Goal: Information Seeking & Learning: Compare options

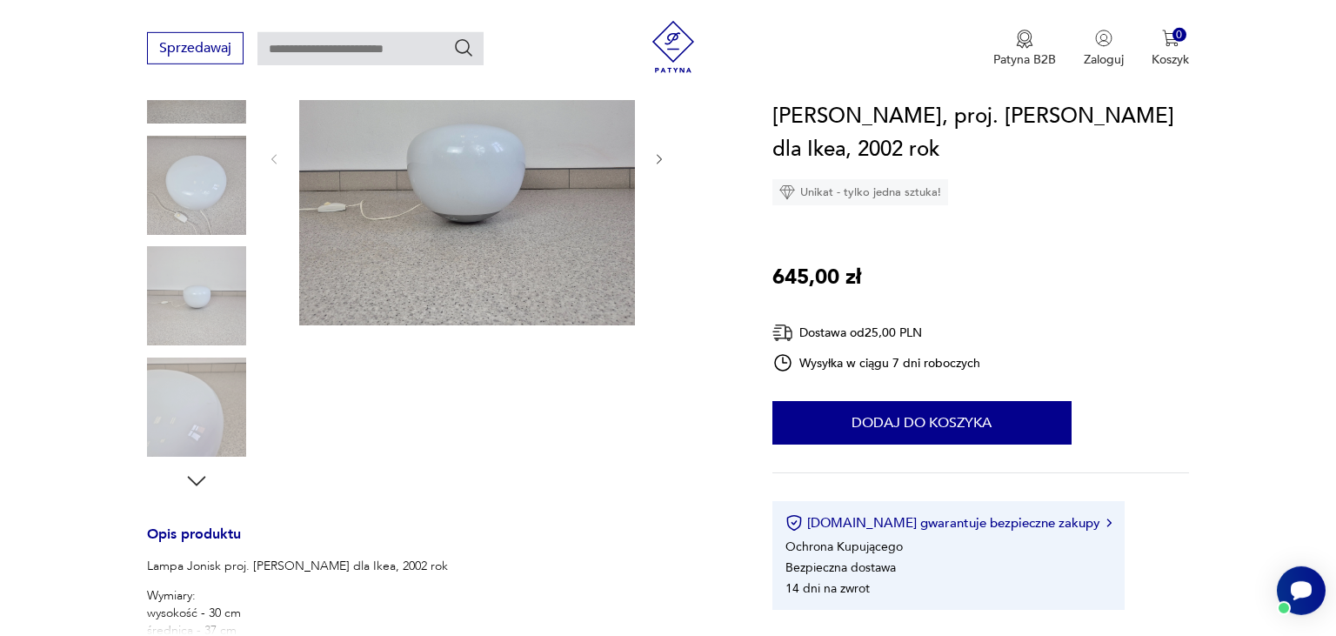
scroll to position [285, 0]
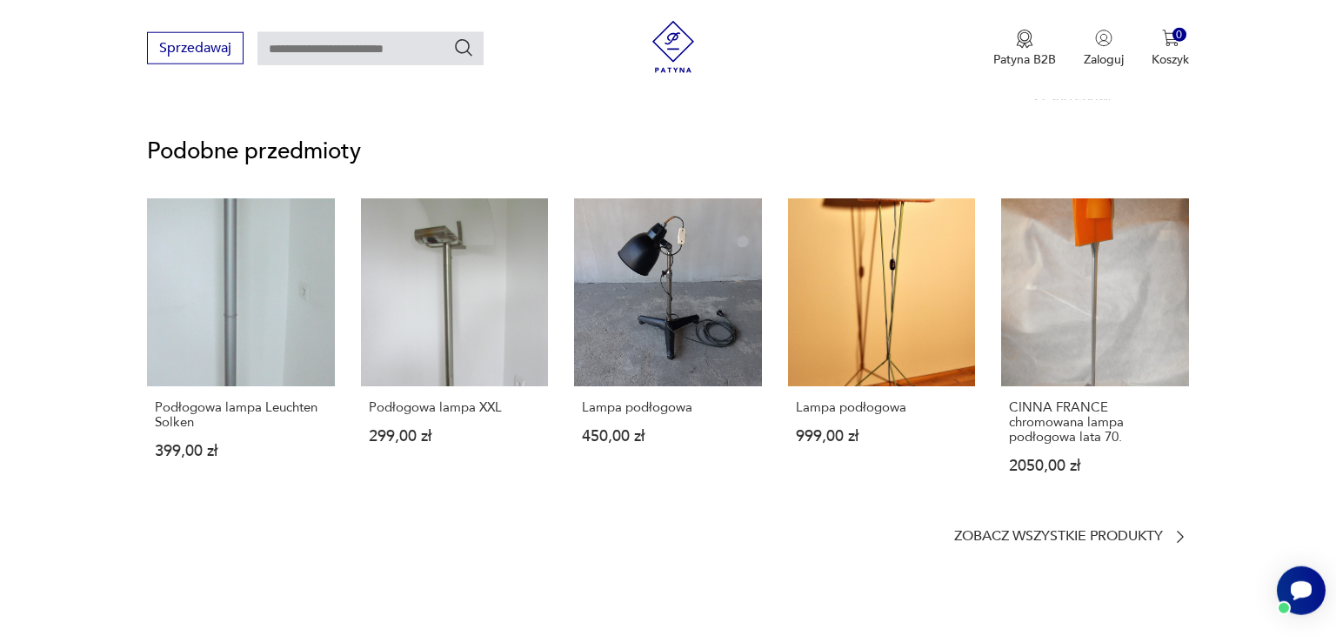
scroll to position [3, 0]
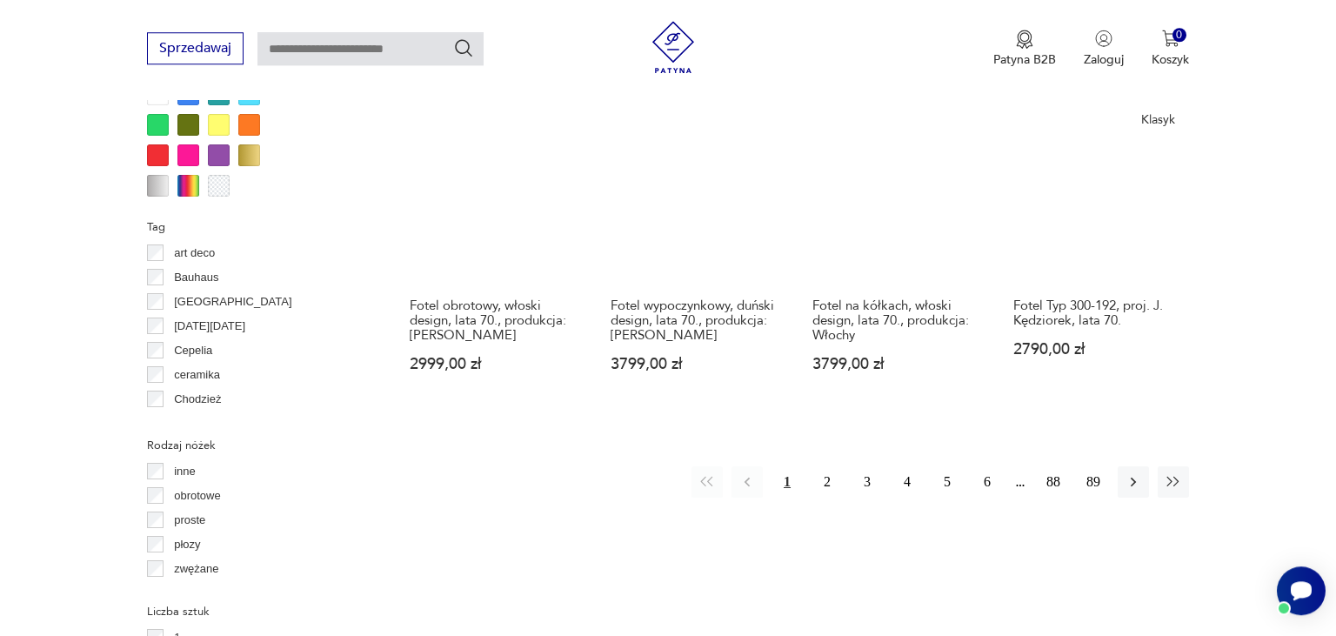
scroll to position [1750, 0]
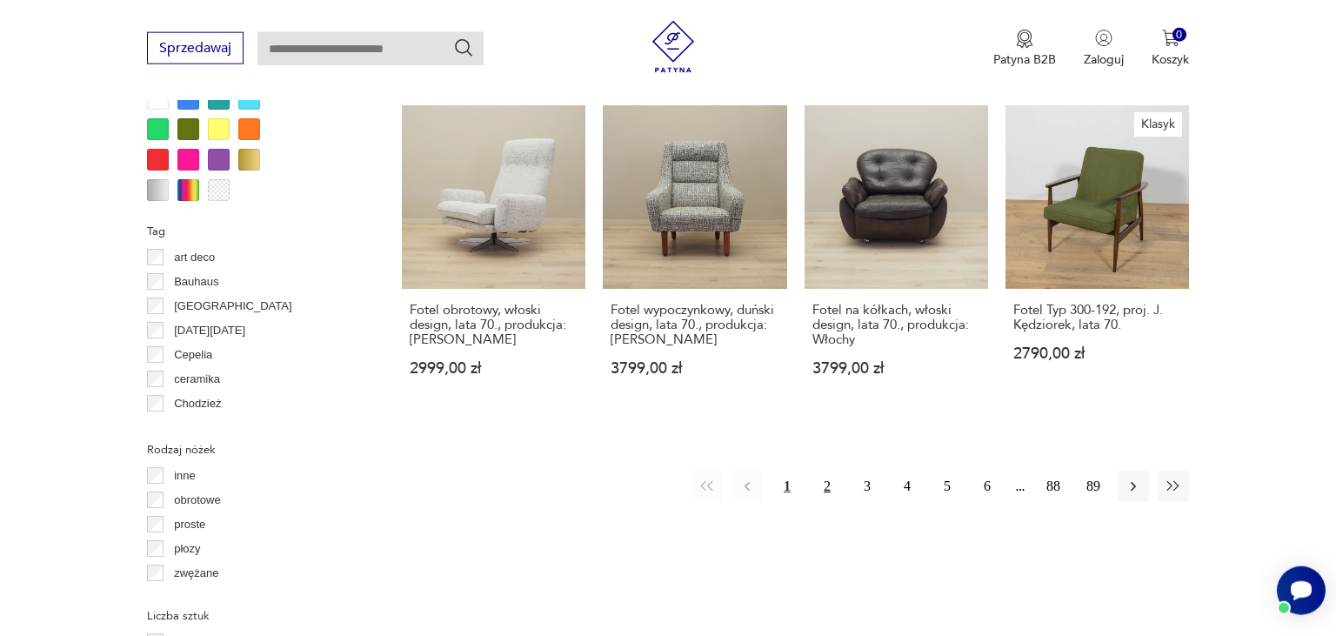
click at [827, 471] on button "2" at bounding box center [827, 486] width 31 height 31
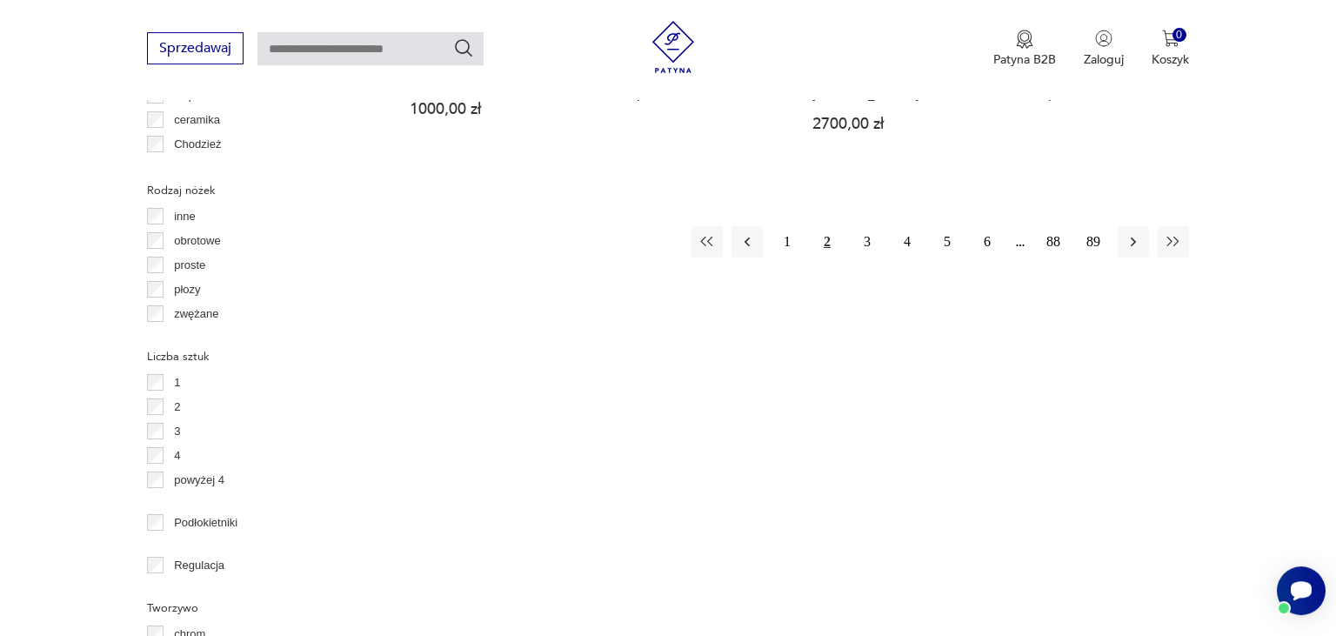
scroll to position [2067, 0]
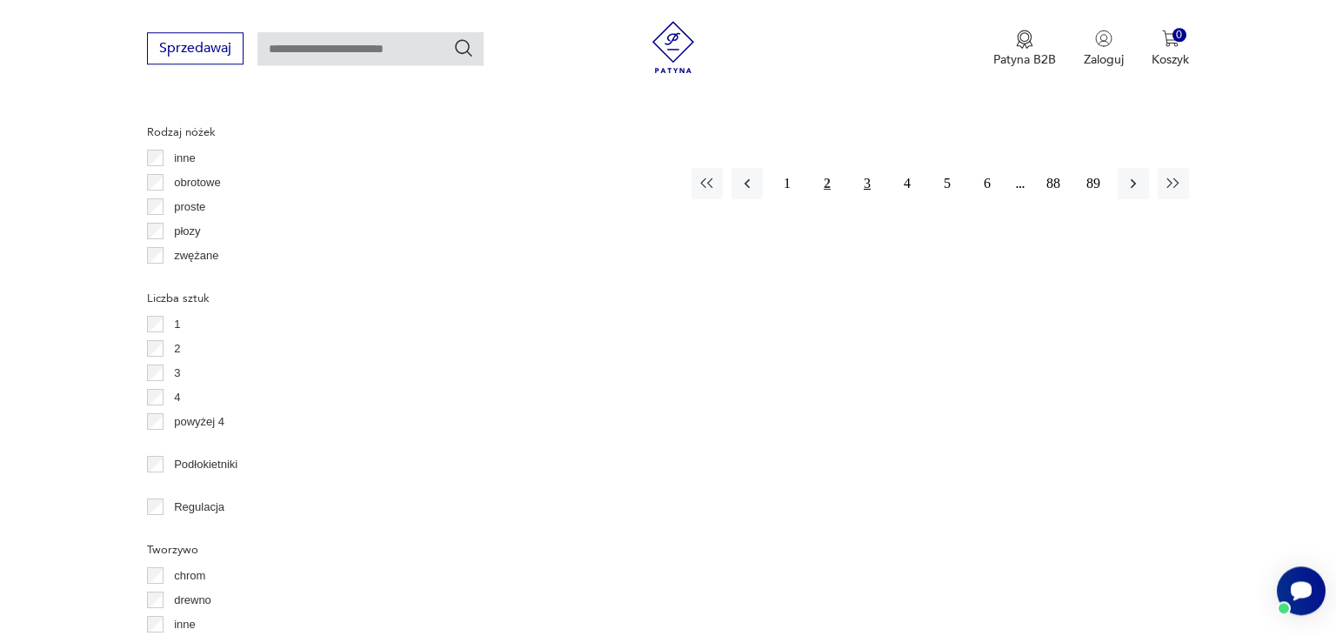
click at [869, 168] on button "3" at bounding box center [867, 183] width 31 height 31
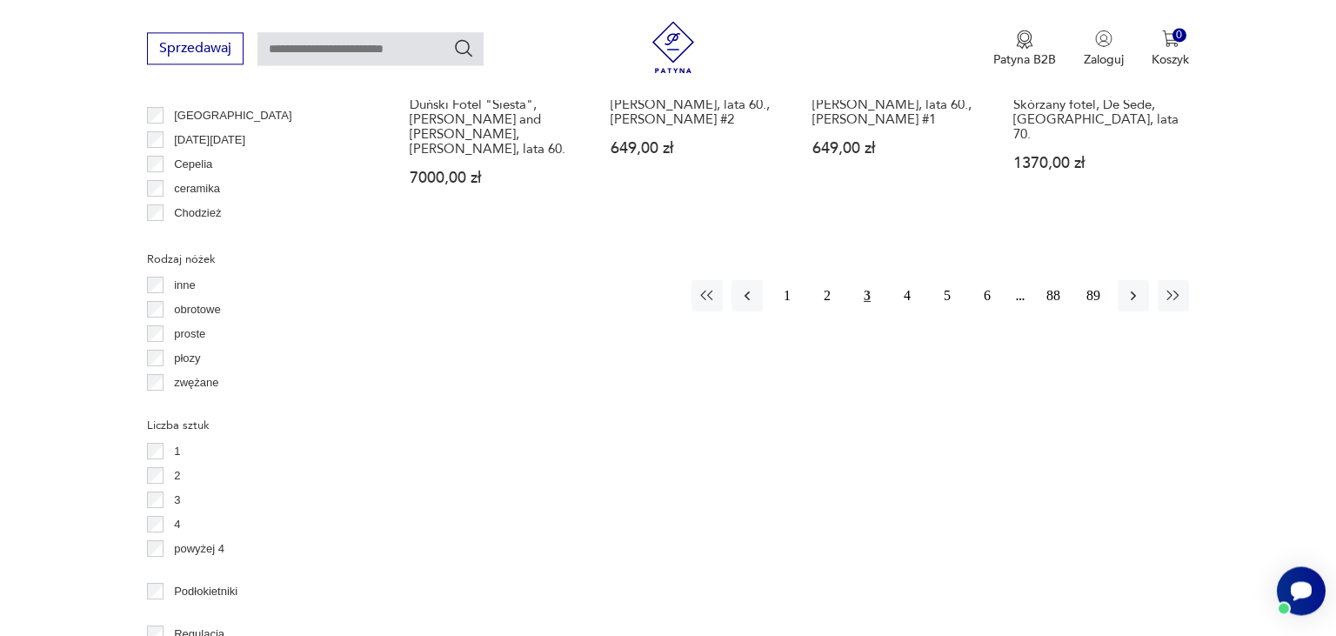
scroll to position [1925, 0]
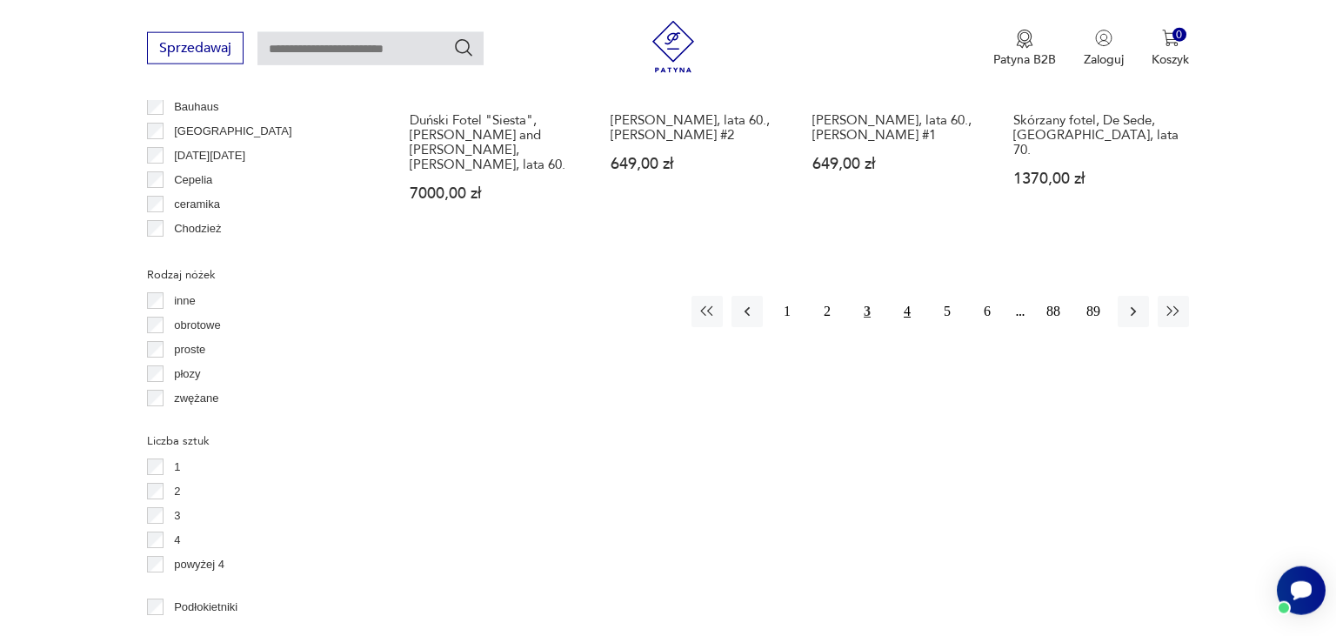
click at [908, 296] on button "4" at bounding box center [907, 311] width 31 height 31
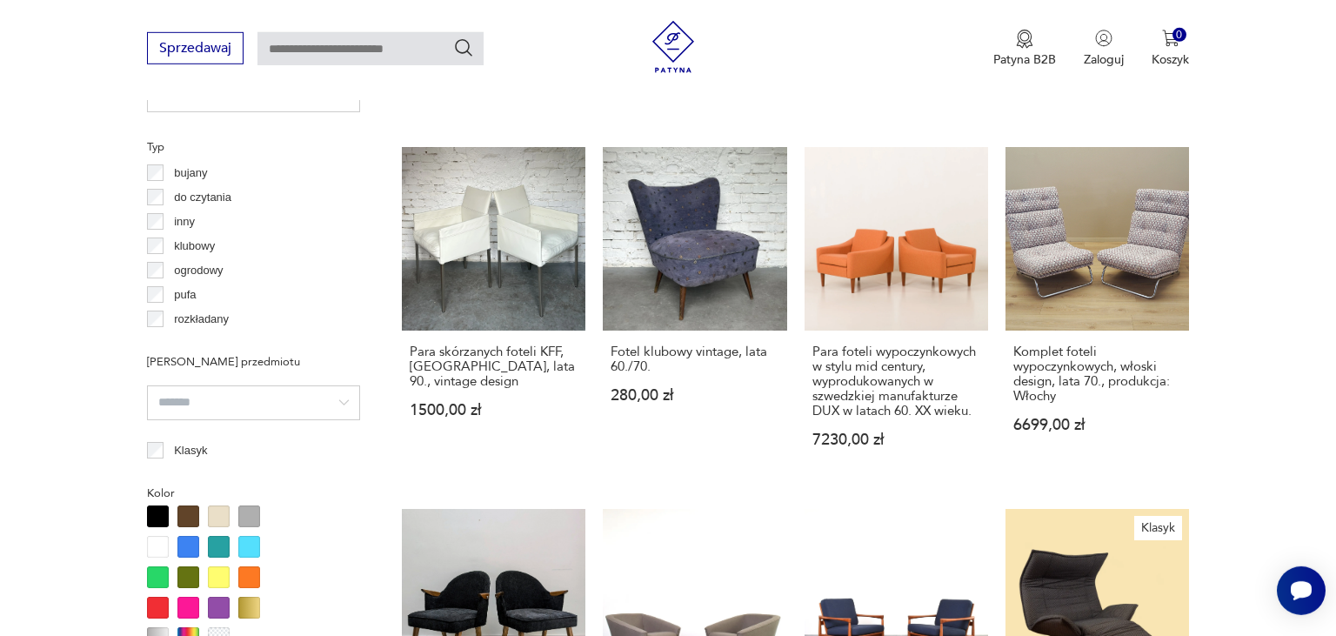
scroll to position [1276, 0]
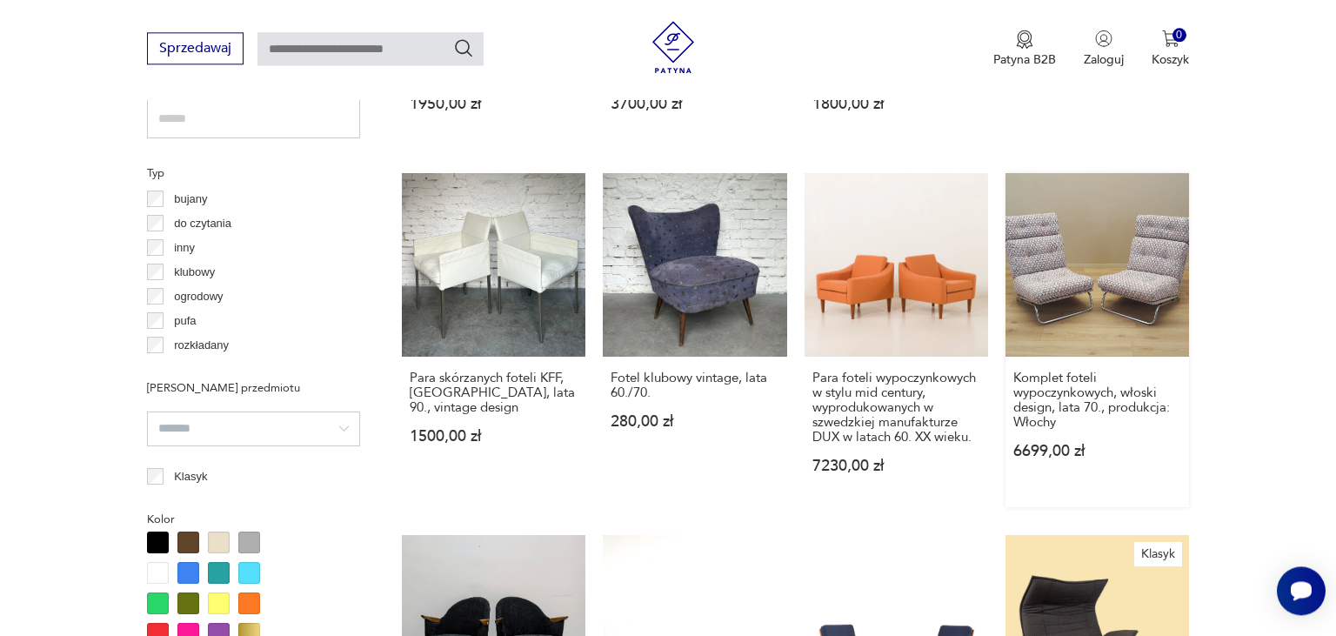
click at [1107, 277] on link "Komplet foteli wypoczynkowych, włoski design, lata 70., produkcja: Włochy 6699,…" at bounding box center [1098, 340] width 184 height 334
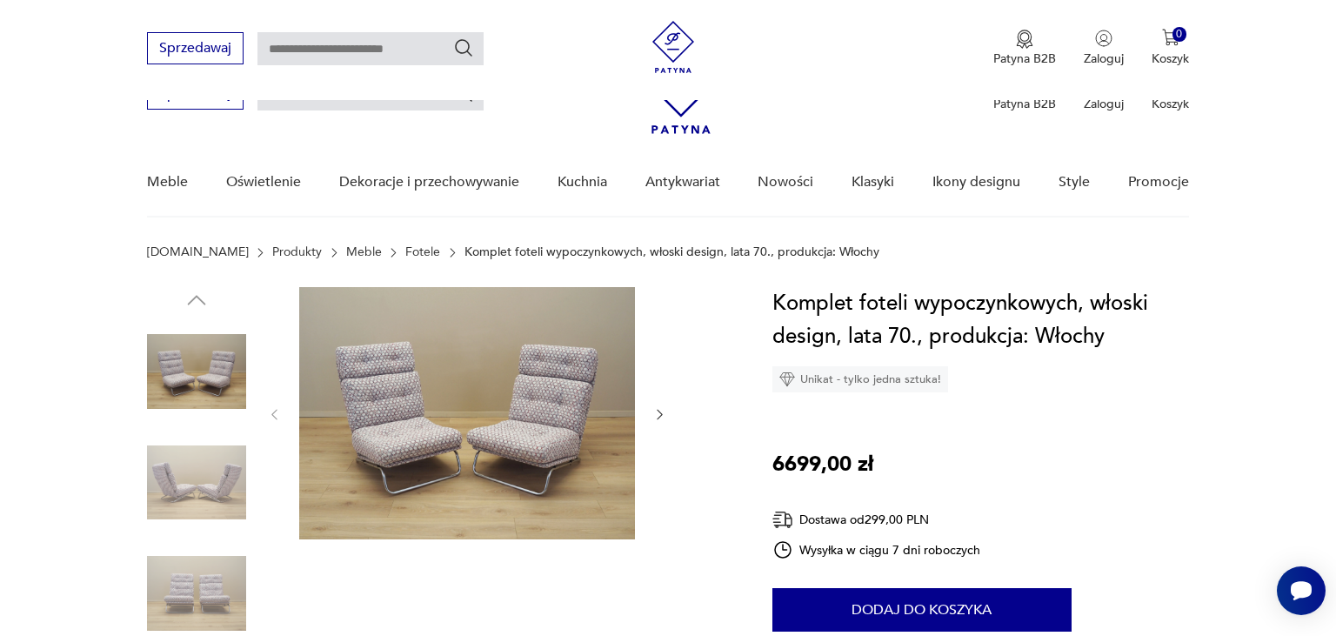
scroll to position [606, 0]
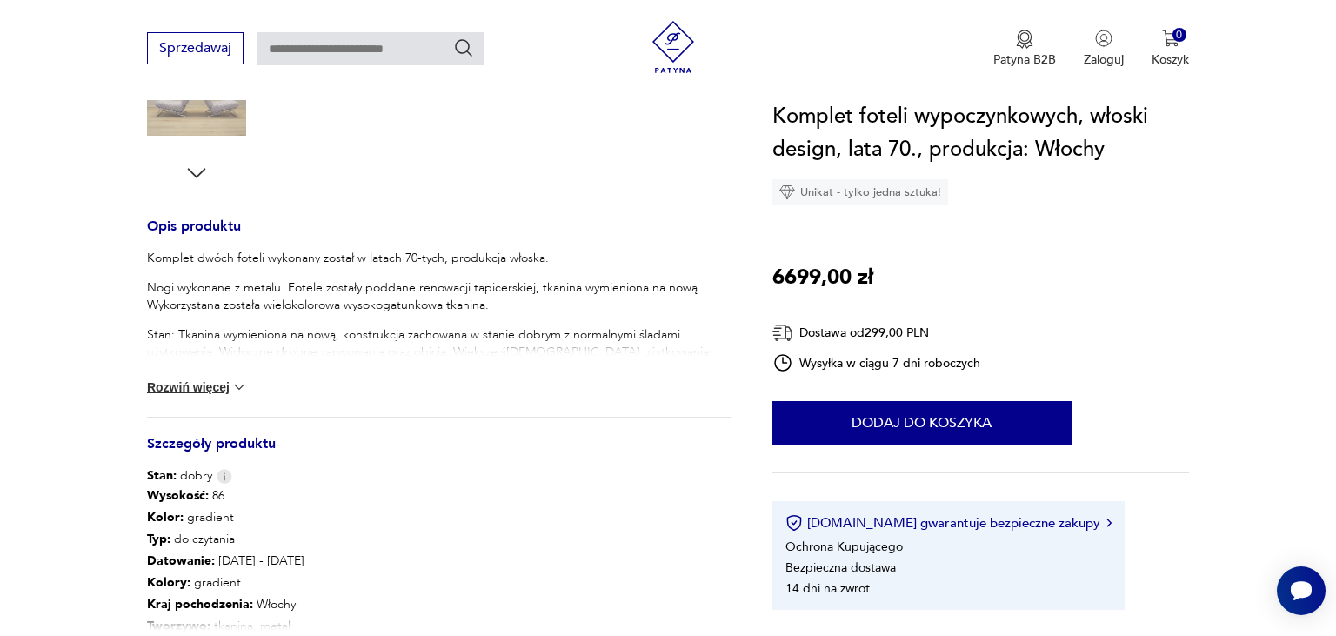
click at [203, 381] on button "Rozwiń więcej" at bounding box center [197, 386] width 101 height 17
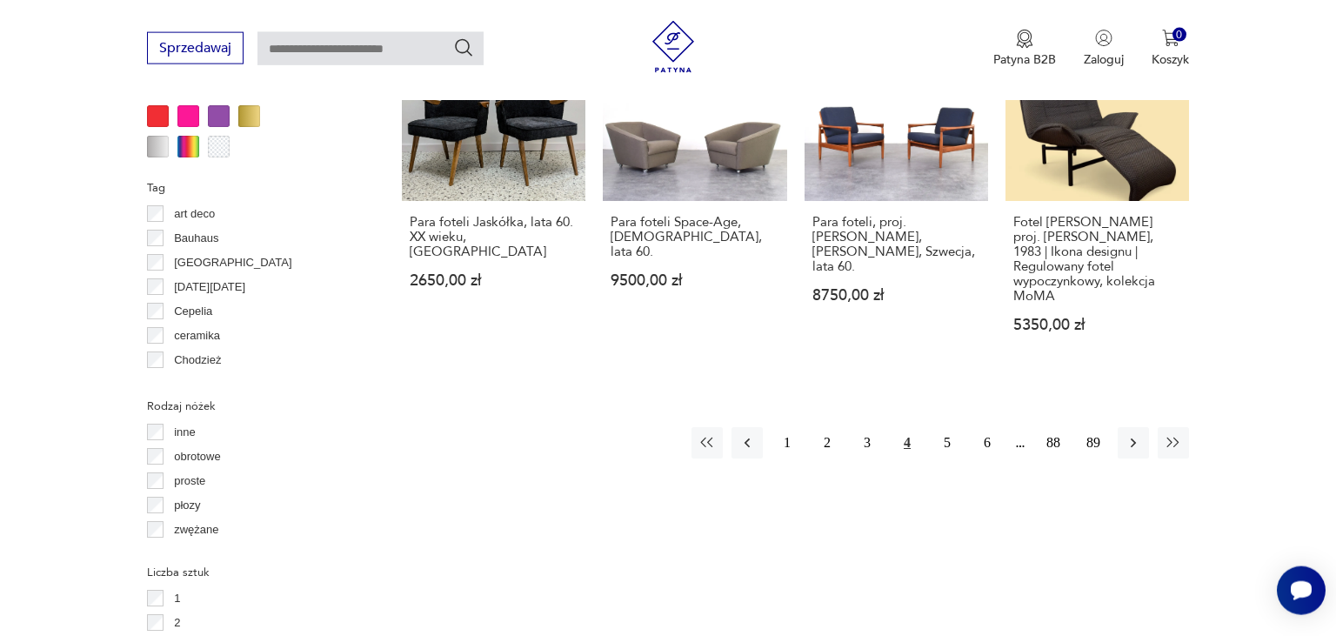
scroll to position [1798, 0]
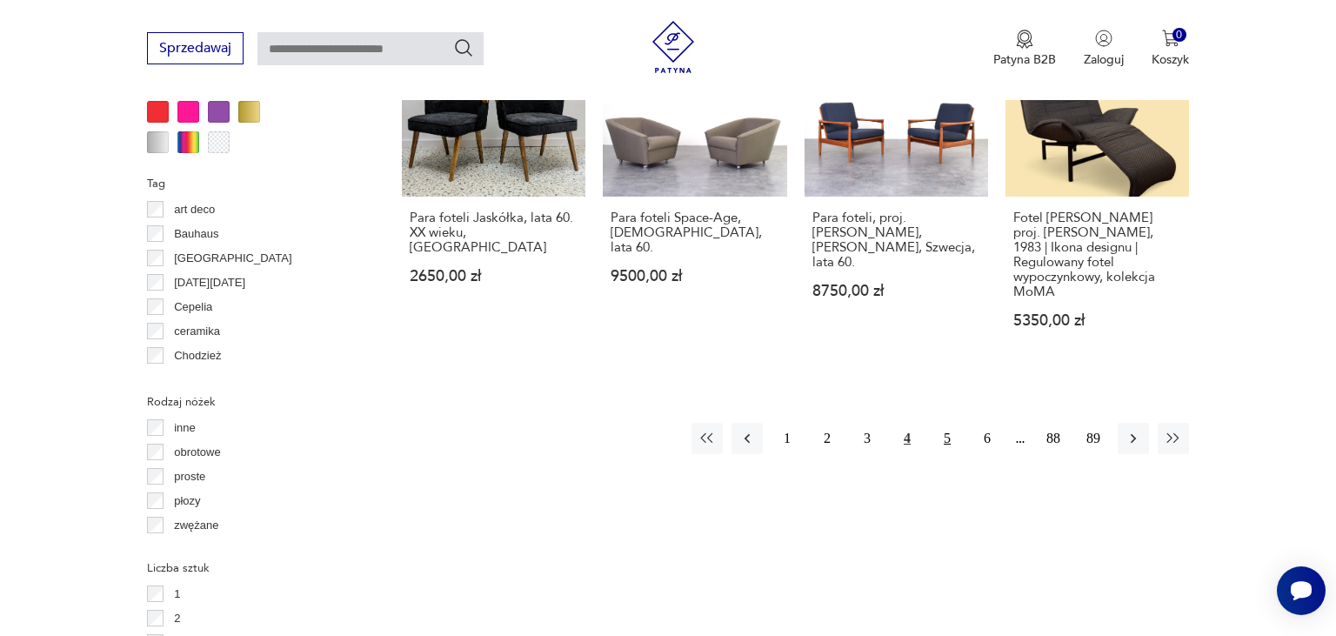
click at [945, 423] on button "5" at bounding box center [947, 438] width 31 height 31
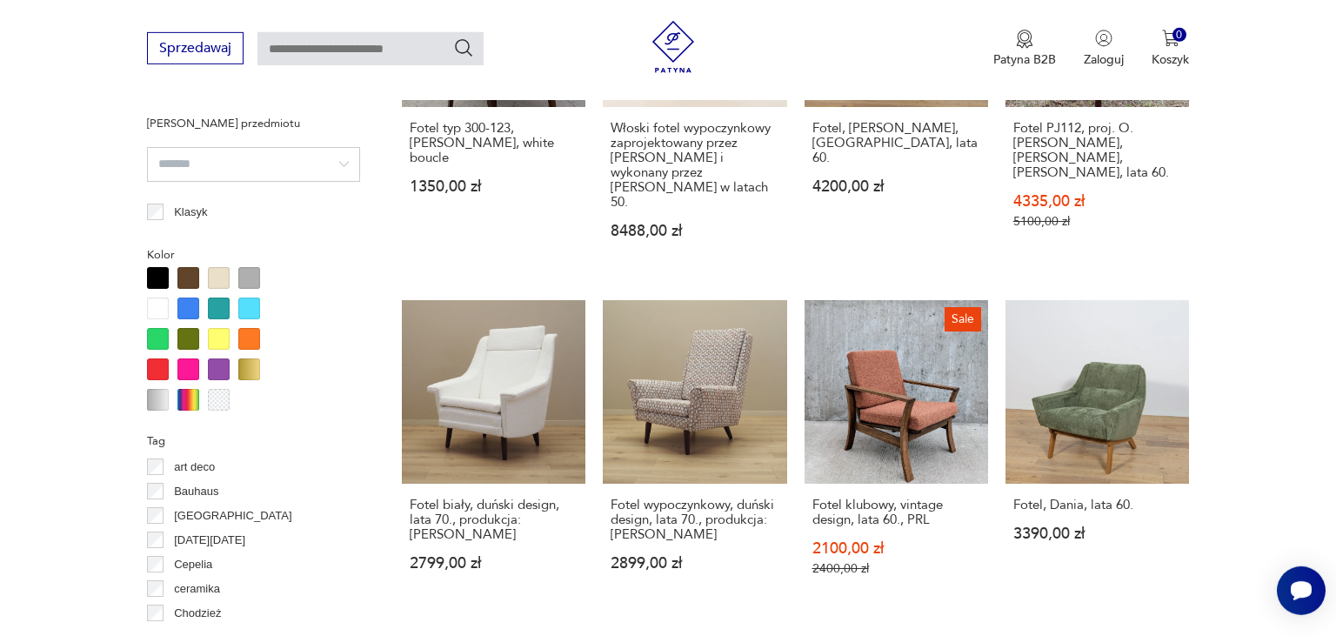
scroll to position [1575, 0]
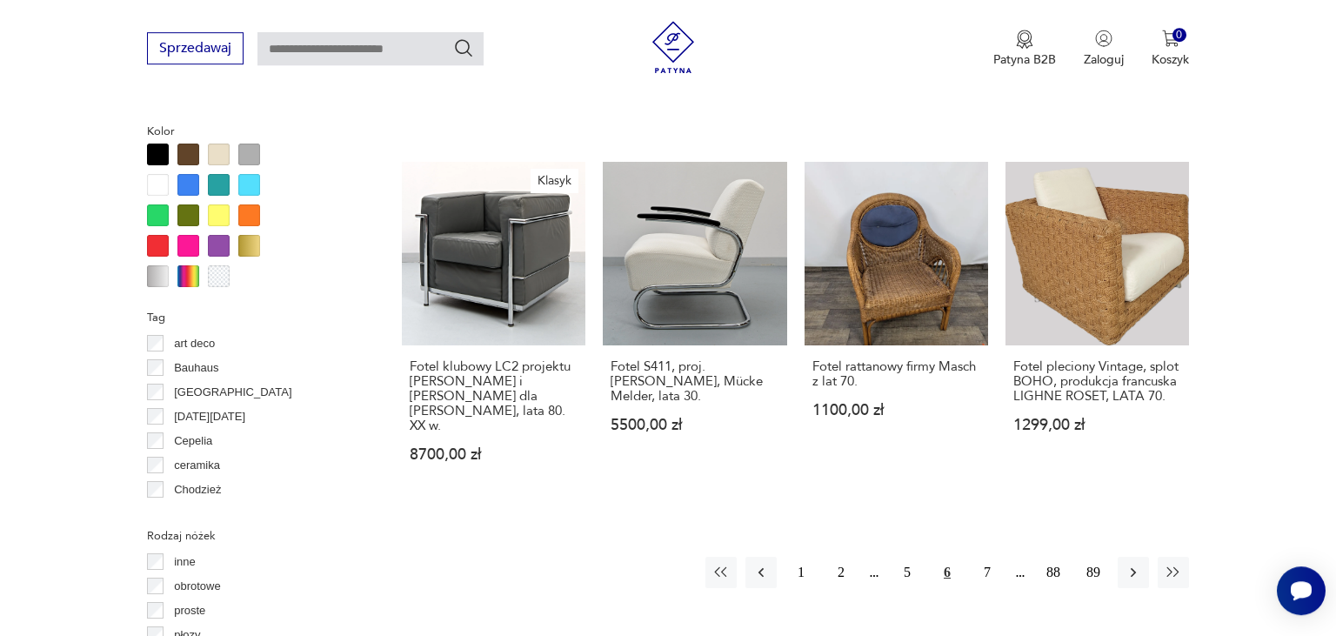
scroll to position [1694, 0]
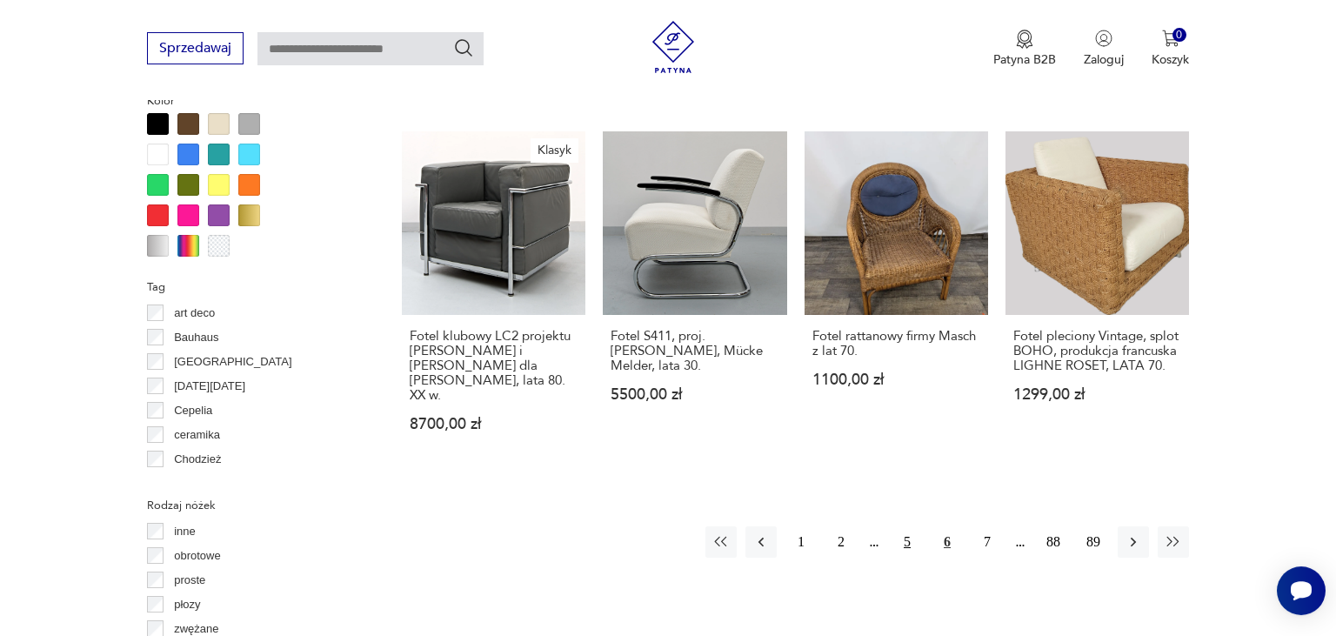
click at [910, 526] on button "5" at bounding box center [907, 541] width 31 height 31
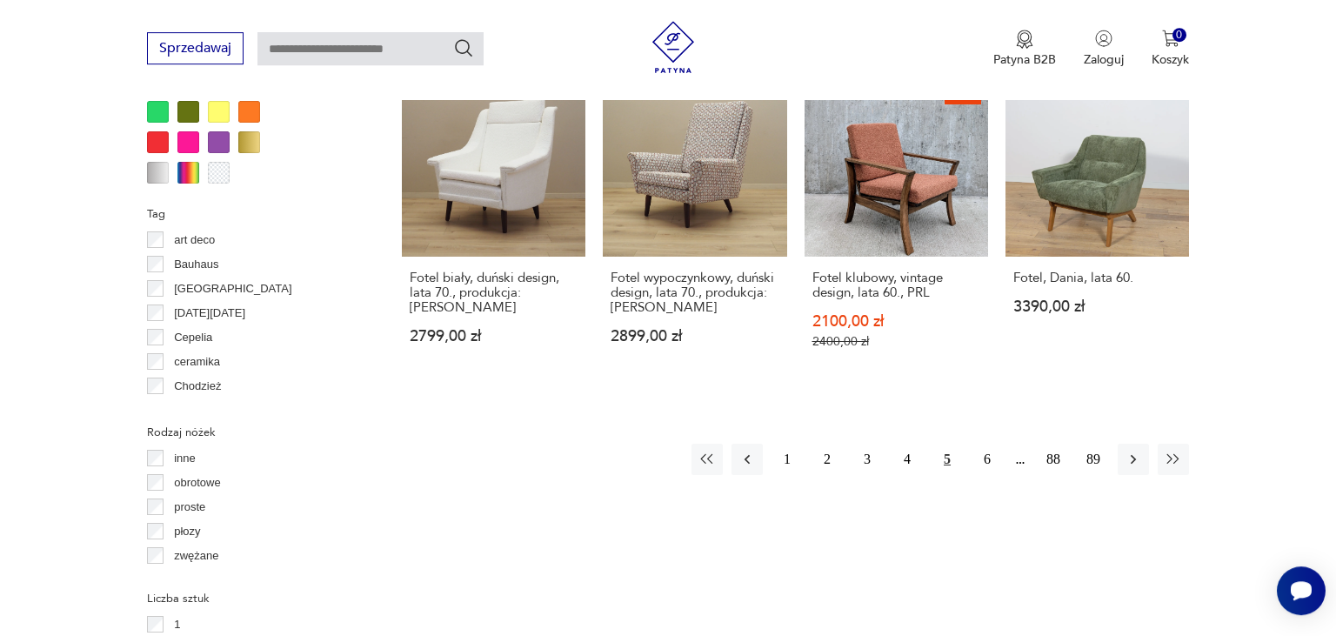
scroll to position [1775, 0]
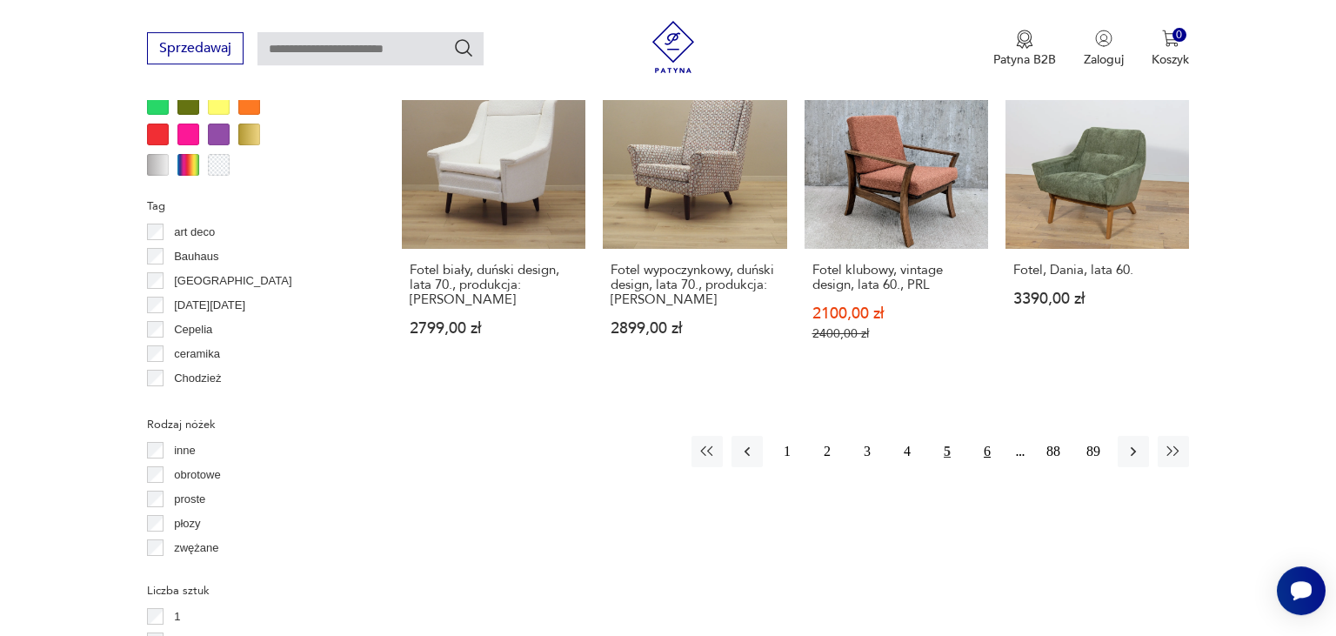
click at [994, 436] on button "6" at bounding box center [987, 451] width 31 height 31
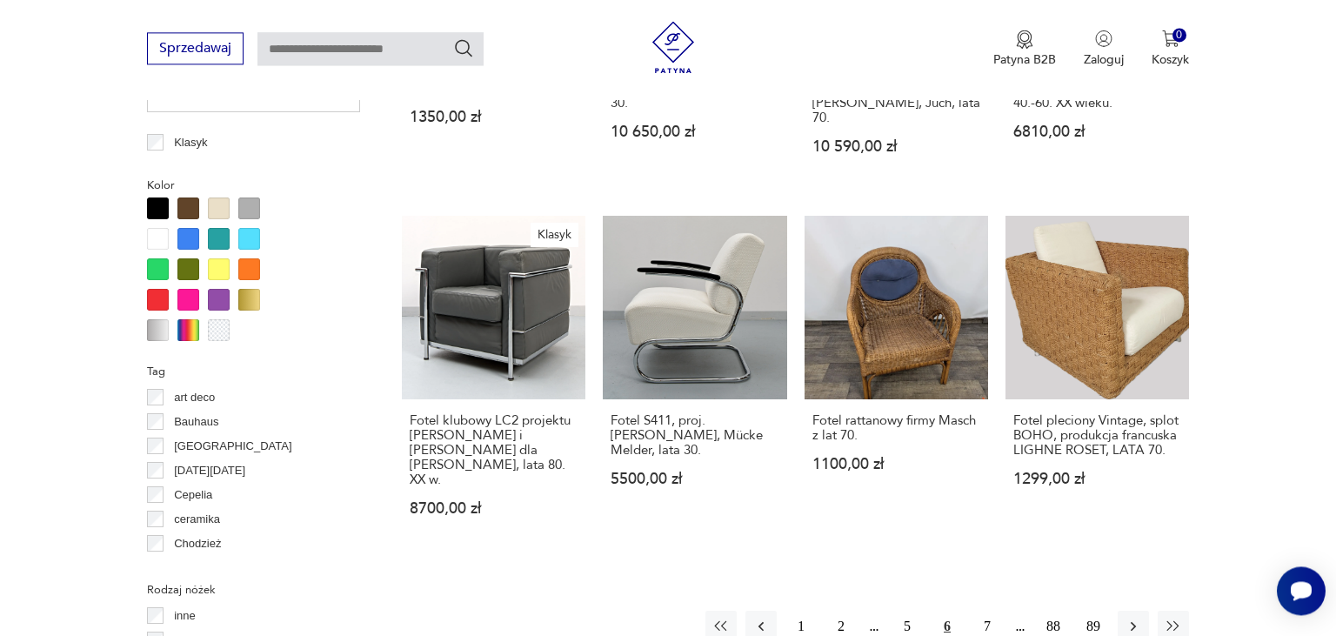
scroll to position [1613, 0]
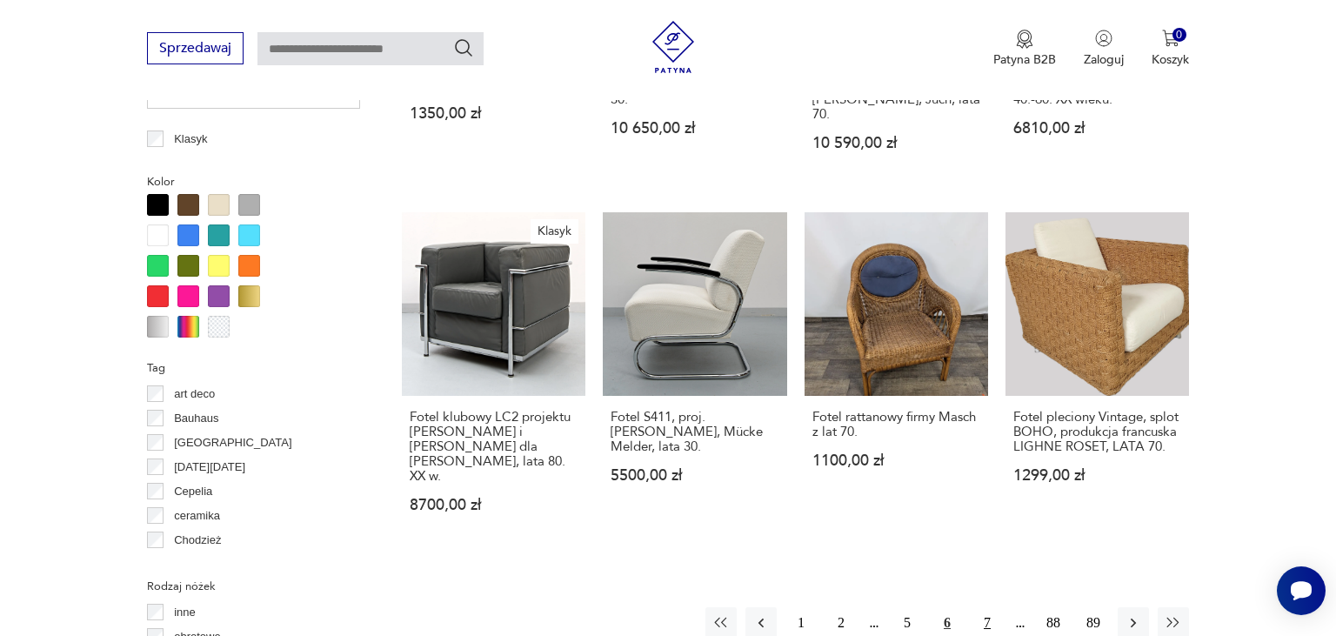
click at [994, 607] on button "7" at bounding box center [987, 622] width 31 height 31
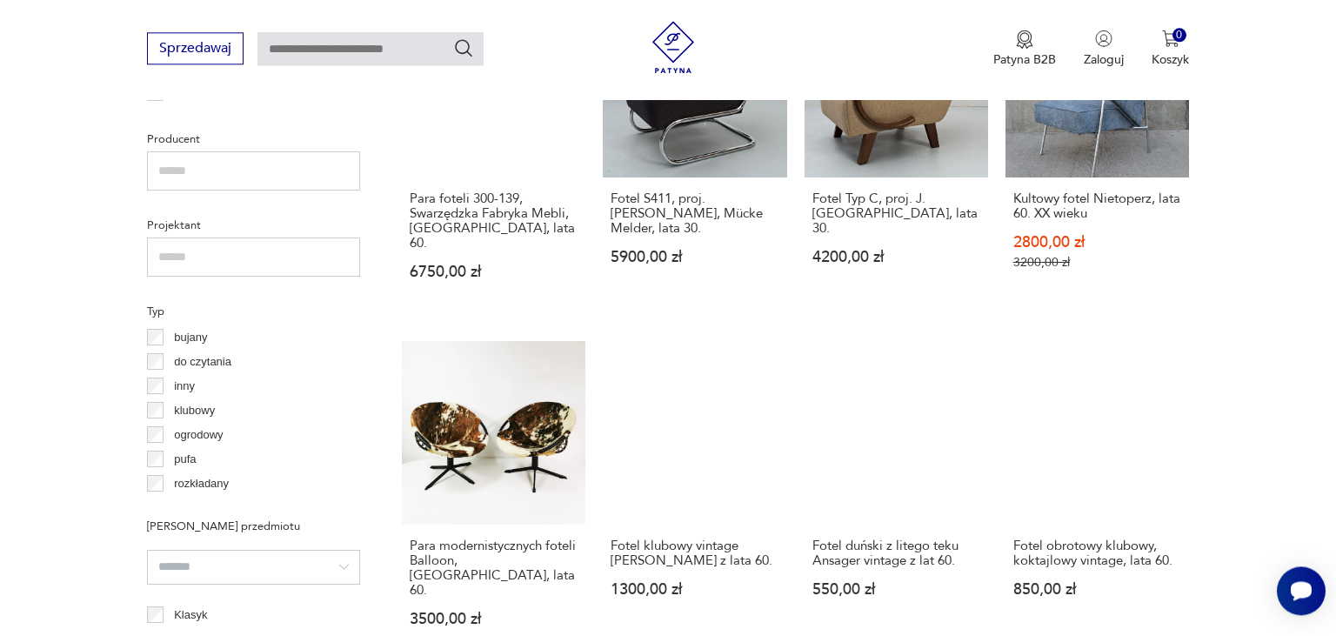
scroll to position [1148, 0]
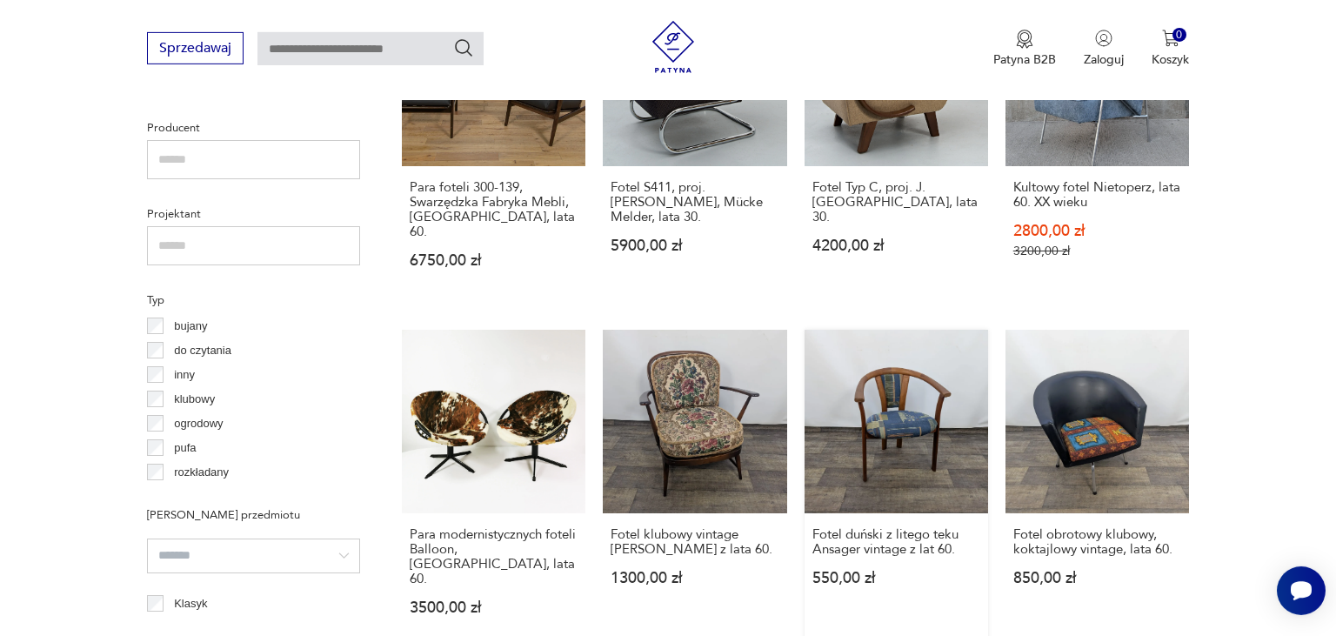
click at [924, 380] on link "Fotel duński z litego teku Ansager vintage z lat 60. 550,00 zł" at bounding box center [897, 489] width 184 height 319
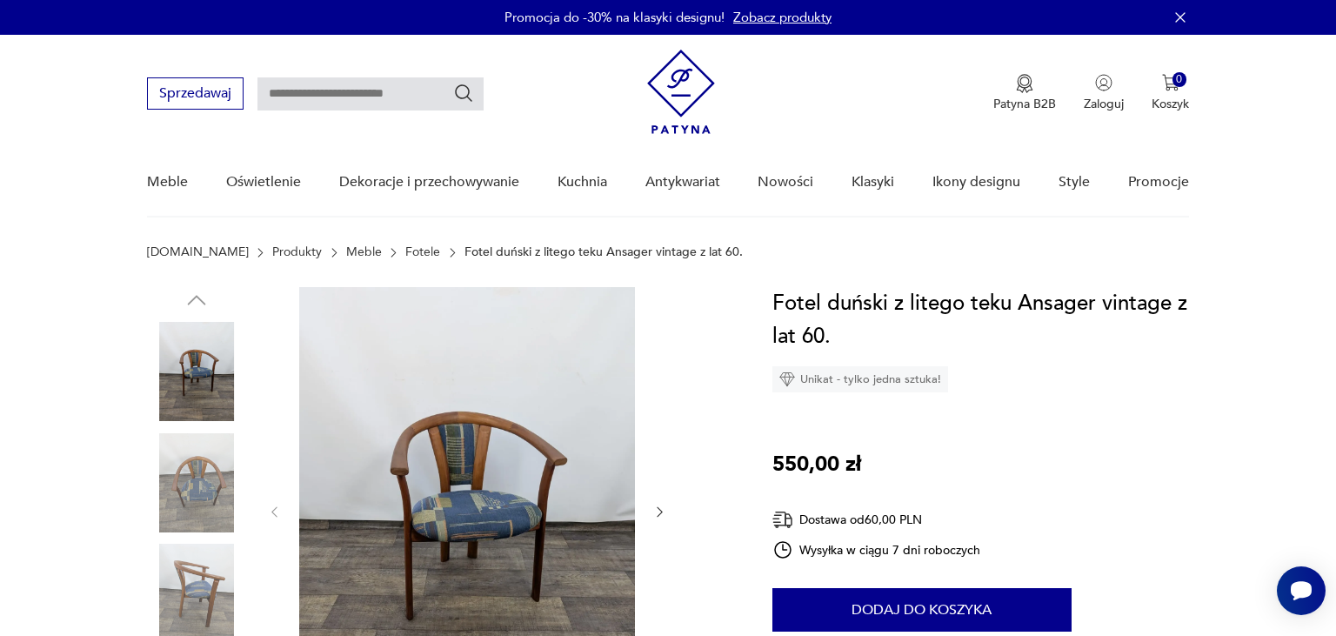
click at [187, 585] on img at bounding box center [196, 593] width 99 height 99
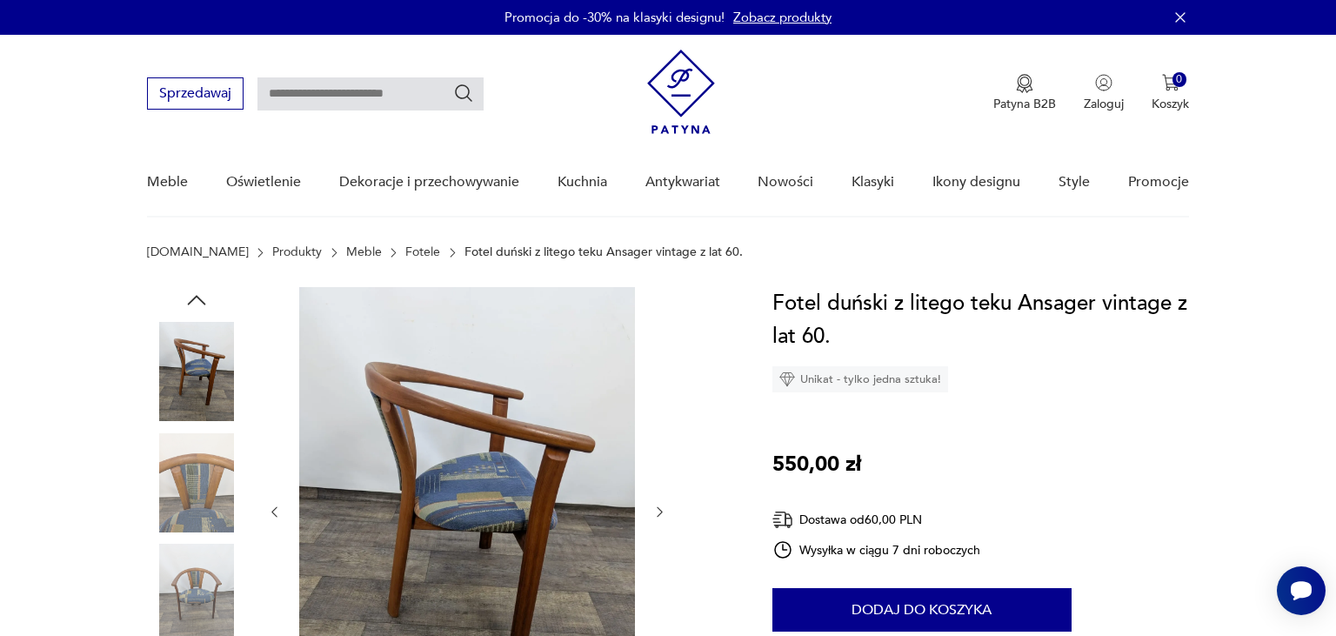
click at [186, 491] on img at bounding box center [196, 482] width 99 height 99
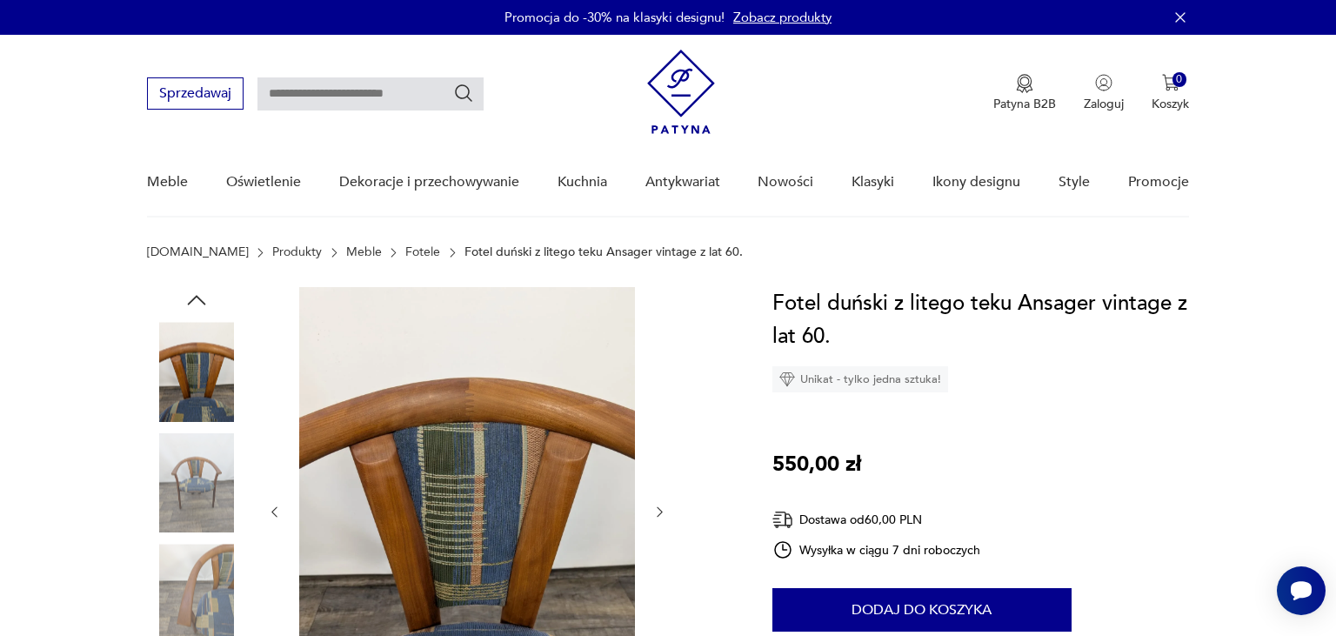
click at [198, 395] on img at bounding box center [196, 371] width 99 height 99
click at [191, 465] on img at bounding box center [196, 482] width 99 height 99
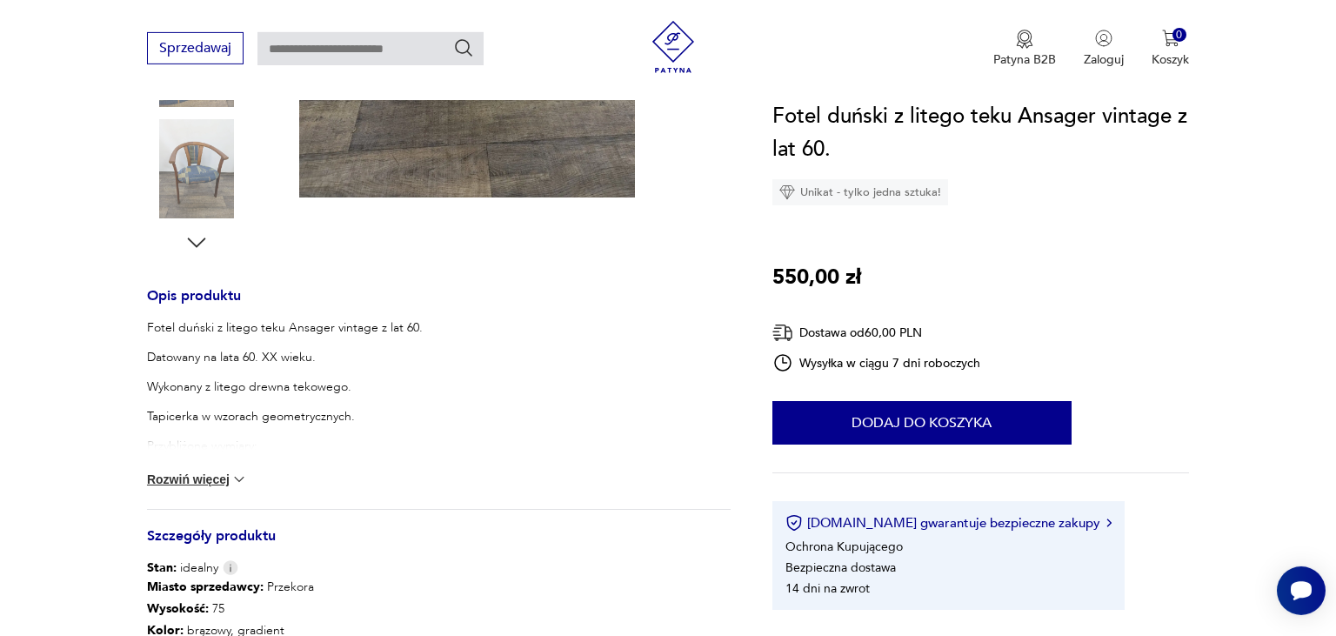
scroll to position [524, 0]
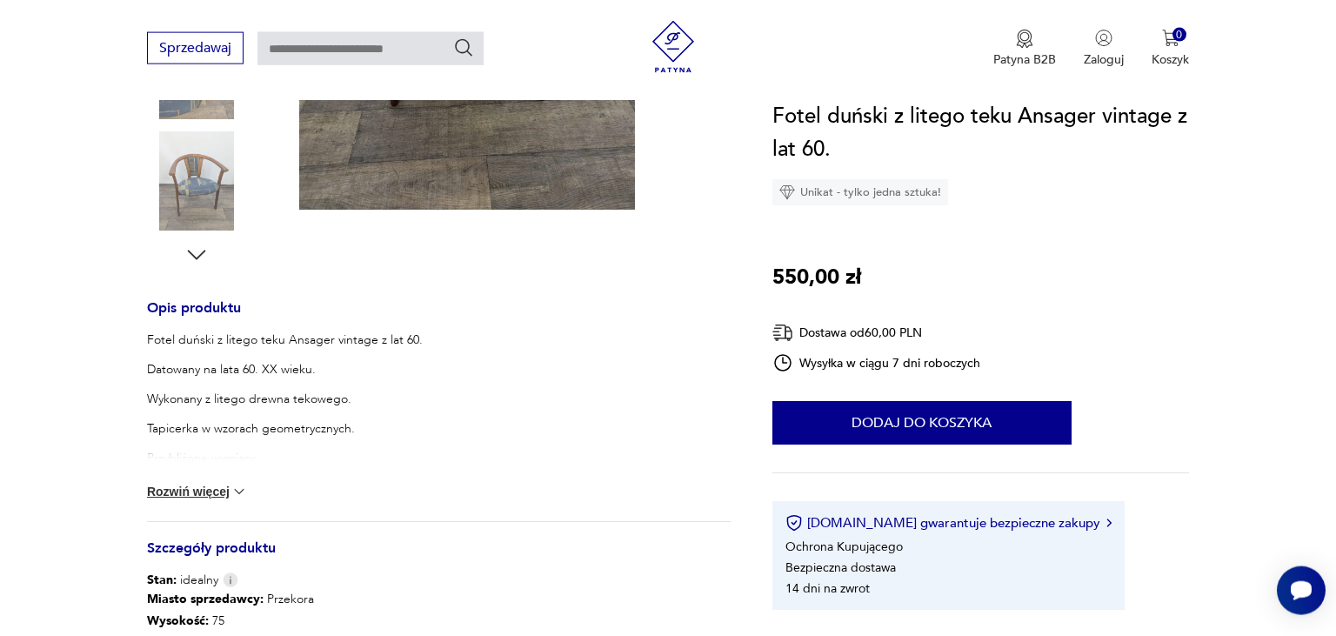
click at [181, 497] on button "Rozwiń więcej" at bounding box center [197, 491] width 101 height 17
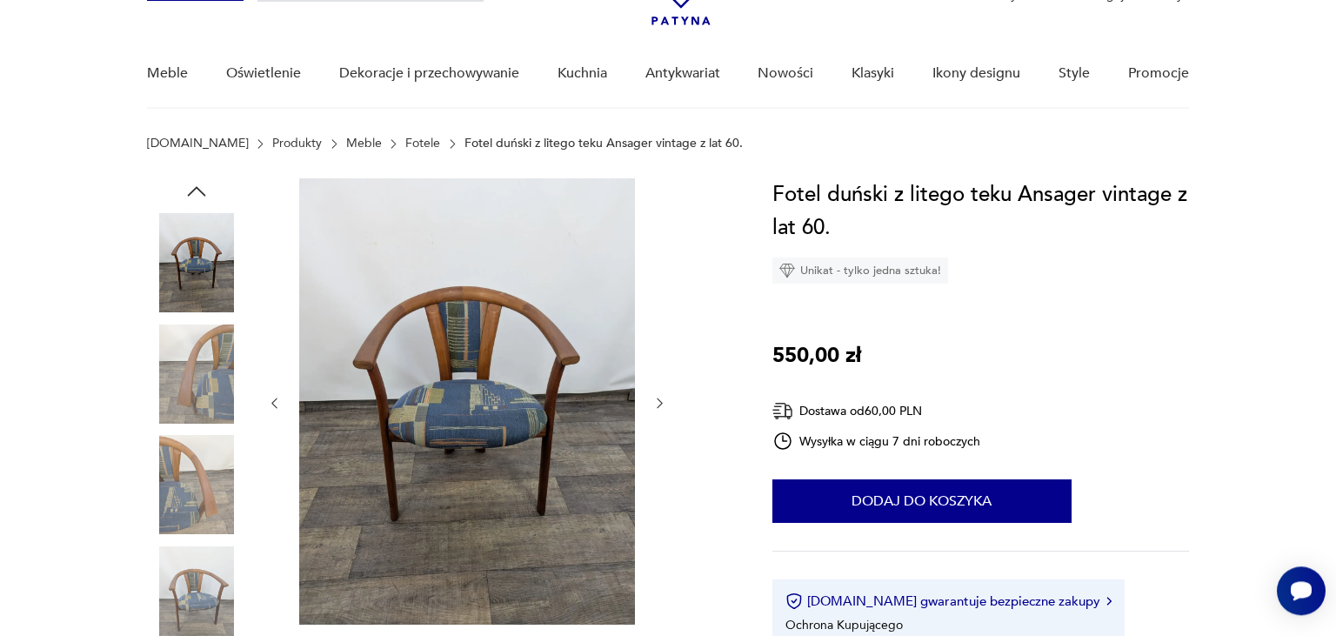
scroll to position [113, 0]
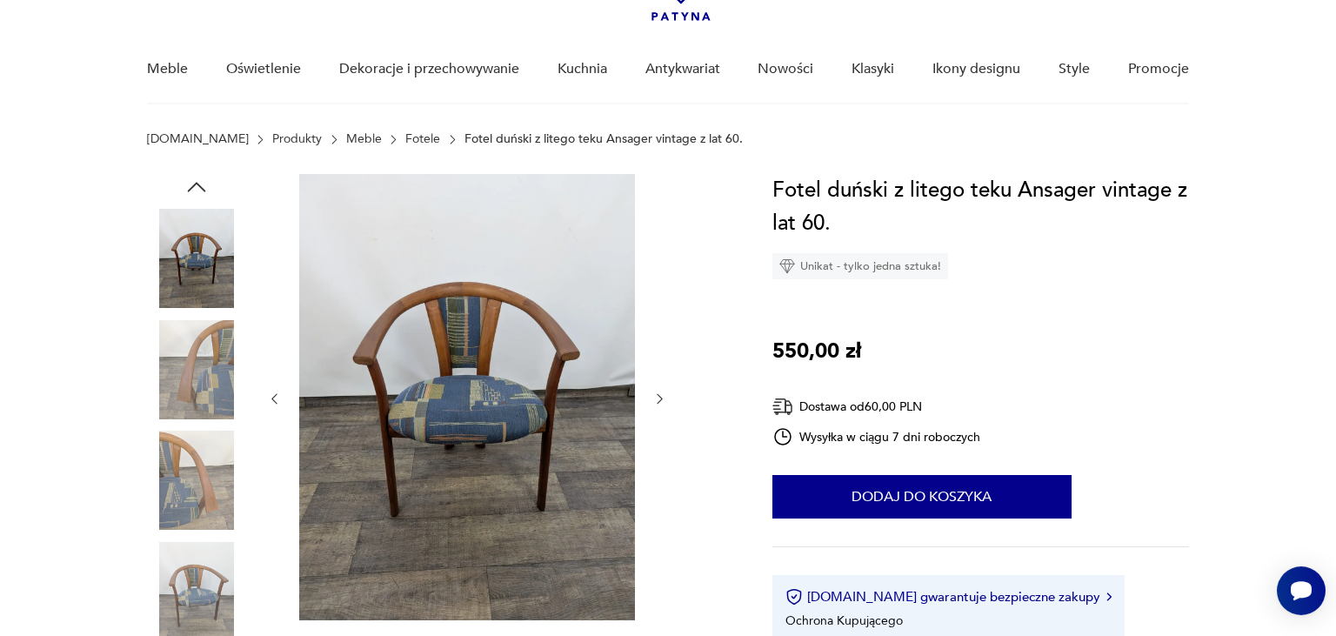
click at [203, 463] on img at bounding box center [196, 480] width 99 height 99
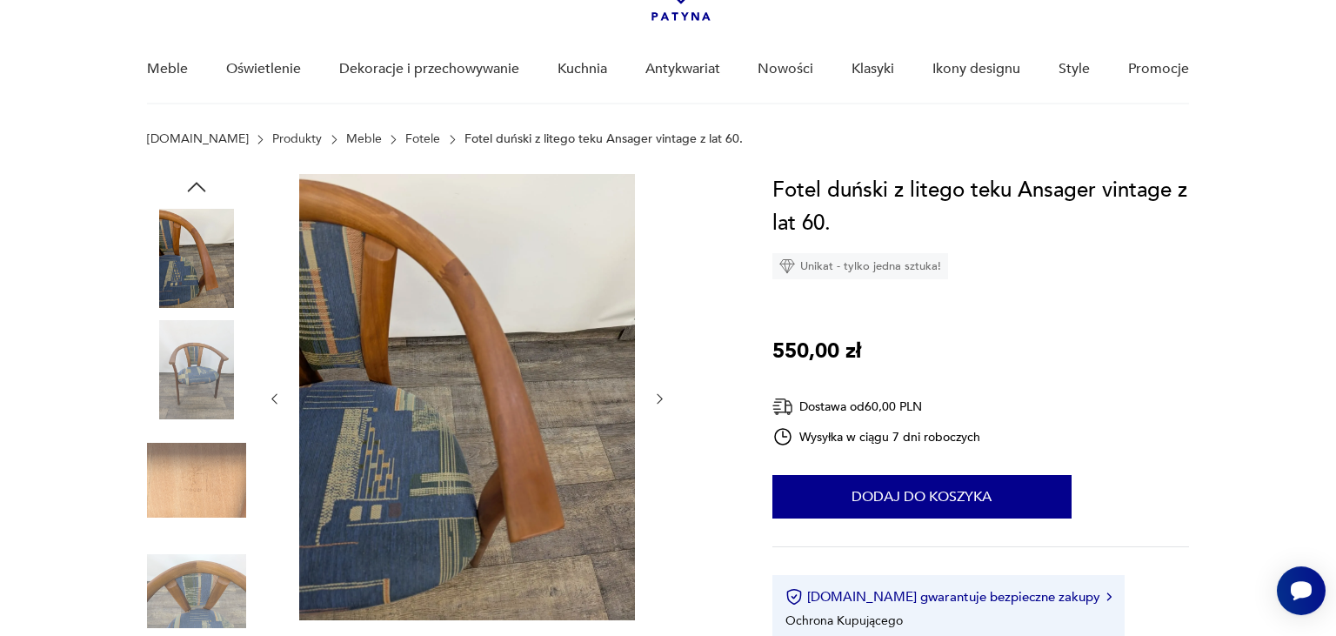
click at [191, 472] on img at bounding box center [196, 480] width 99 height 99
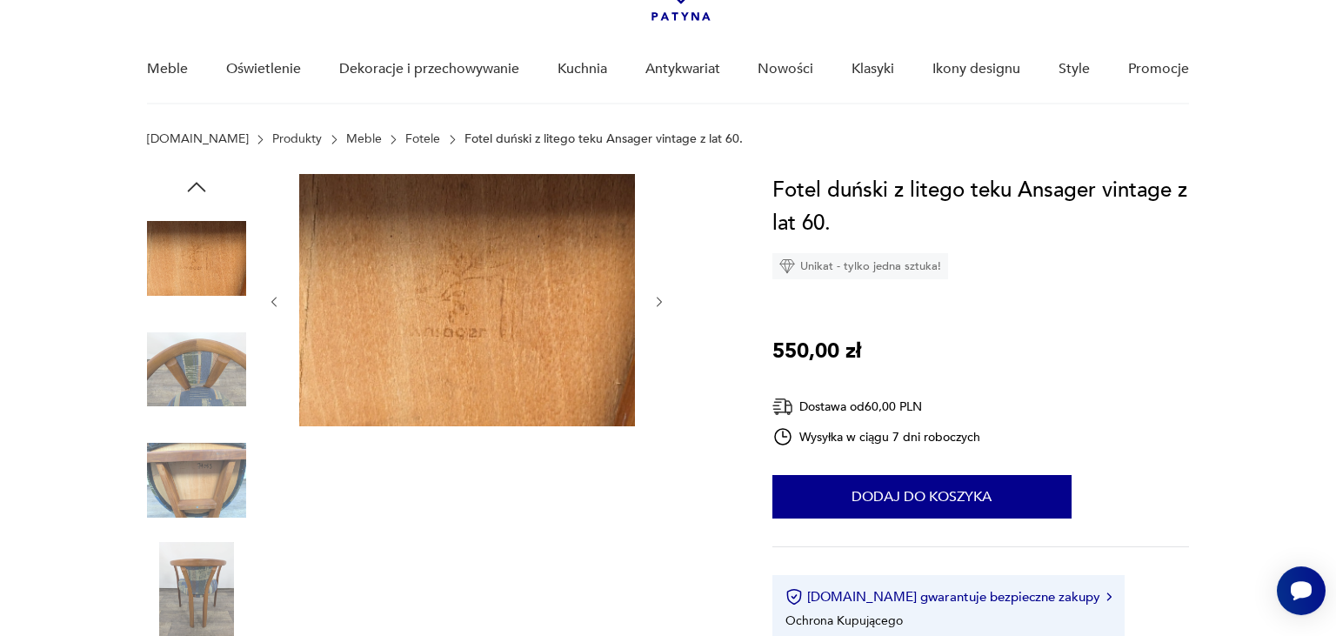
click at [169, 572] on img at bounding box center [196, 591] width 99 height 99
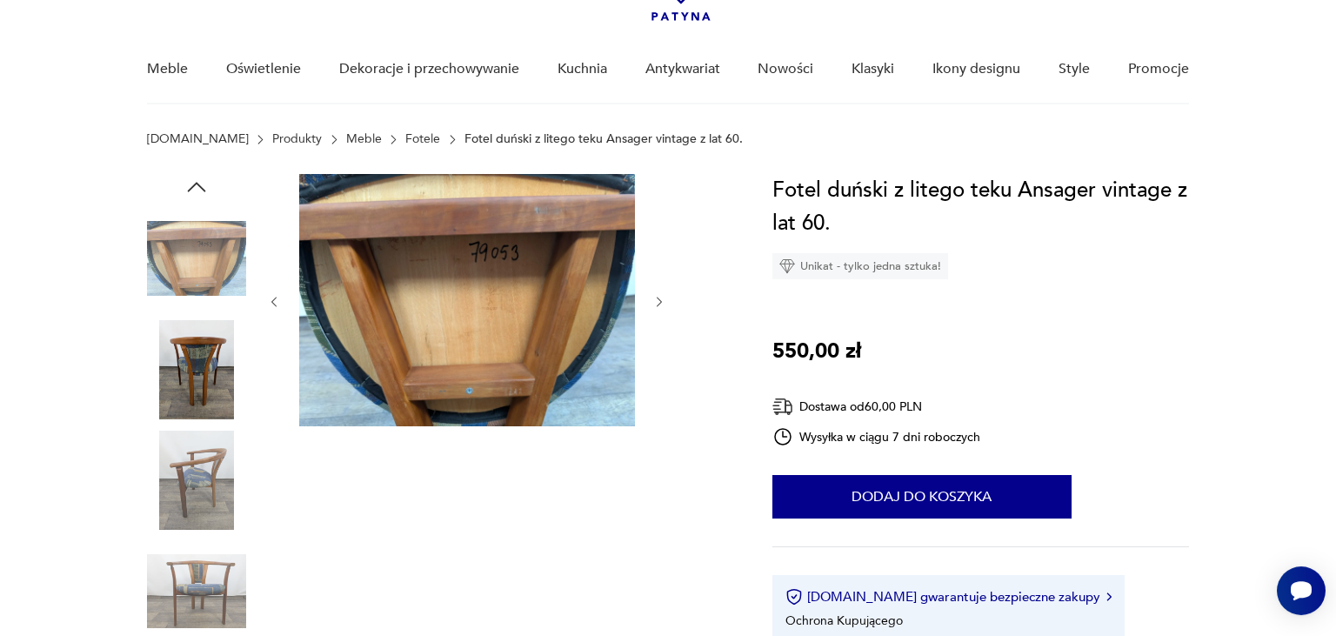
click at [197, 374] on img at bounding box center [196, 369] width 99 height 99
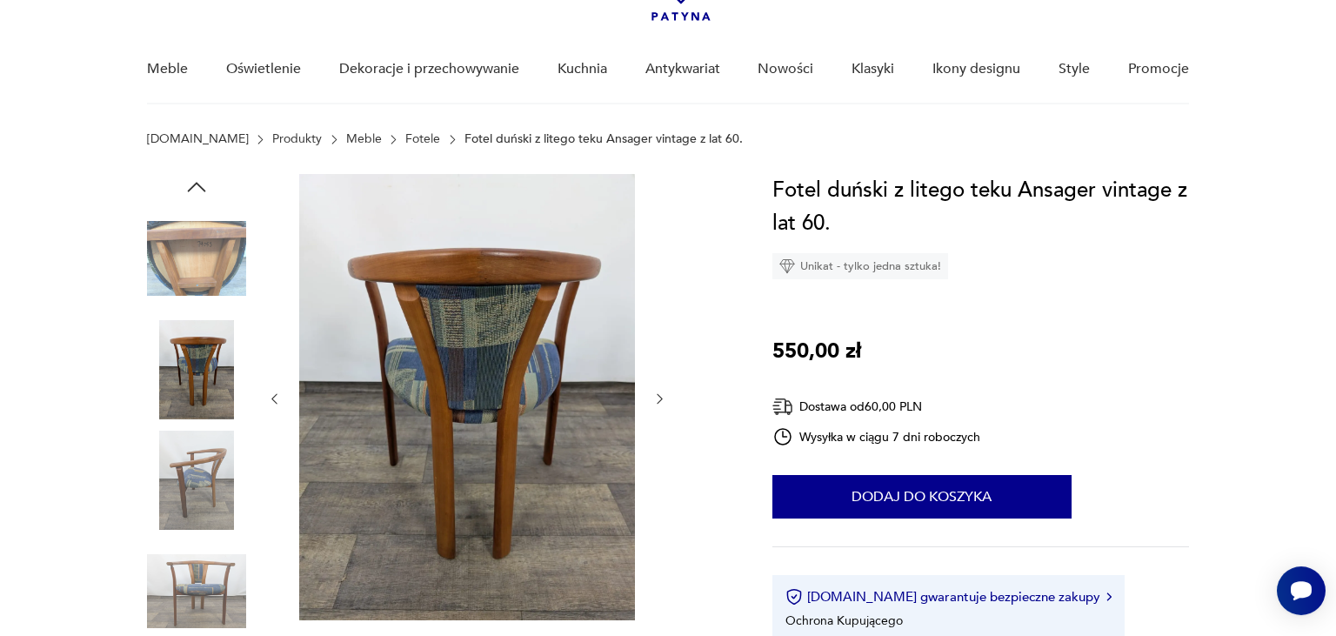
click at [191, 564] on img at bounding box center [196, 591] width 99 height 99
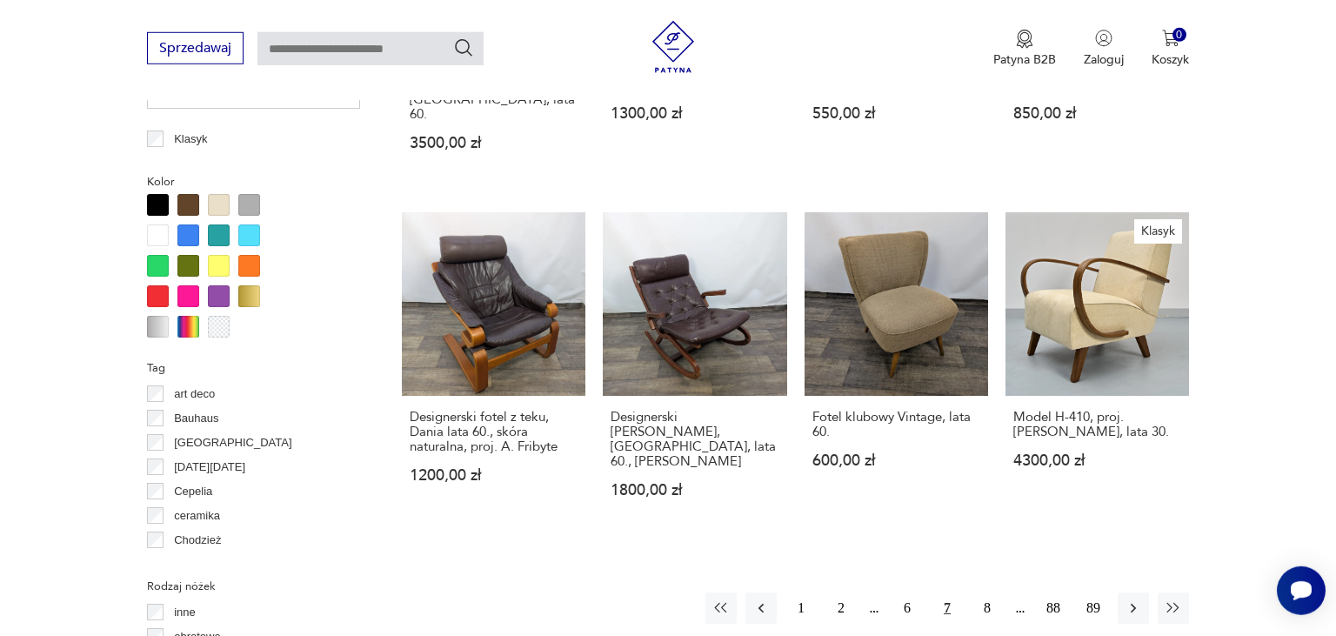
scroll to position [1617, 0]
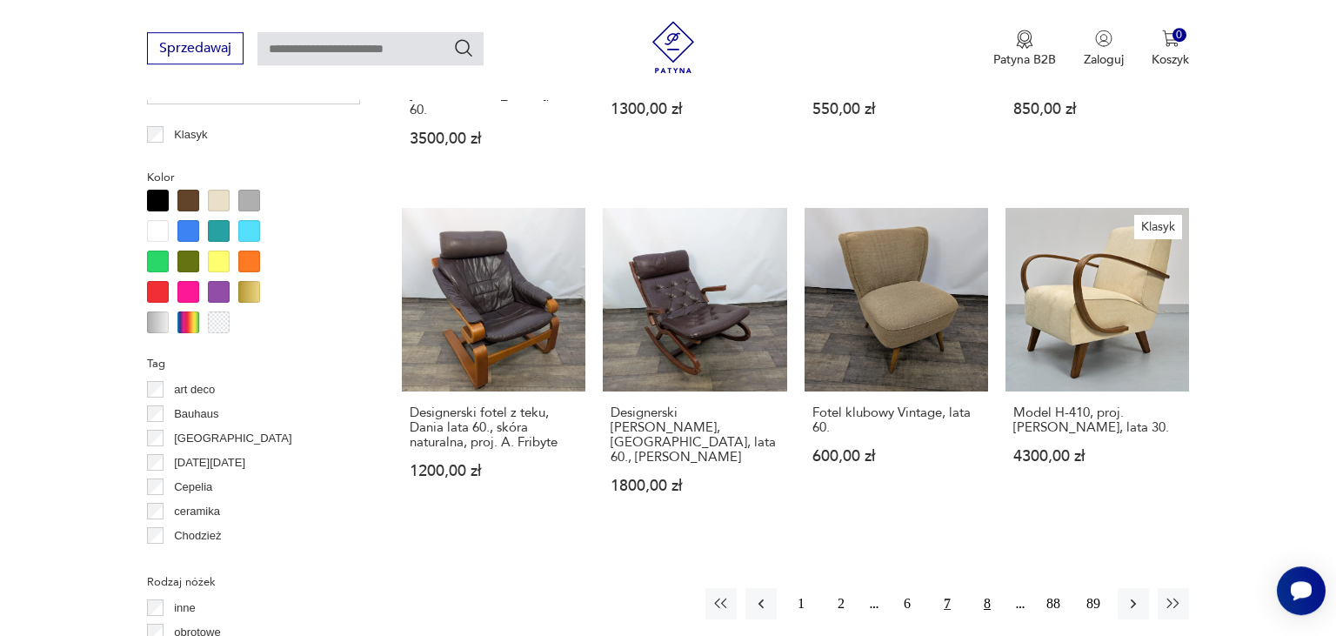
click at [987, 588] on button "8" at bounding box center [987, 603] width 31 height 31
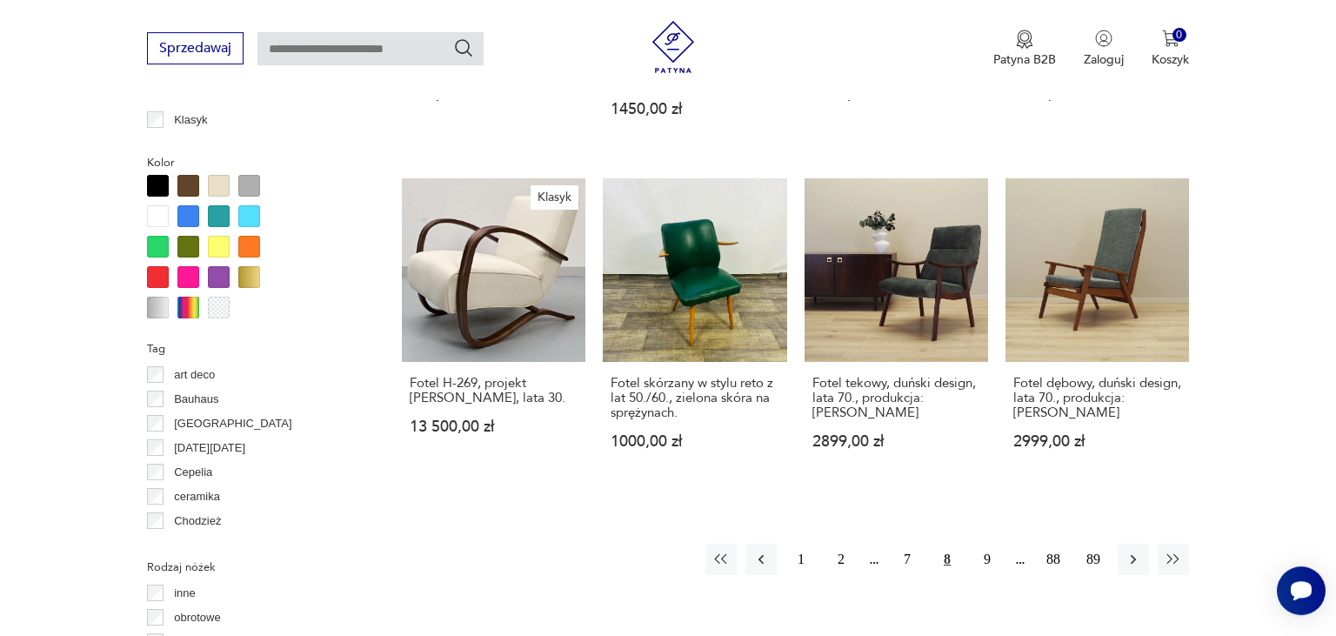
scroll to position [1617, 0]
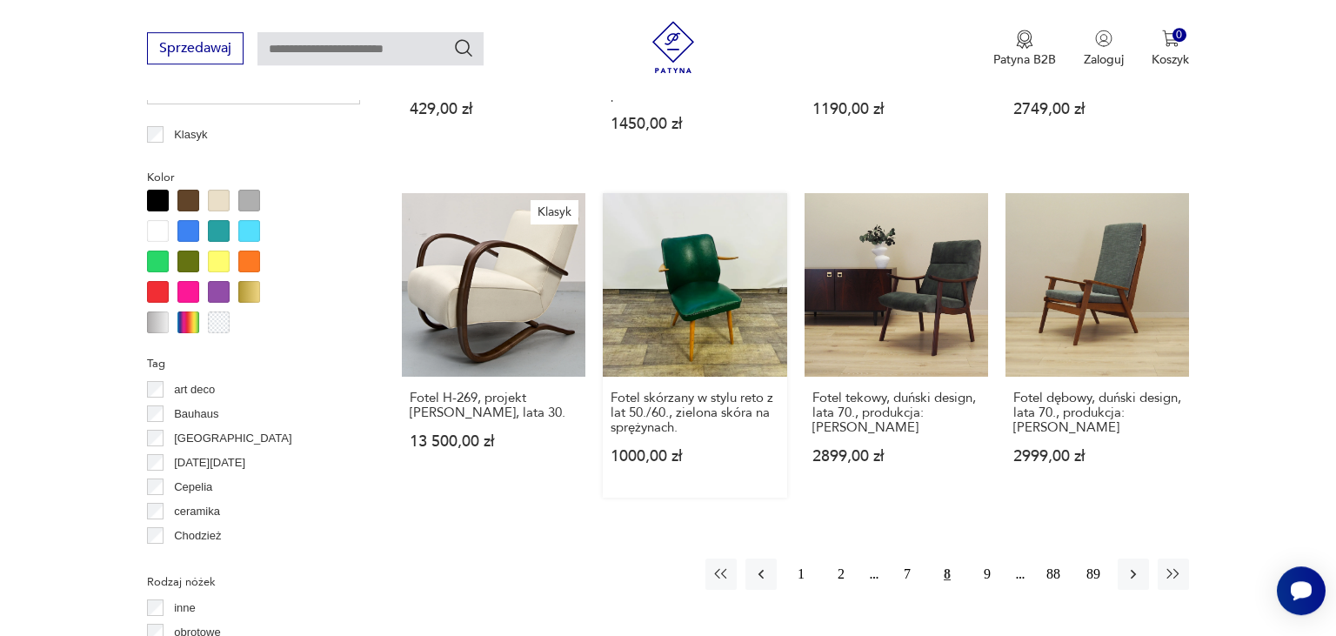
click at [708, 287] on link "Fotel skórzany w stylu reto z lat 50./60., zielona skóra na sprężynach. 1000,00…" at bounding box center [695, 345] width 184 height 305
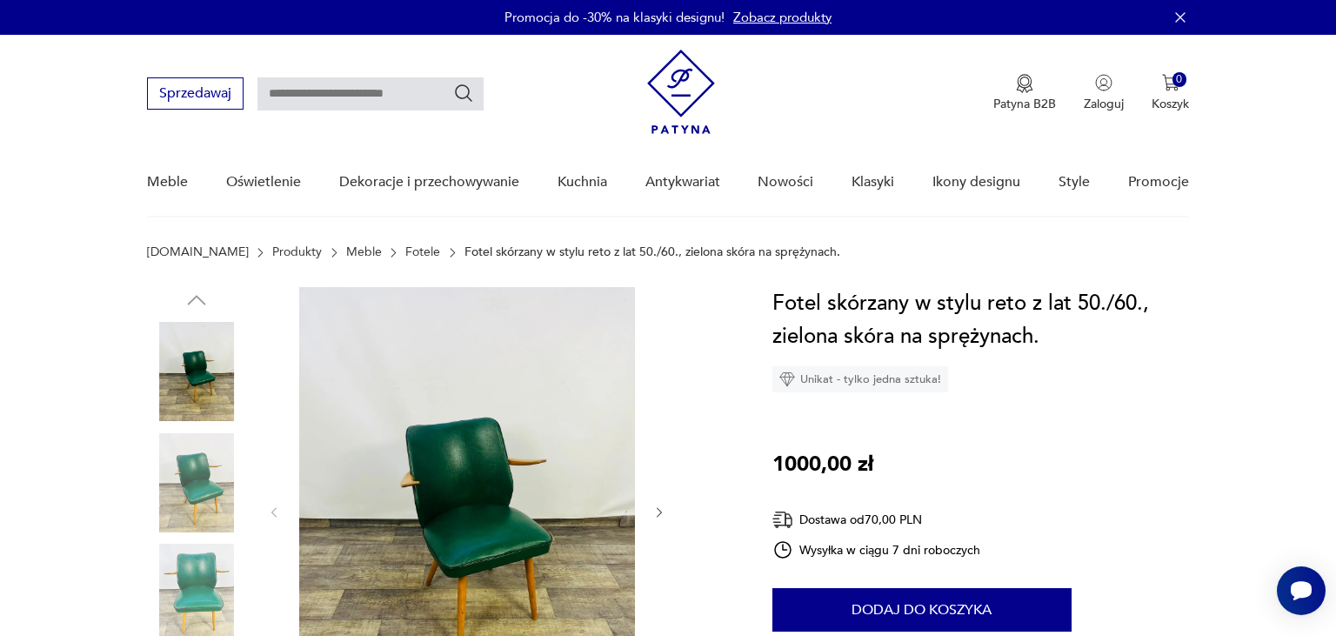
click at [198, 576] on img at bounding box center [196, 593] width 99 height 99
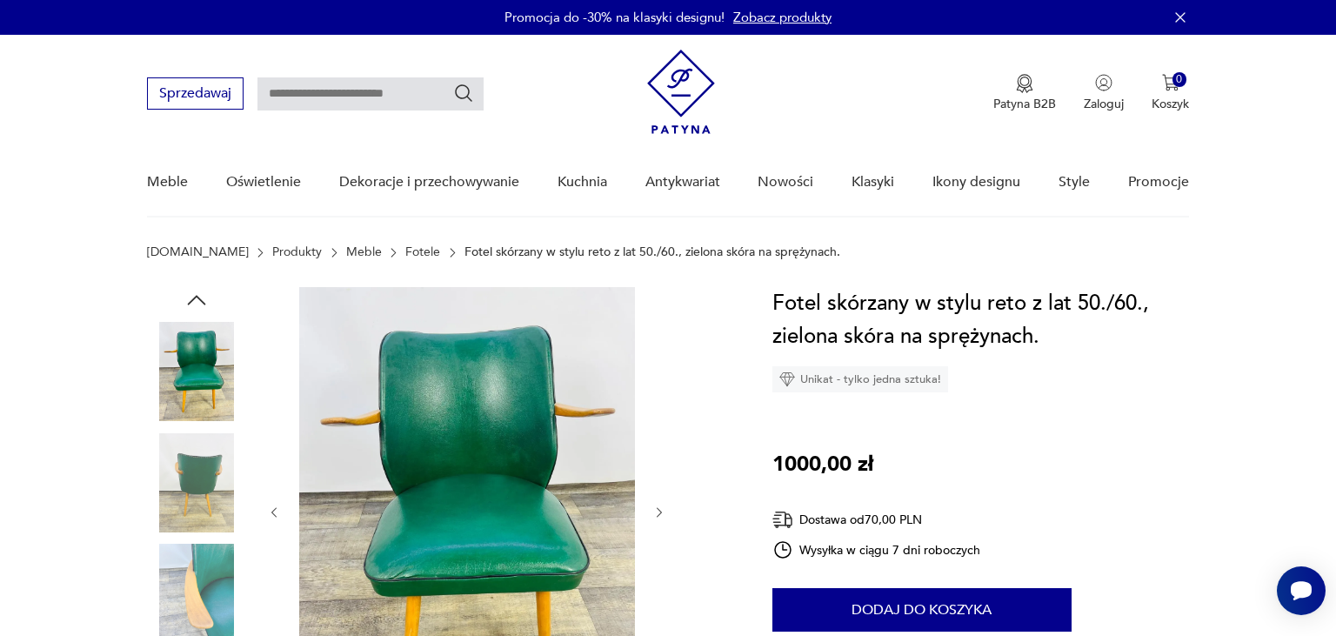
click at [202, 495] on img at bounding box center [196, 482] width 99 height 99
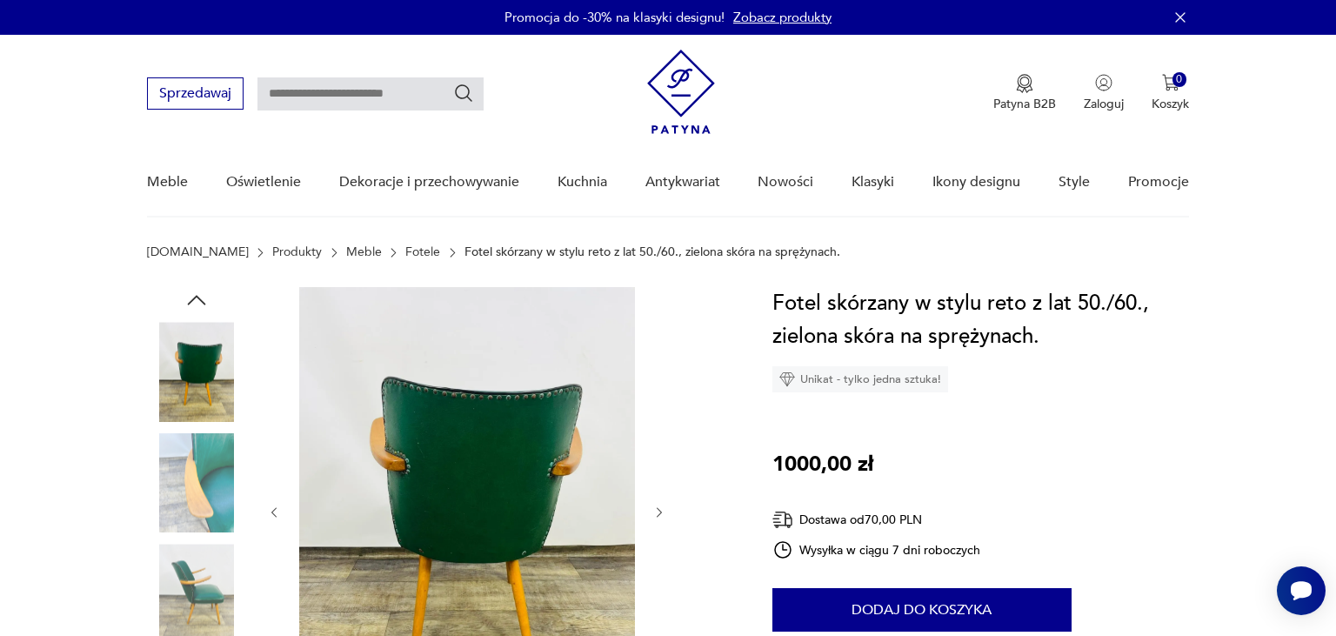
click at [179, 559] on img at bounding box center [196, 593] width 99 height 99
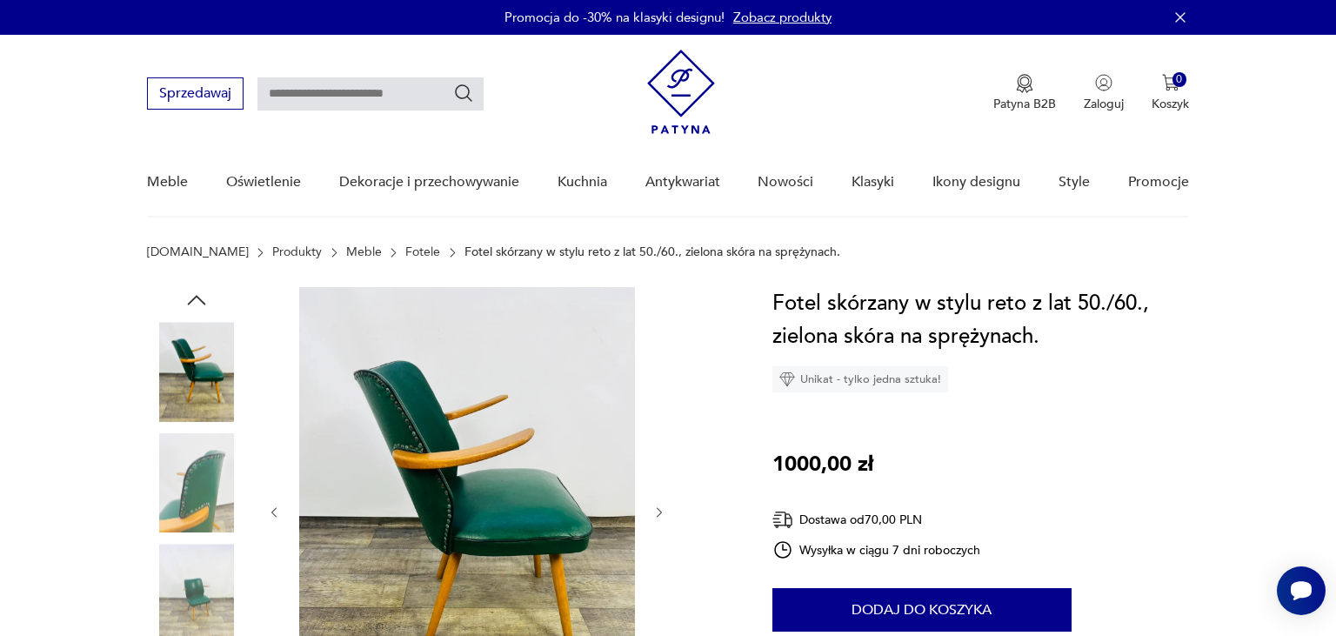
click at [179, 572] on img at bounding box center [196, 593] width 99 height 99
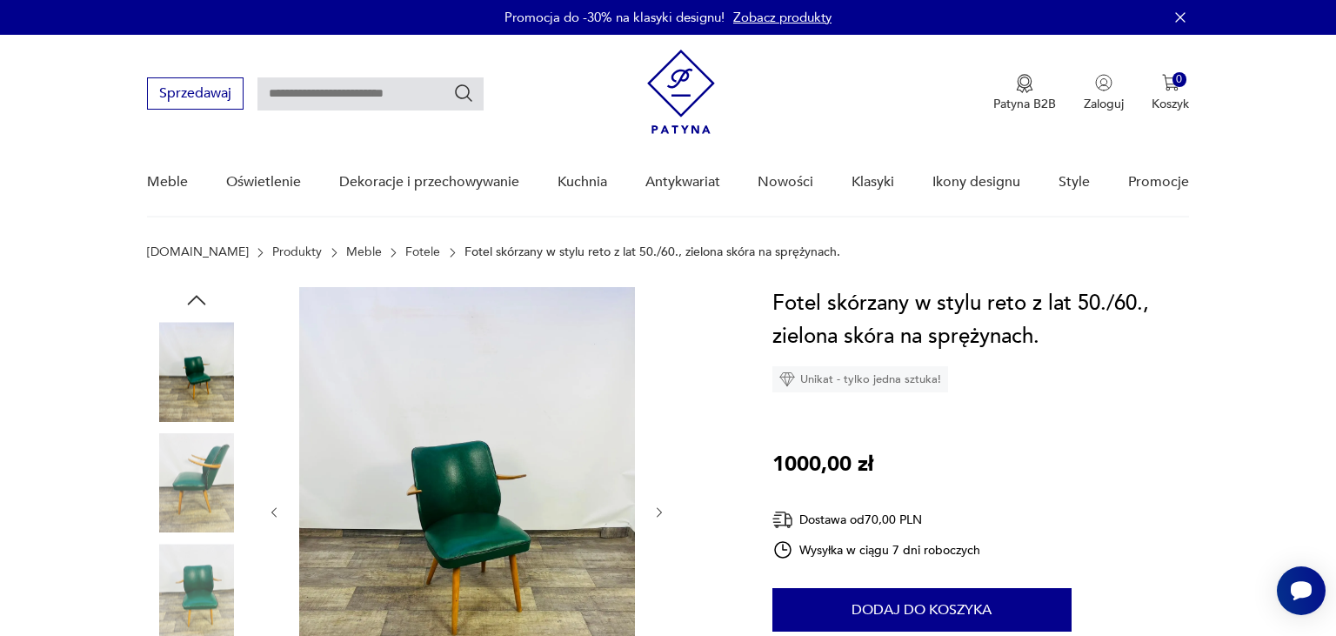
drag, startPoint x: 1325, startPoint y: 61, endPoint x: 1335, endPoint y: 122, distance: 61.7
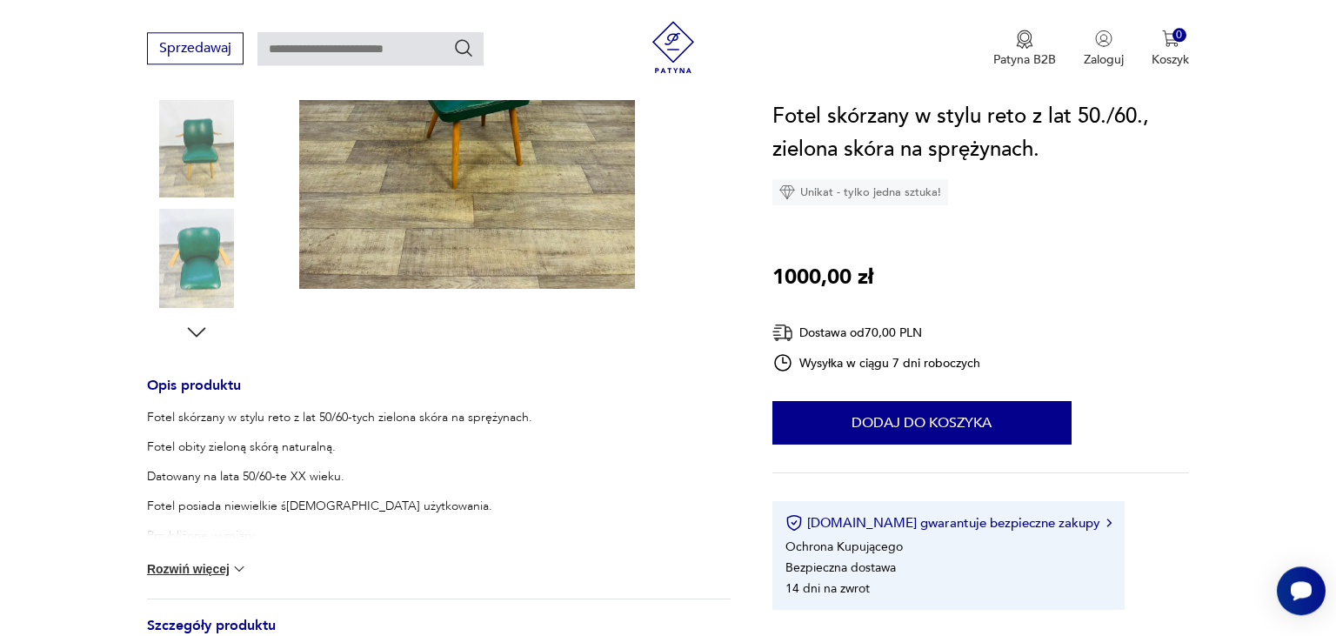
scroll to position [484, 0]
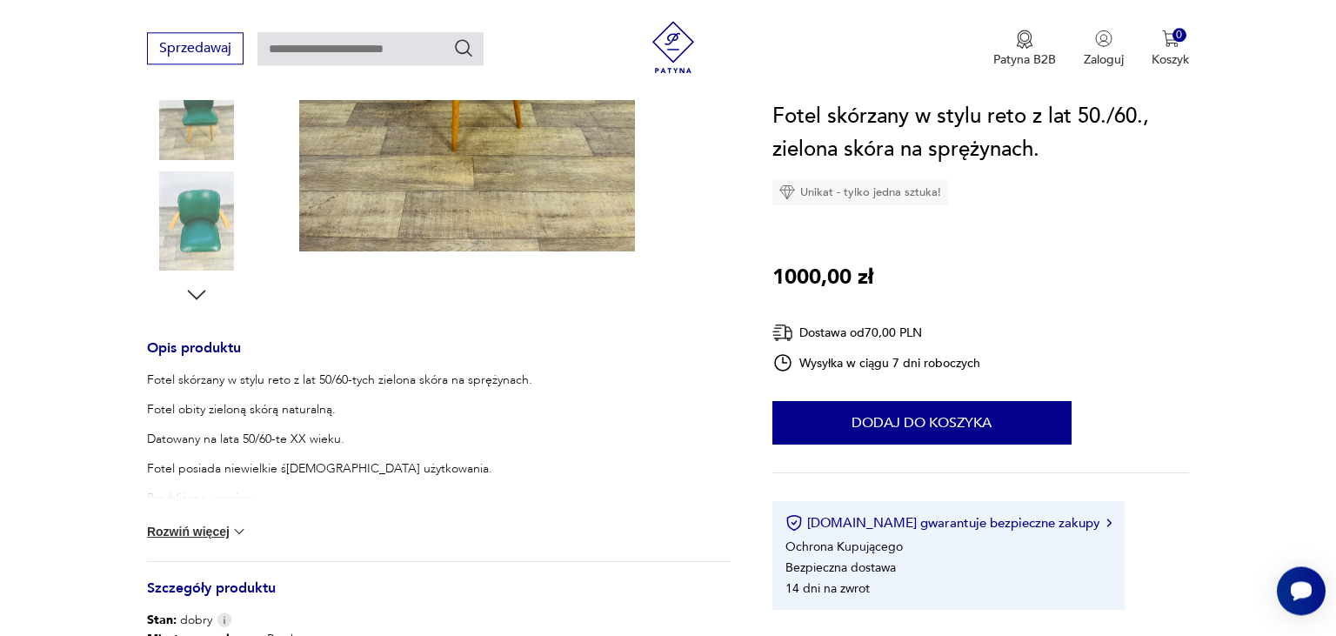
click at [221, 527] on button "Rozwiń więcej" at bounding box center [197, 531] width 101 height 17
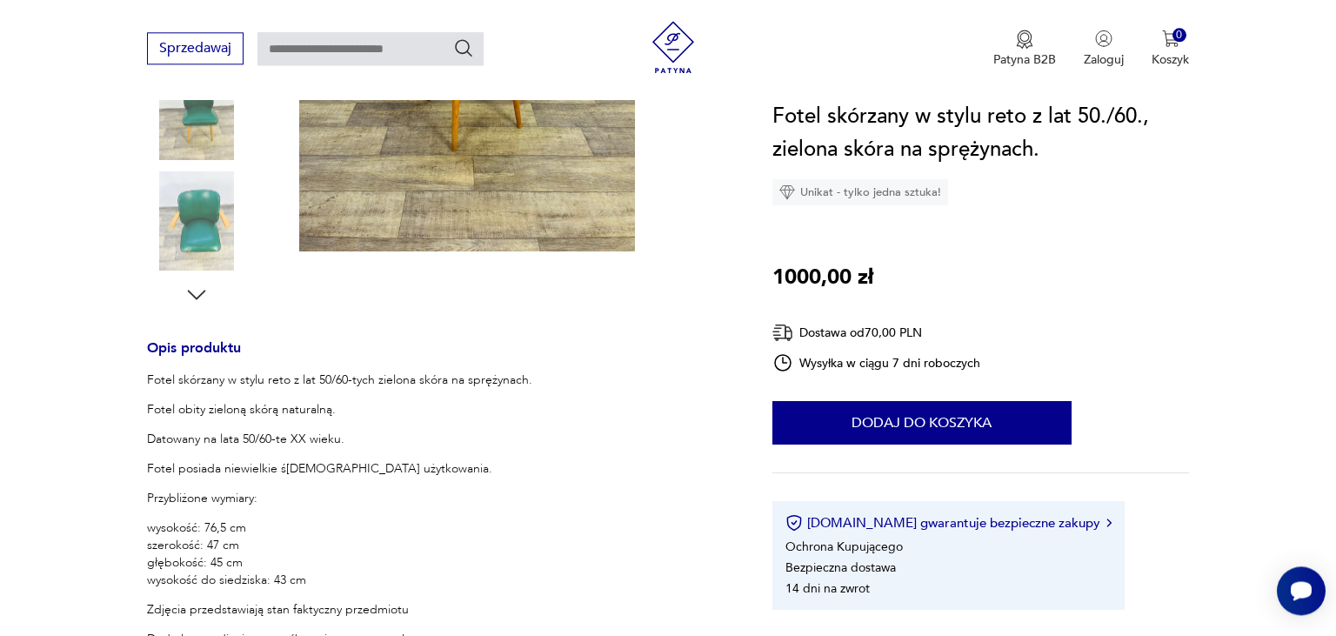
click at [534, 165] on img at bounding box center [467, 27] width 336 height 448
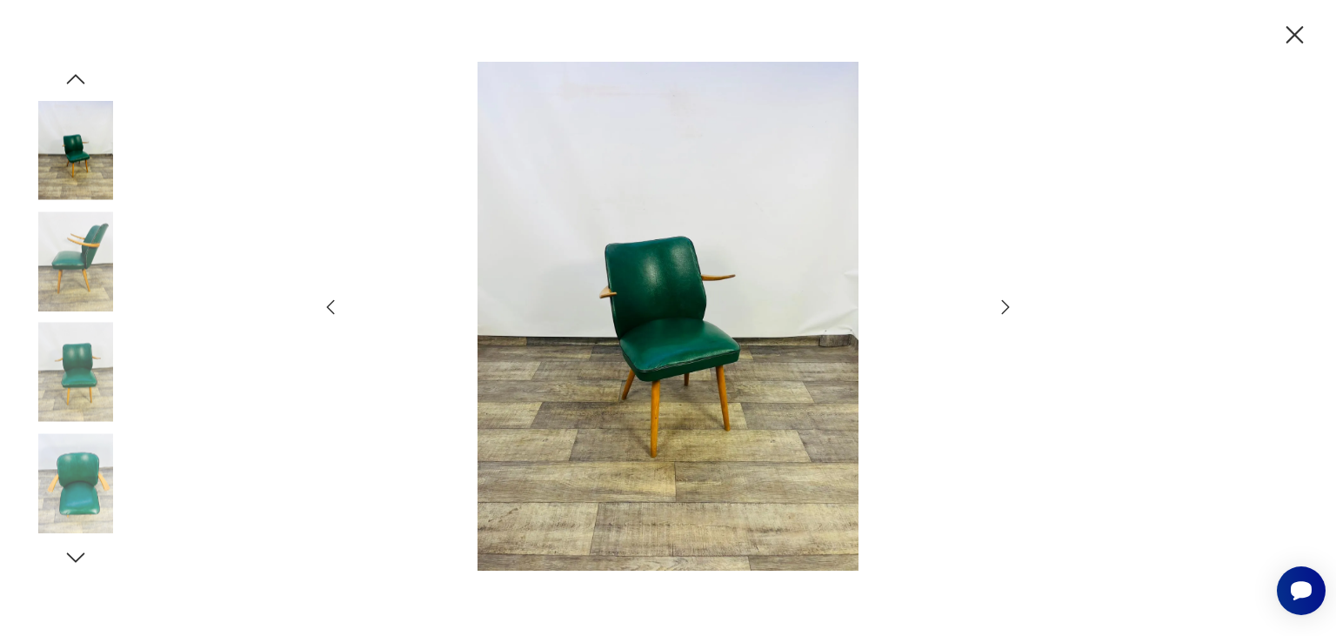
click at [77, 482] on img at bounding box center [75, 482] width 99 height 99
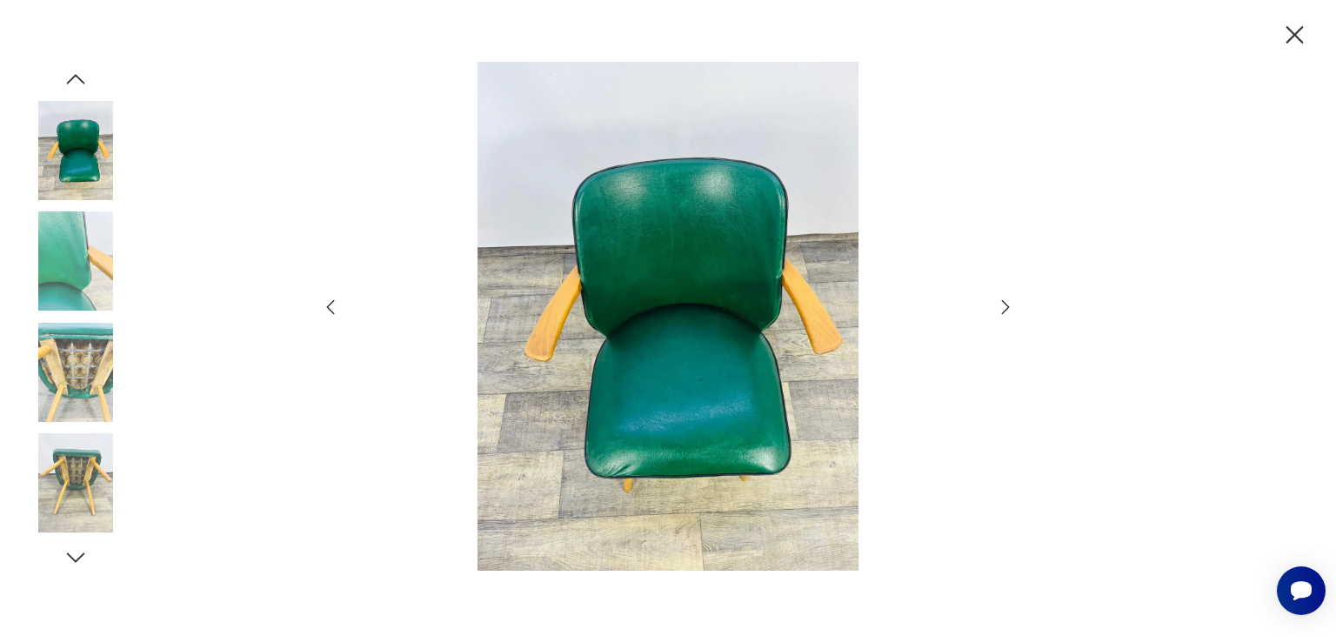
click at [75, 454] on img at bounding box center [75, 482] width 99 height 99
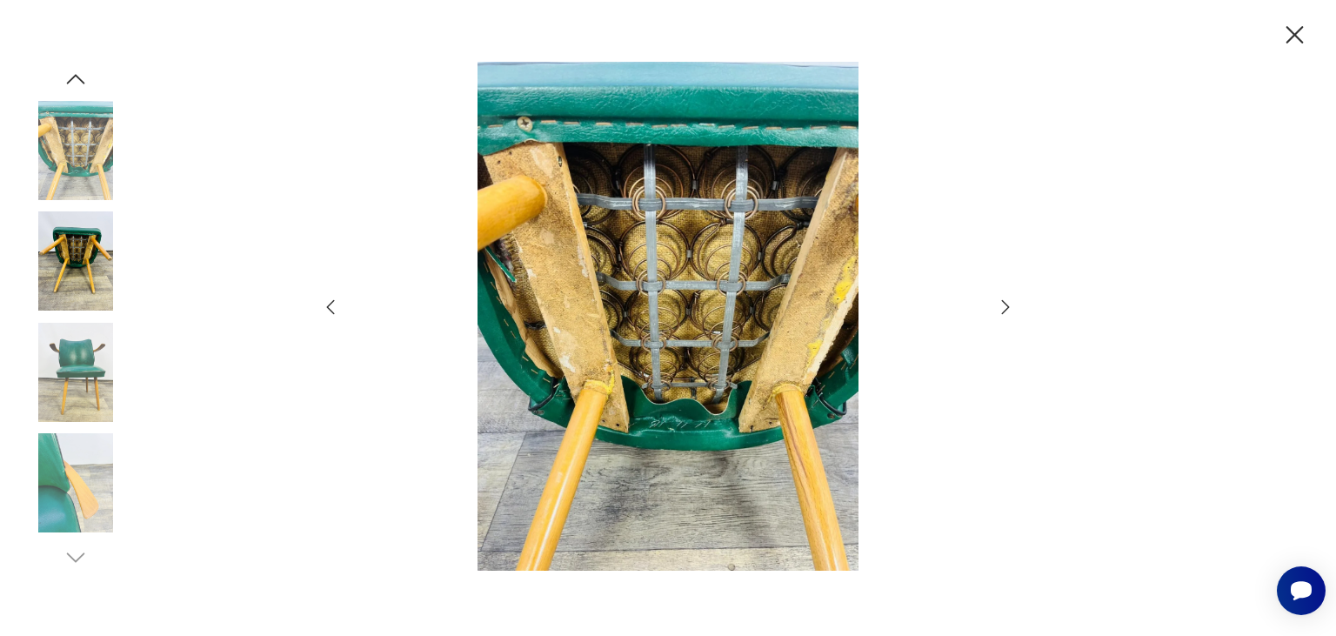
click at [74, 446] on img at bounding box center [75, 482] width 99 height 99
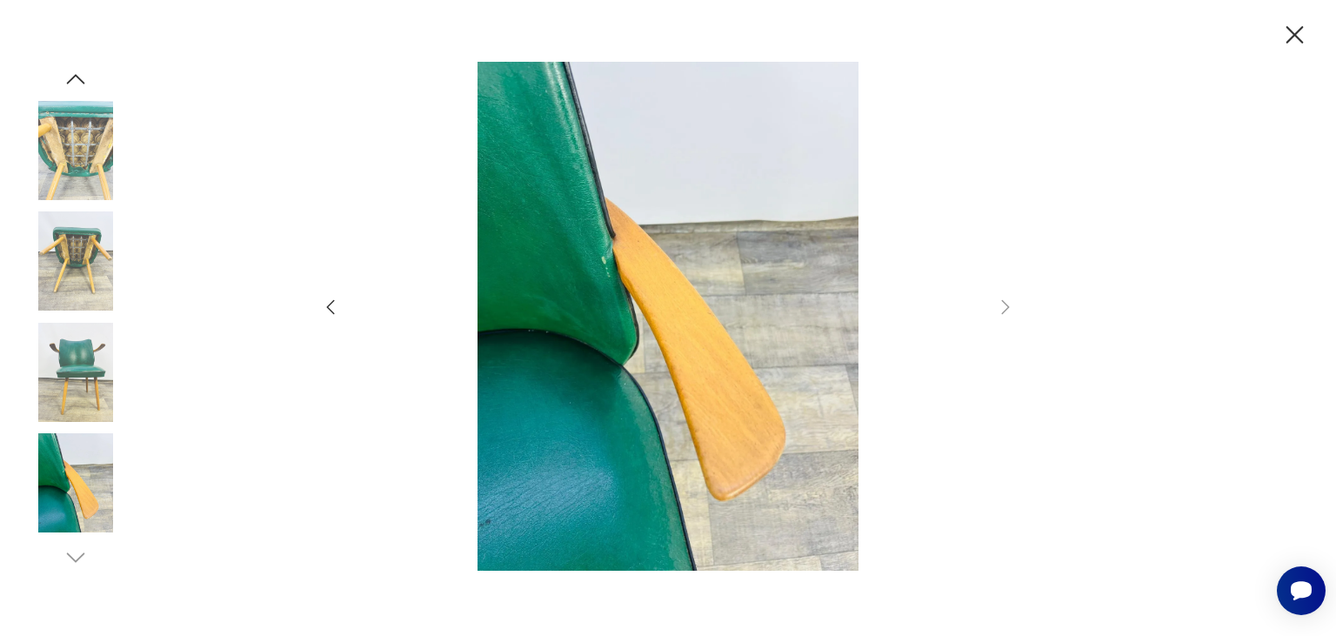
click at [81, 83] on icon "button" at bounding box center [76, 79] width 26 height 26
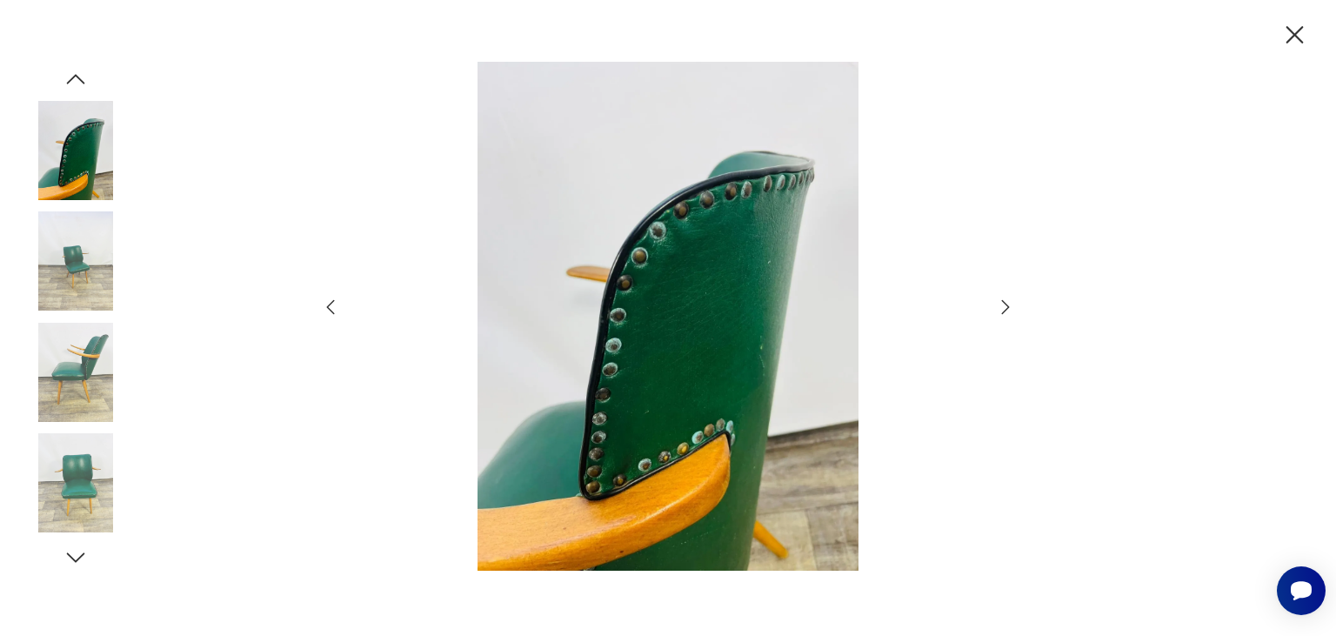
click at [81, 83] on icon "button" at bounding box center [76, 79] width 26 height 26
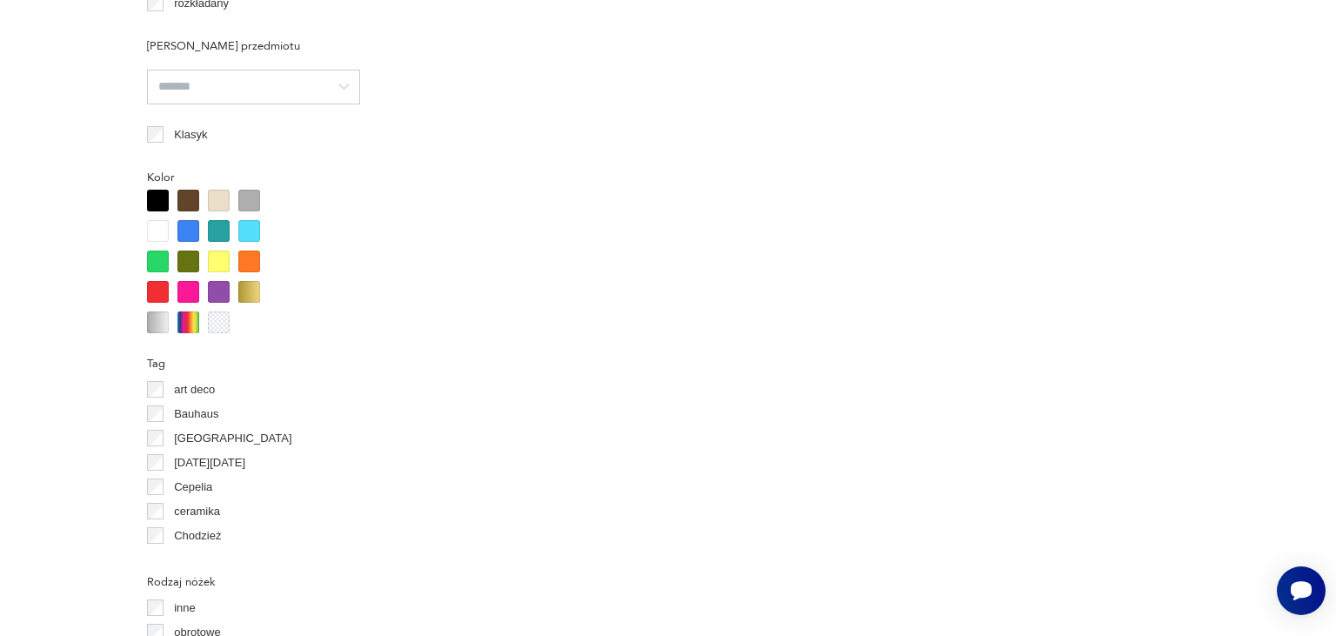
scroll to position [1778, 0]
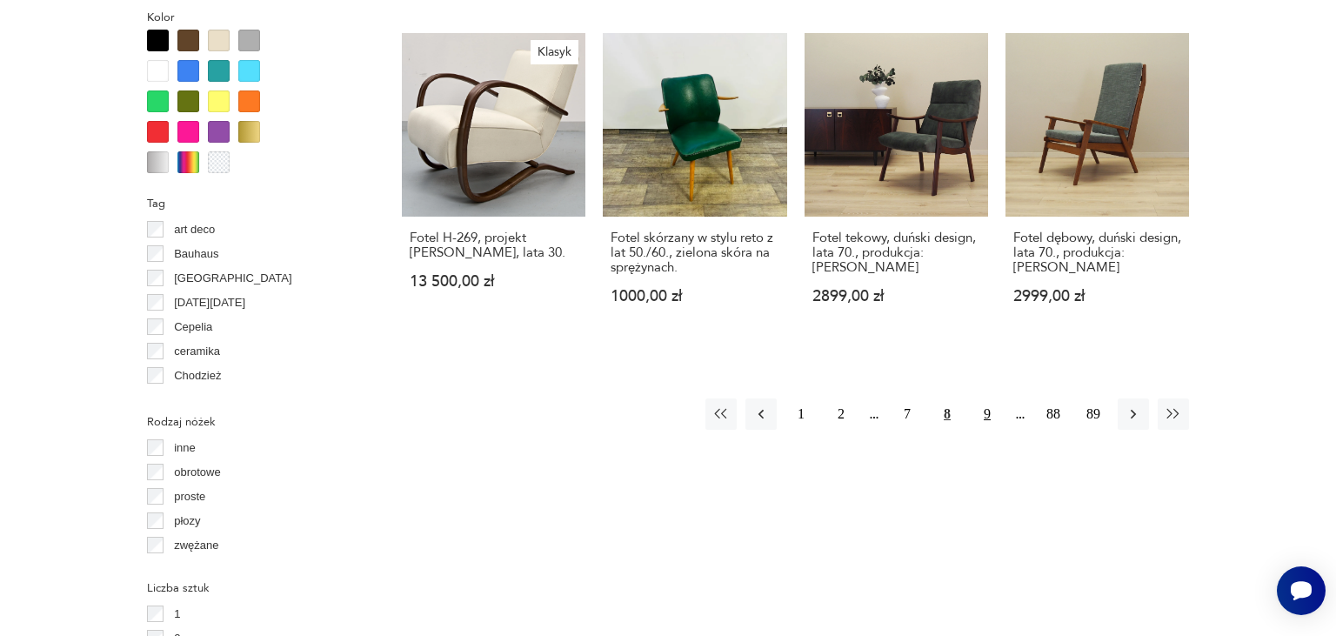
click at [987, 409] on button "9" at bounding box center [987, 413] width 31 height 31
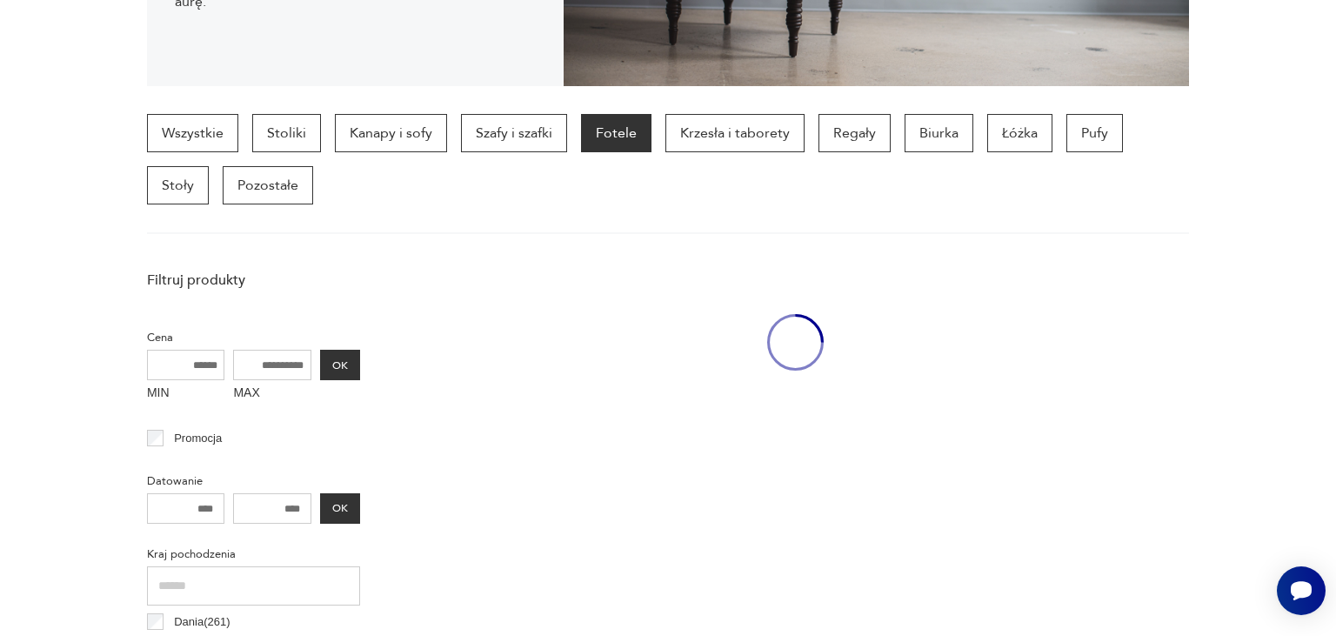
scroll to position [460, 0]
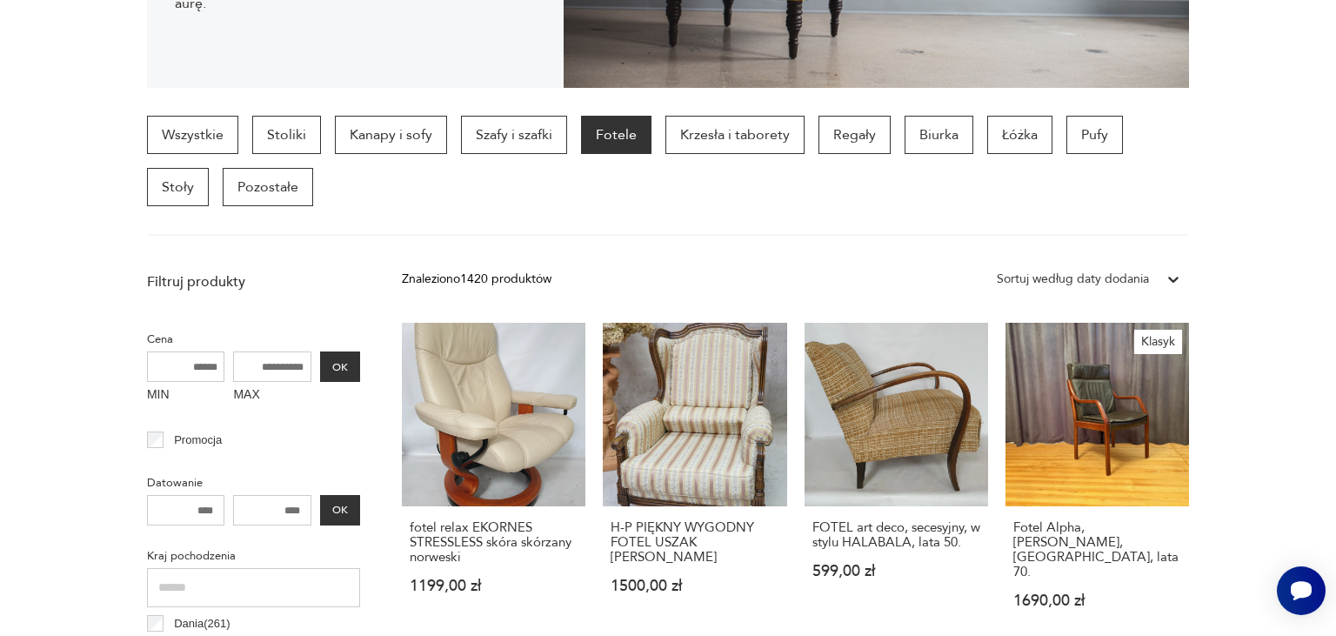
click at [1310, 228] on section "Wszystkie Stoliki Kanapy i sofy Szafy i szafki Fotele Krzesła i taborety Regały…" at bounding box center [668, 176] width 1336 height 120
click at [1281, 223] on section "Wszystkie Stoliki Kanapy i sofy Szafy i szafki Fotele Krzesła i taborety Regały…" at bounding box center [668, 176] width 1336 height 120
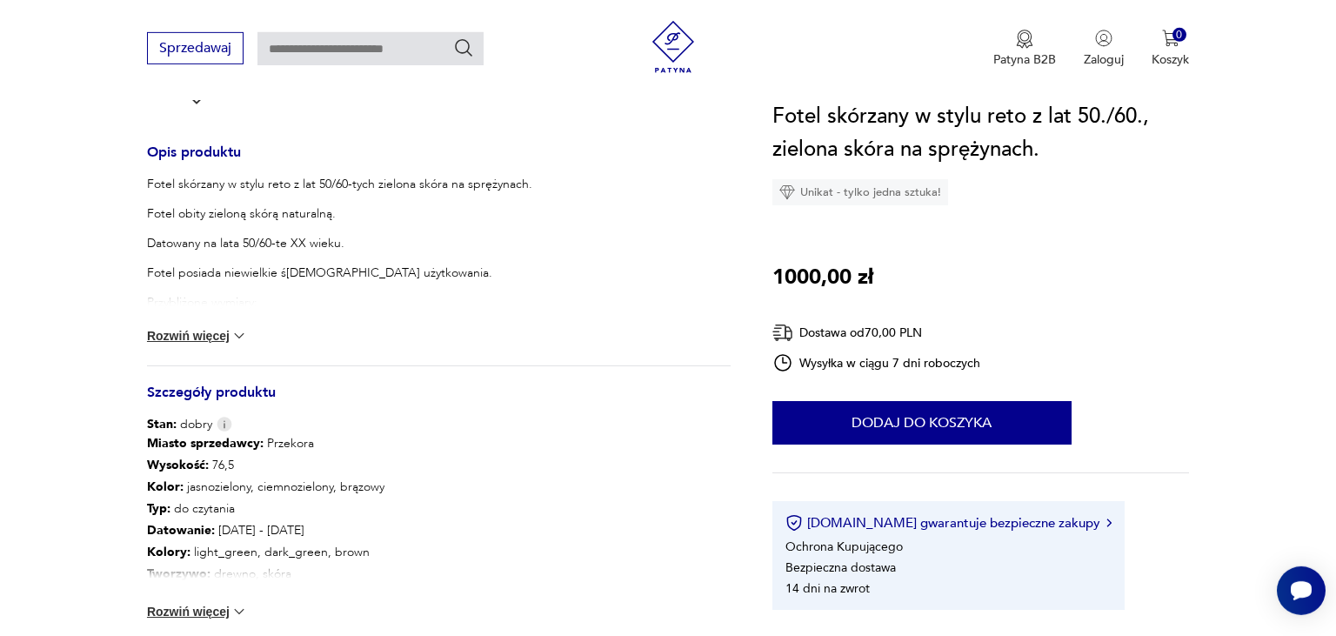
scroll to position [684, 0]
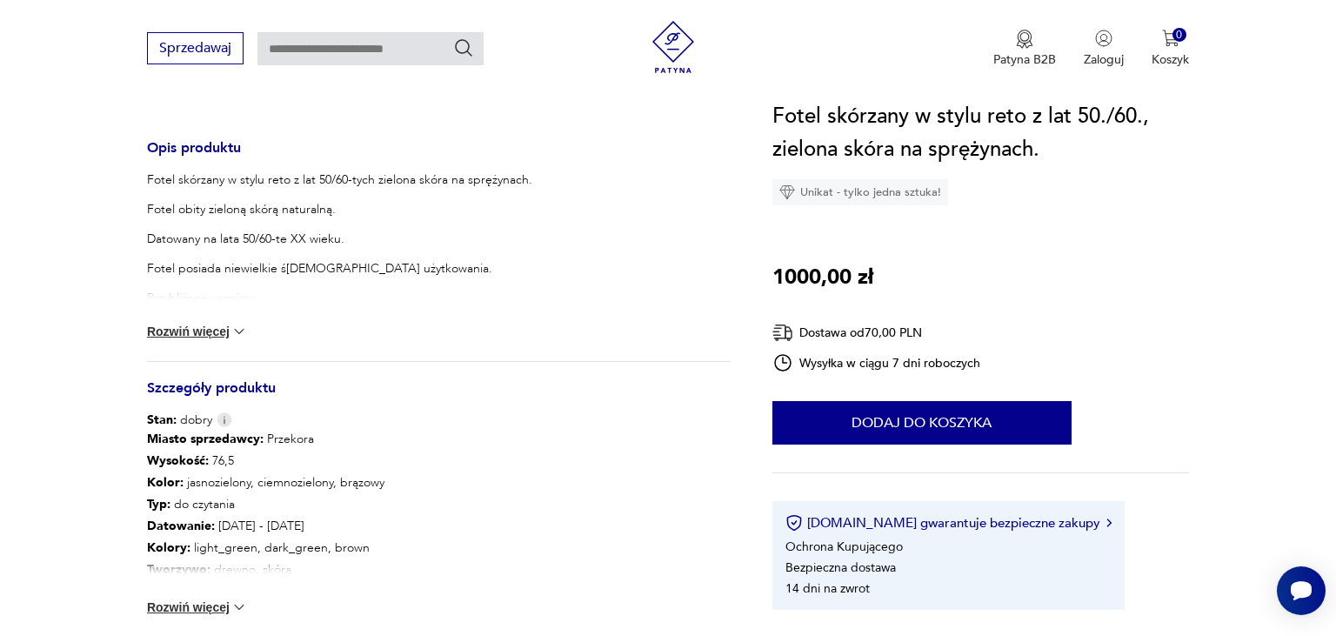
click at [214, 331] on button "Rozwiń więcej" at bounding box center [197, 331] width 101 height 17
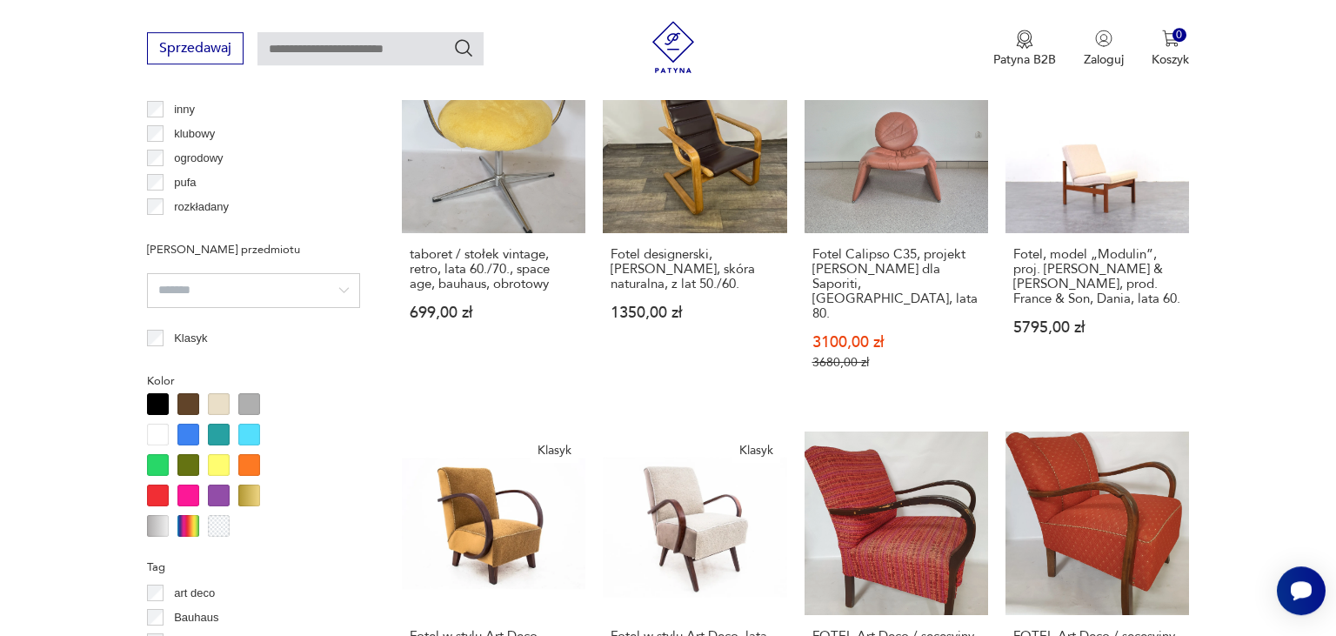
scroll to position [1736, 0]
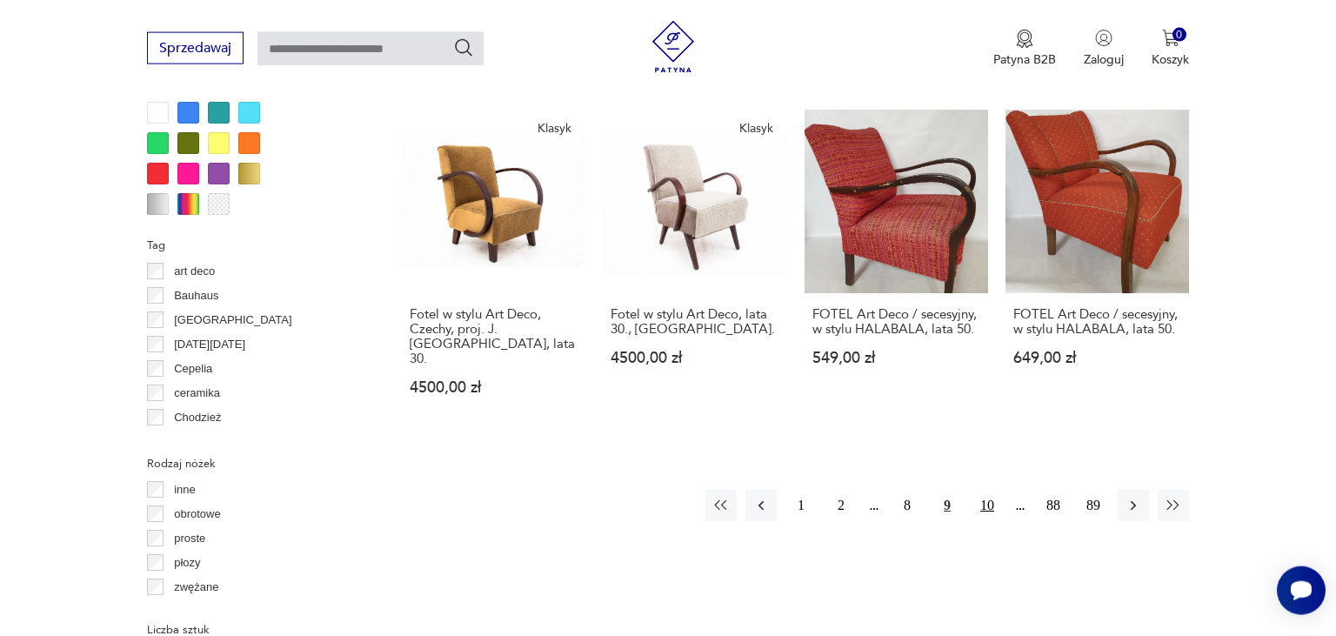
click at [988, 490] on button "10" at bounding box center [987, 505] width 31 height 31
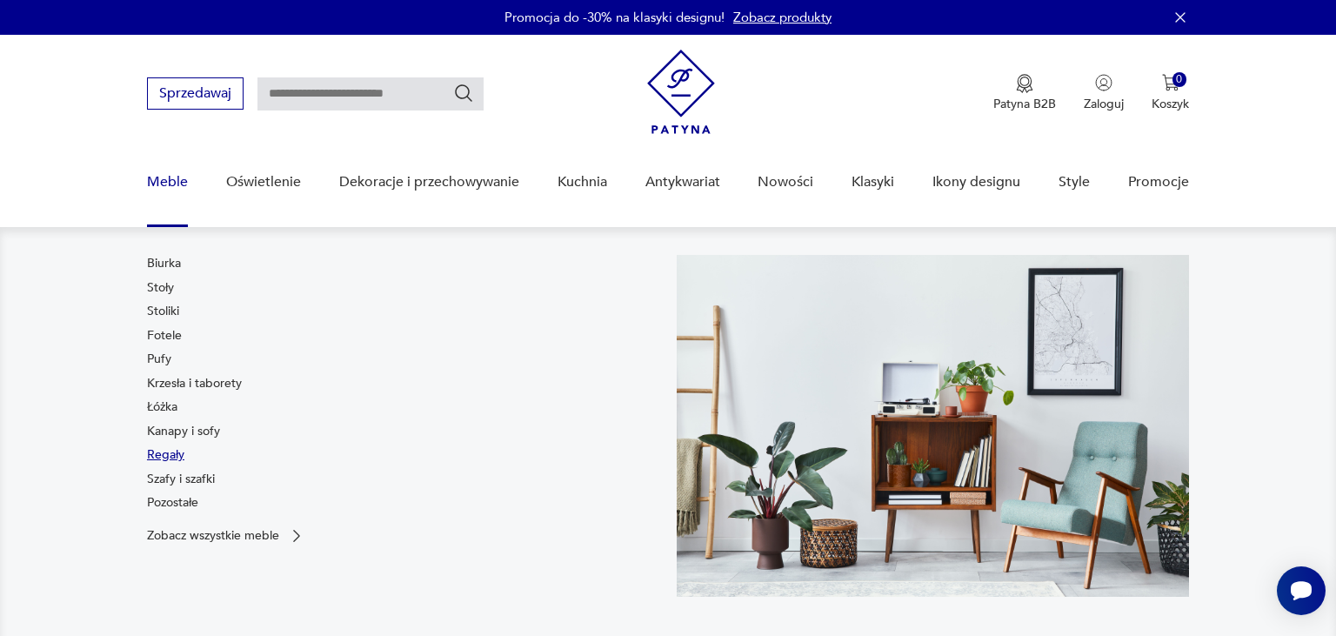
click at [169, 458] on link "Regały" at bounding box center [165, 454] width 37 height 17
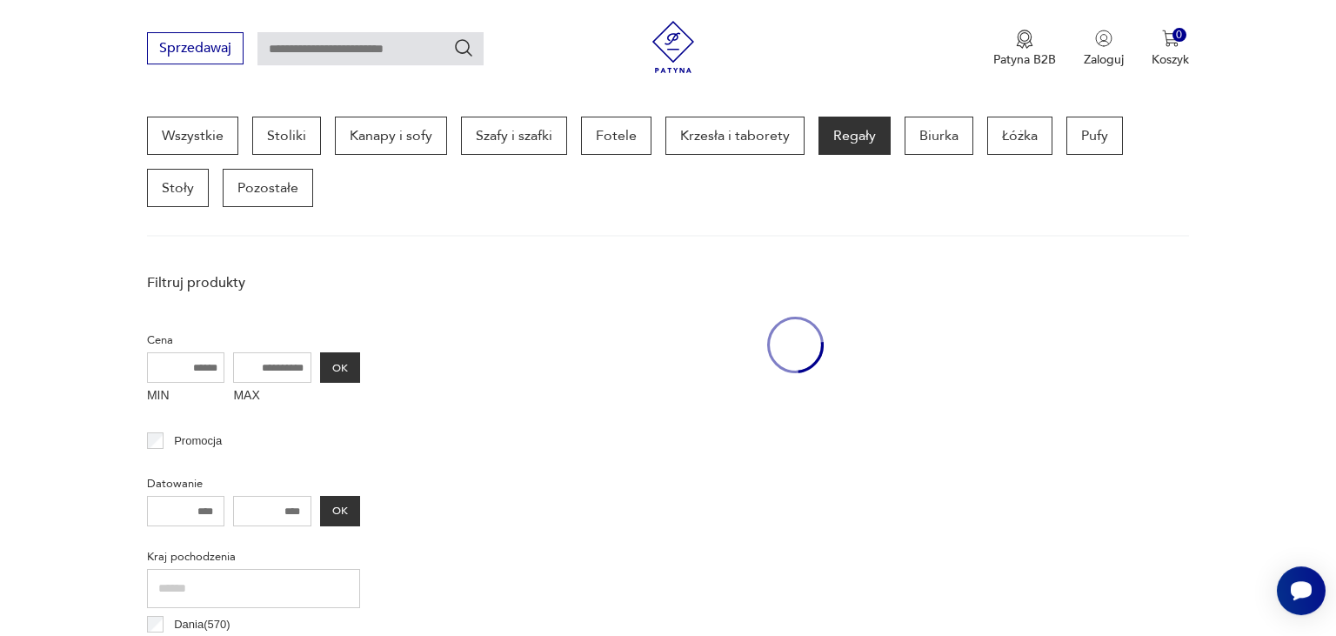
scroll to position [461, 0]
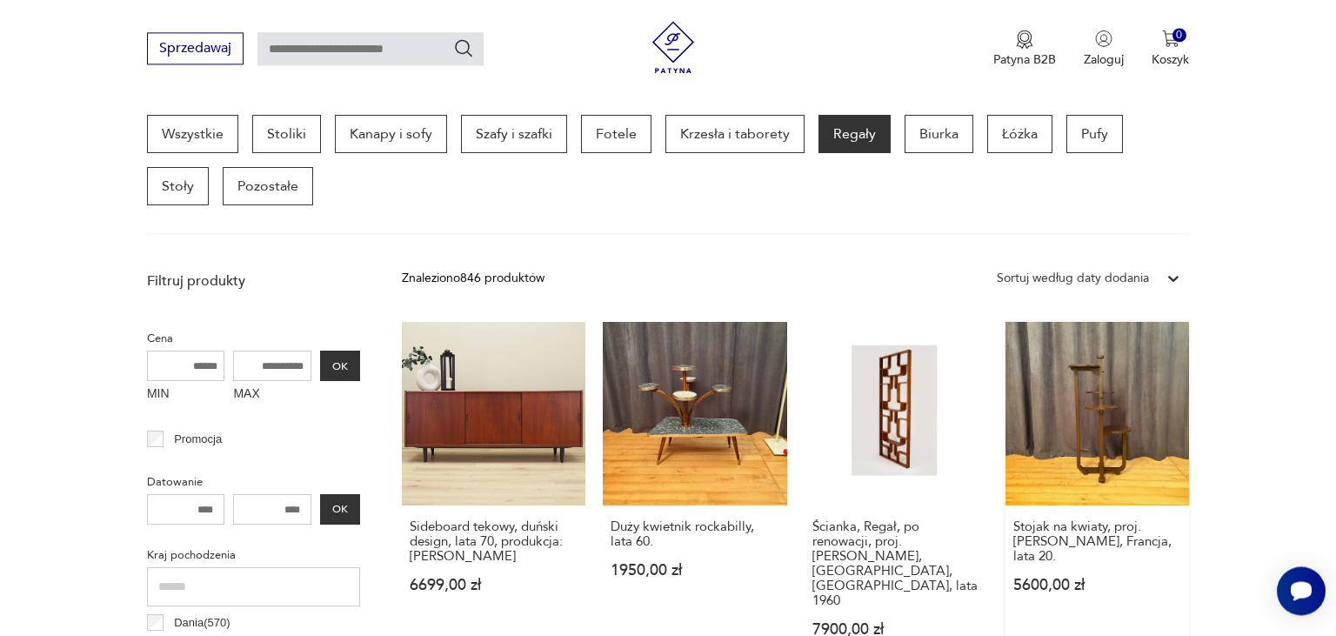
click at [1136, 376] on link "Stojak na kwiaty, proj. André Groulta, Francja, lata 20. 5600,00 zł" at bounding box center [1098, 496] width 184 height 349
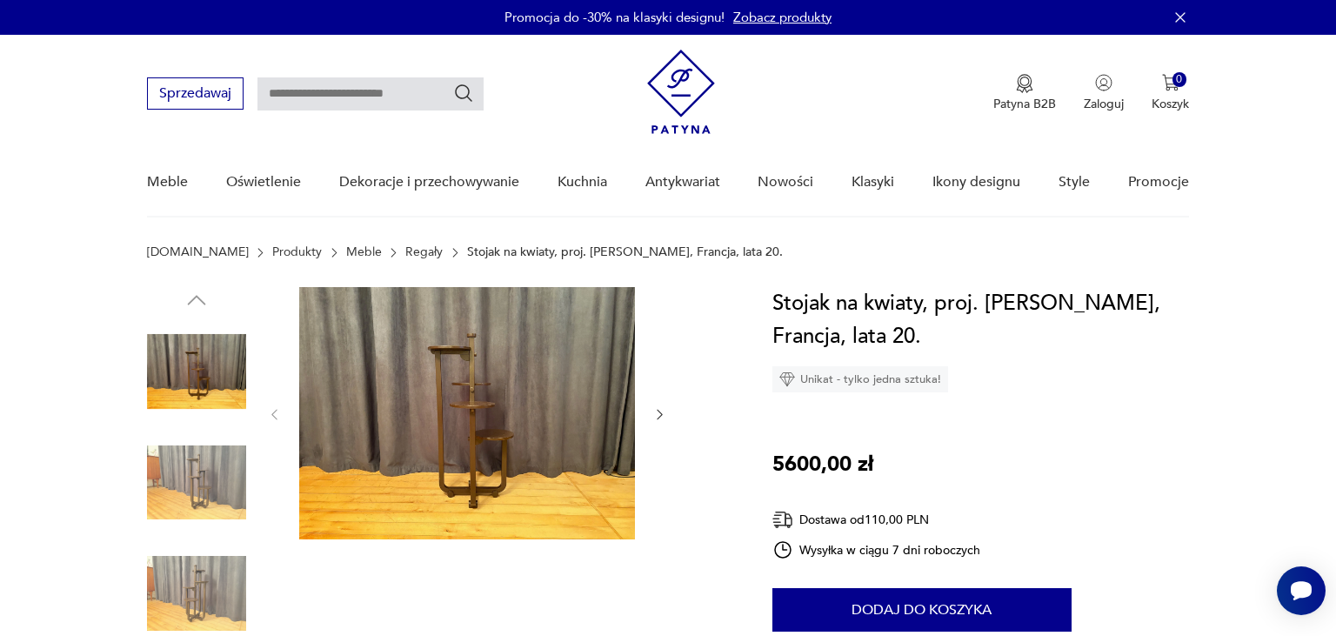
click at [656, 412] on icon "button" at bounding box center [660, 414] width 15 height 15
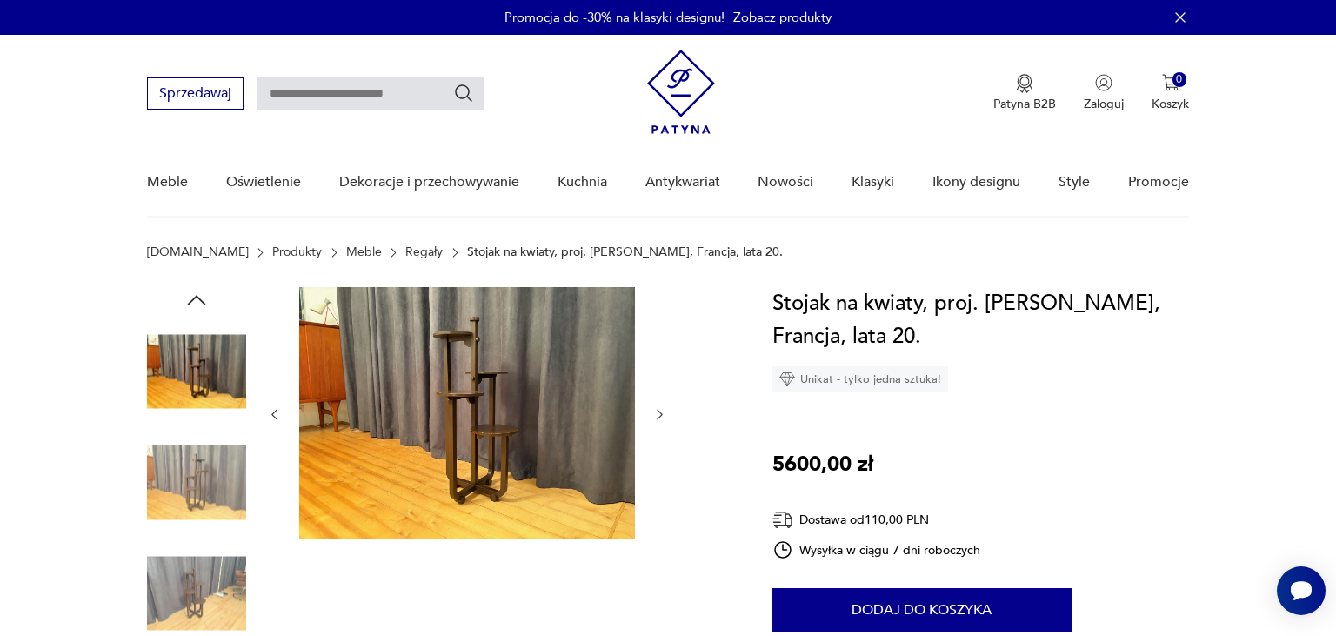
click at [656, 412] on icon "button" at bounding box center [660, 414] width 15 height 15
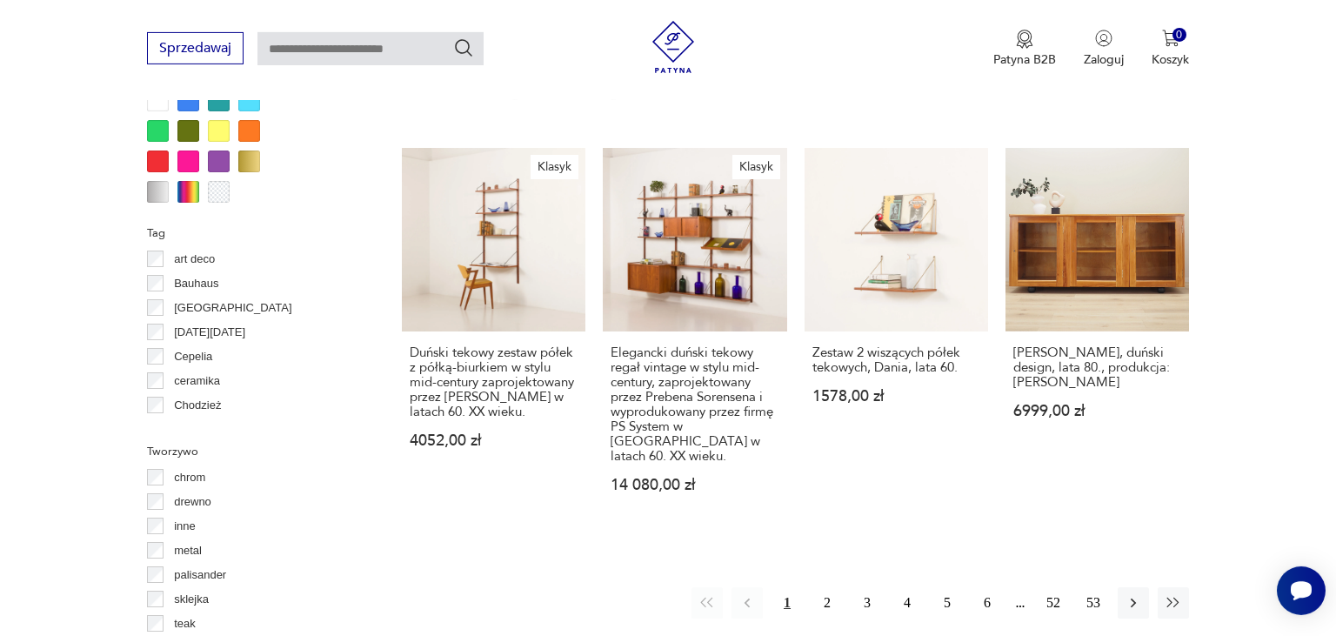
scroll to position [1756, 0]
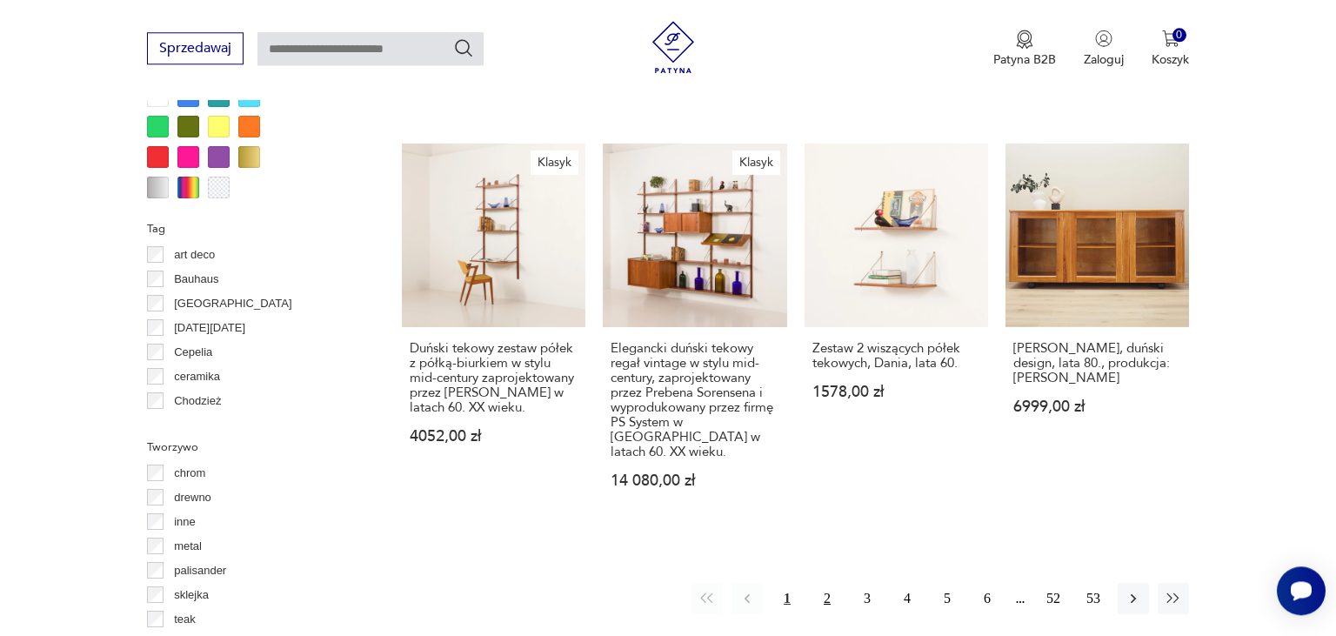
click at [824, 583] on button "2" at bounding box center [827, 598] width 31 height 31
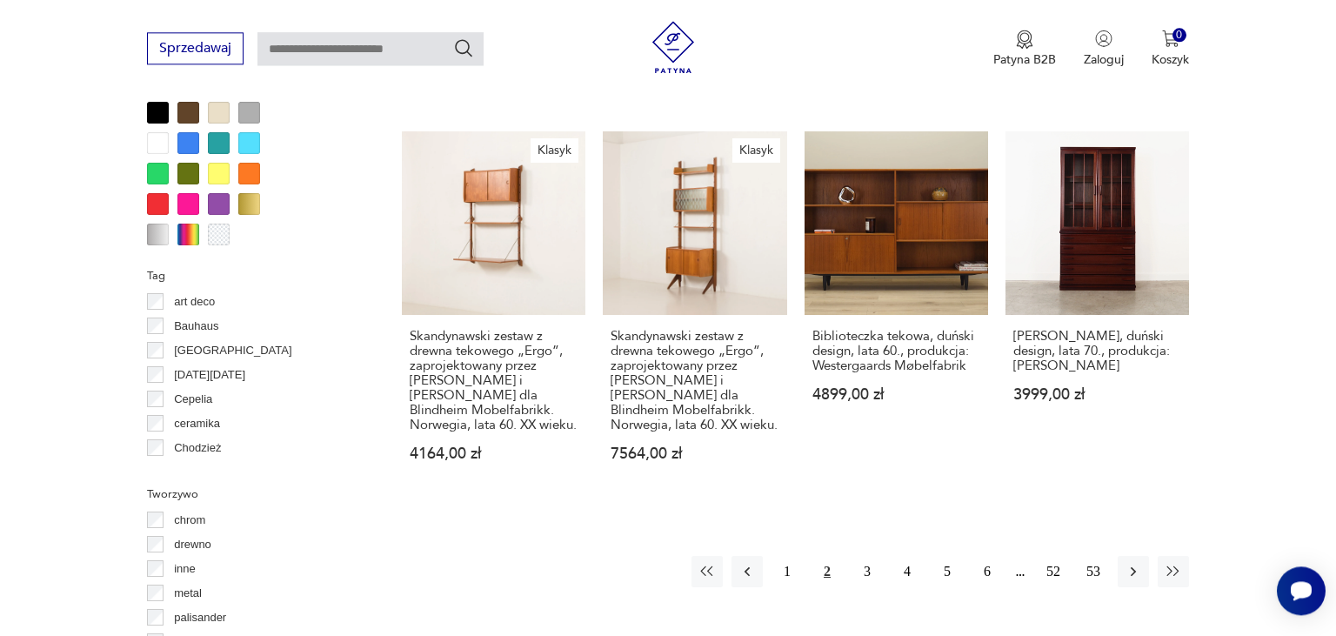
scroll to position [1722, 0]
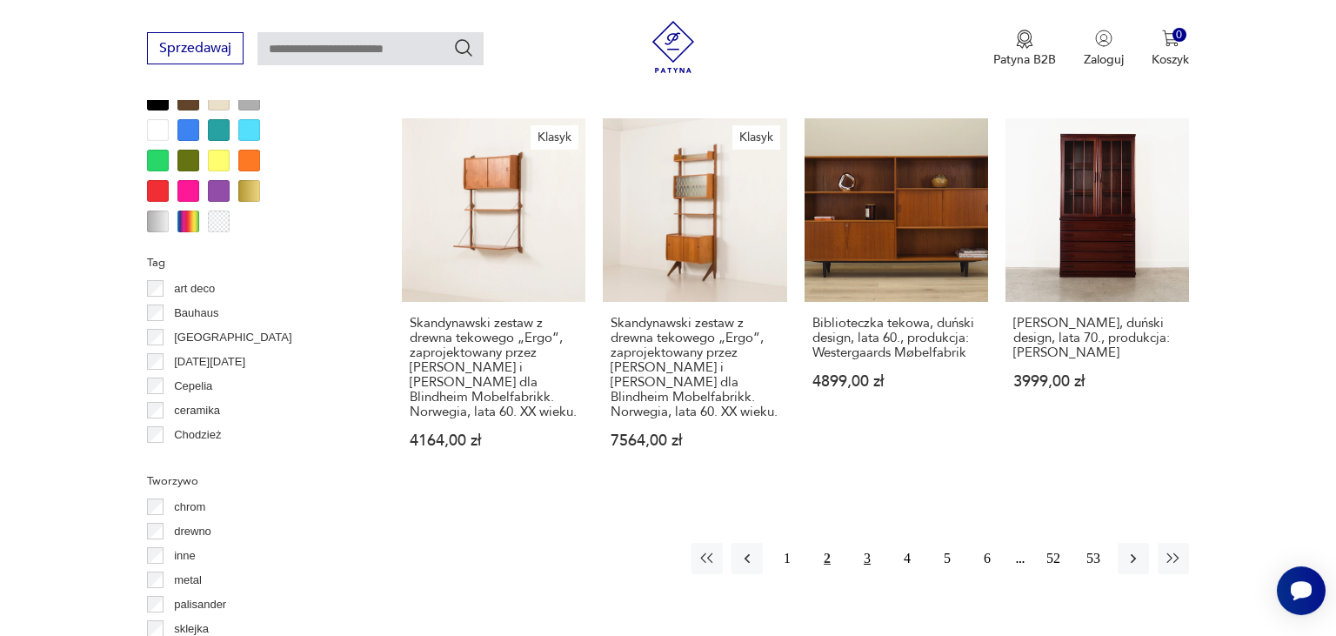
click at [865, 543] on button "3" at bounding box center [867, 558] width 31 height 31
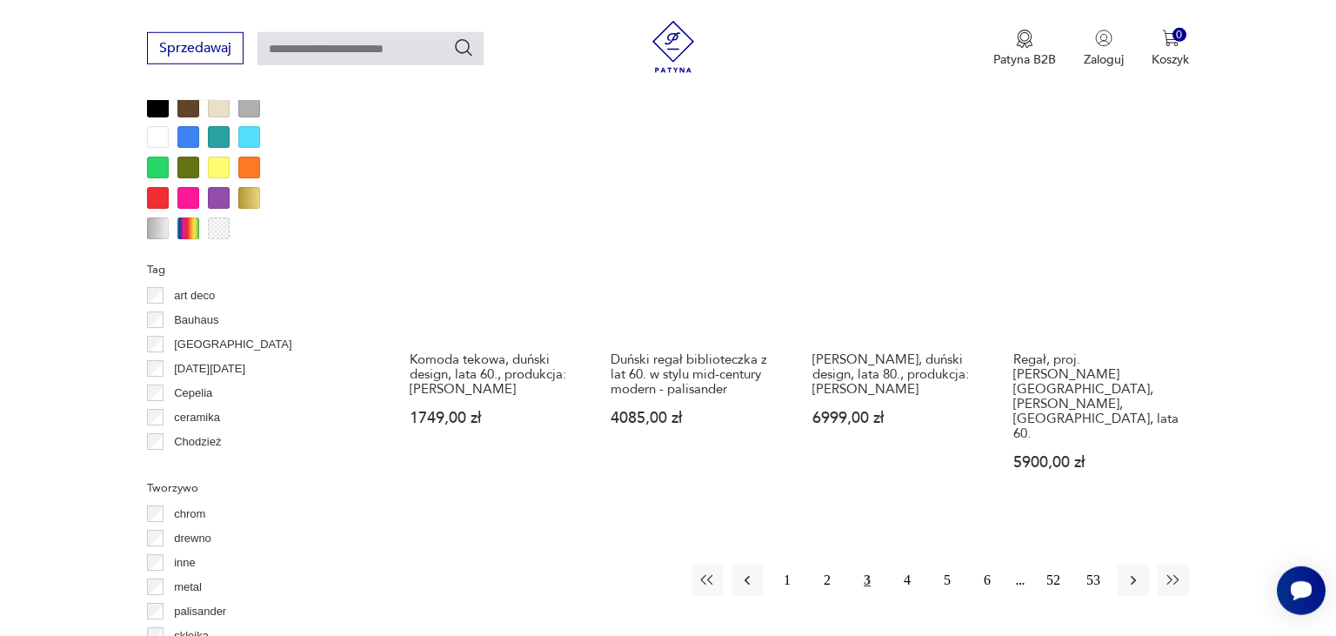
scroll to position [1691, 0]
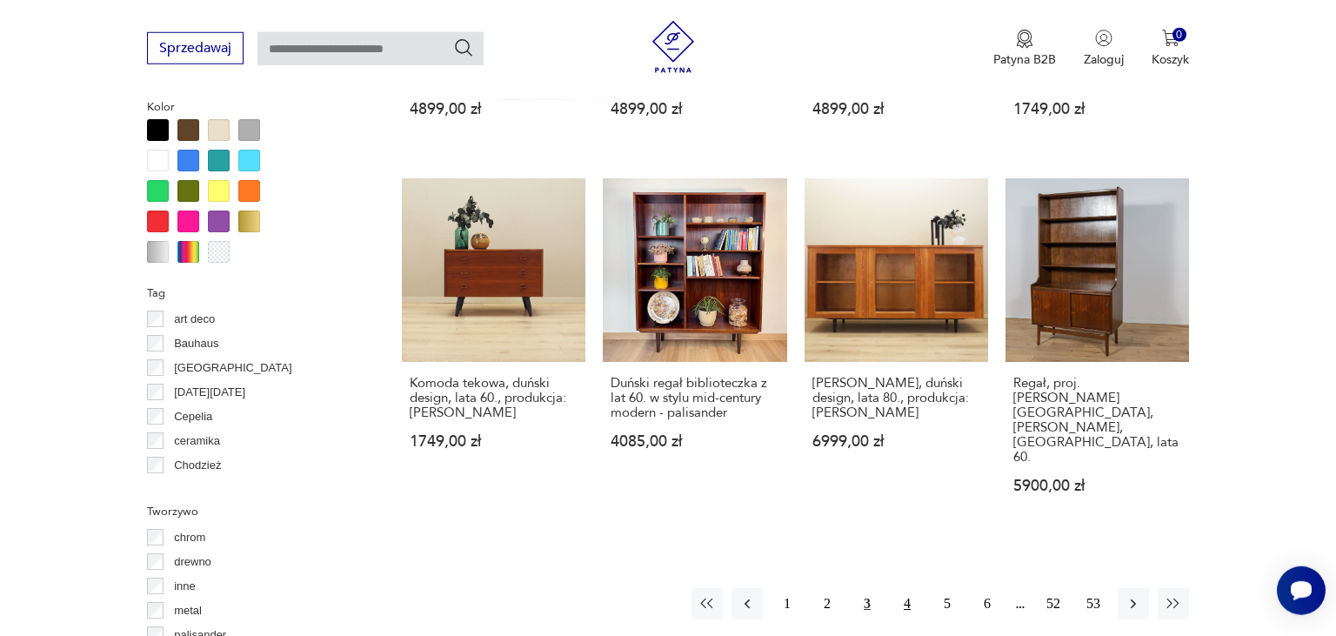
click at [907, 588] on button "4" at bounding box center [907, 603] width 31 height 31
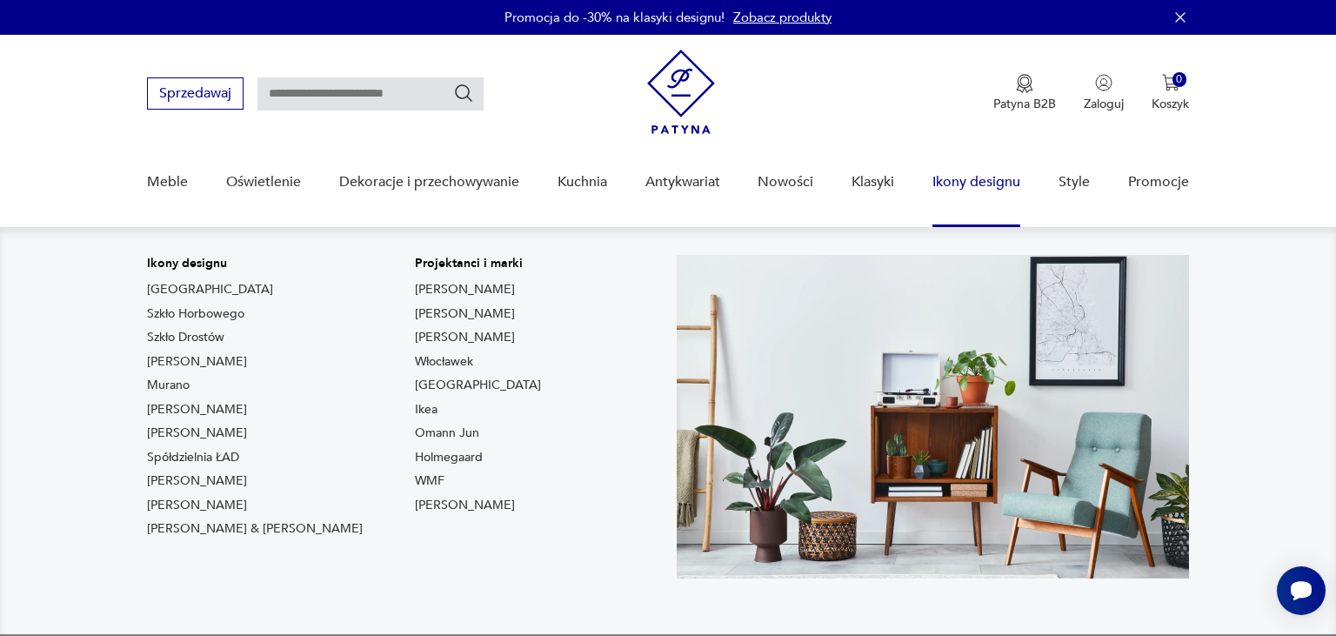
click at [983, 176] on link "Ikony designu" at bounding box center [977, 182] width 88 height 67
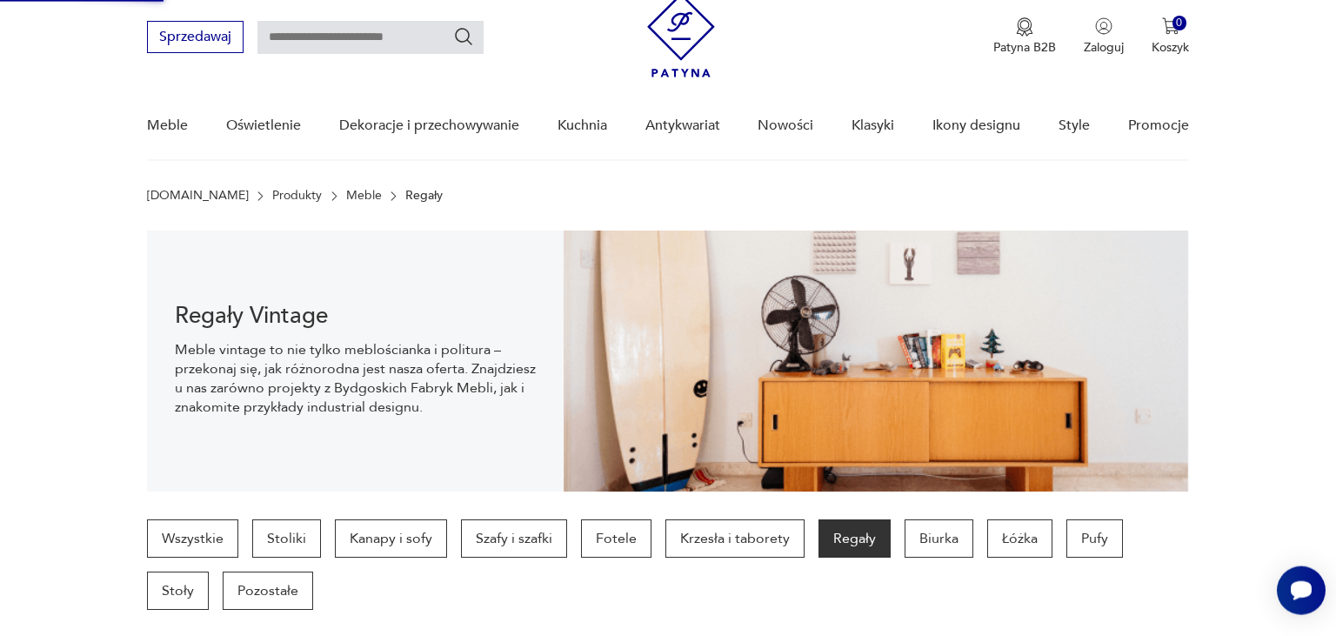
scroll to position [64, 0]
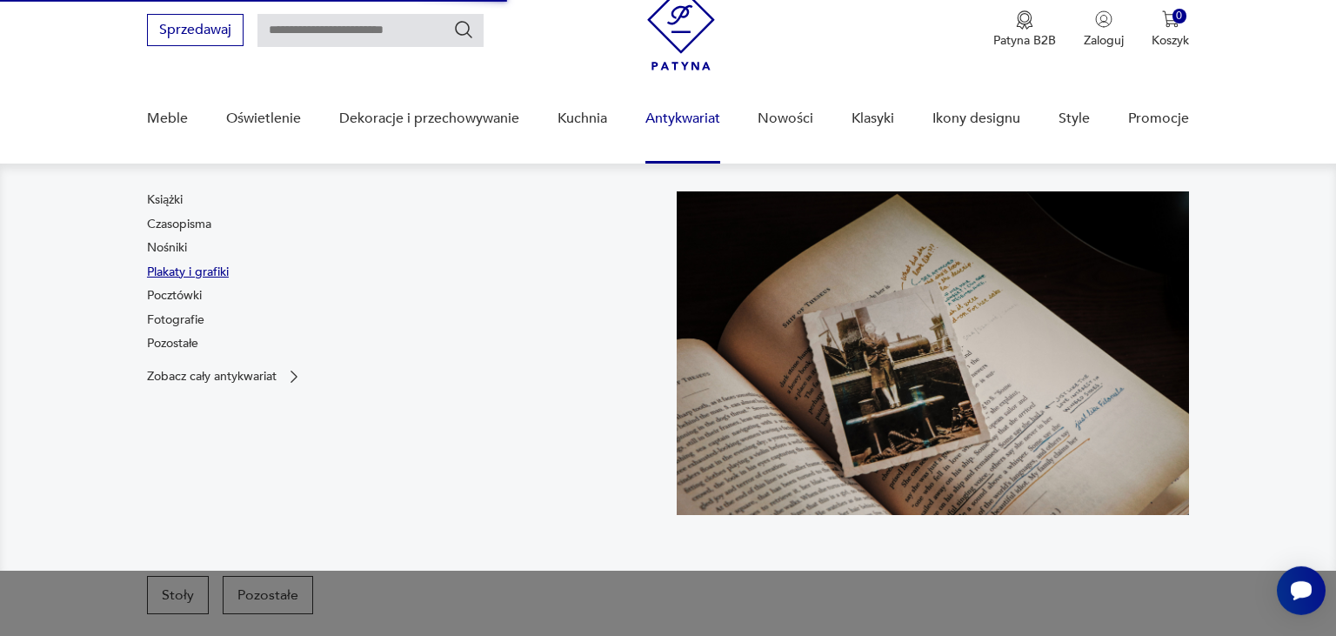
click at [180, 265] on link "Plakaty i grafiki" at bounding box center [188, 272] width 82 height 17
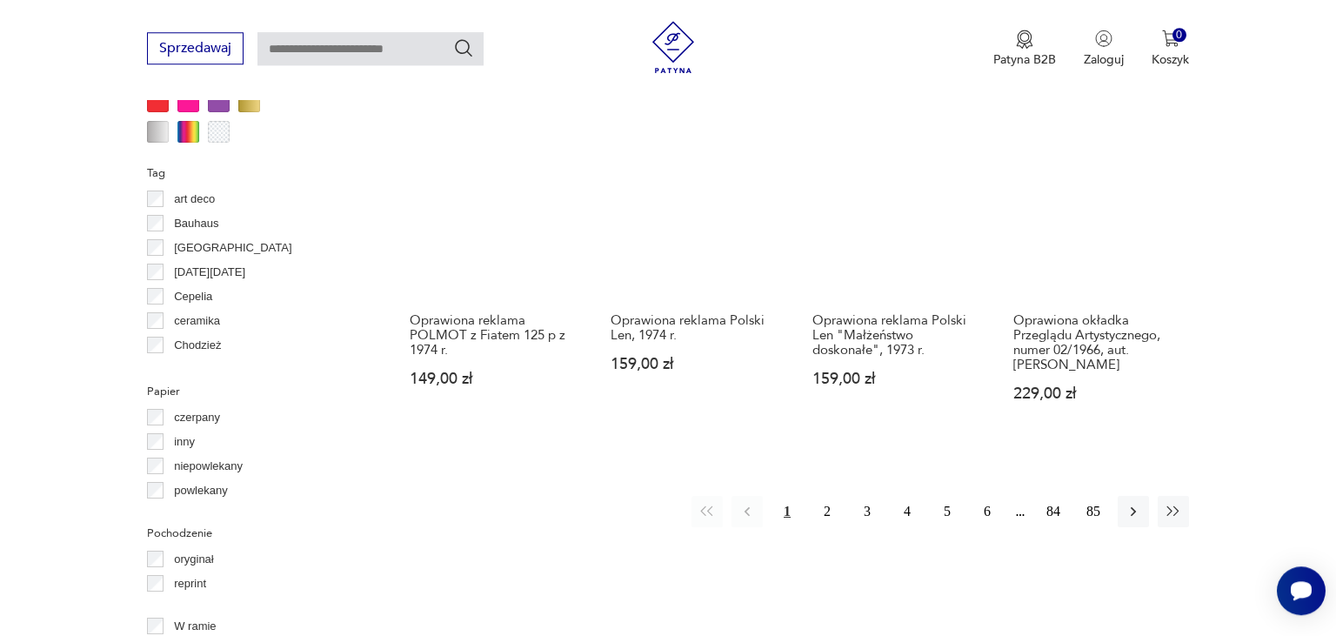
scroll to position [1711, 0]
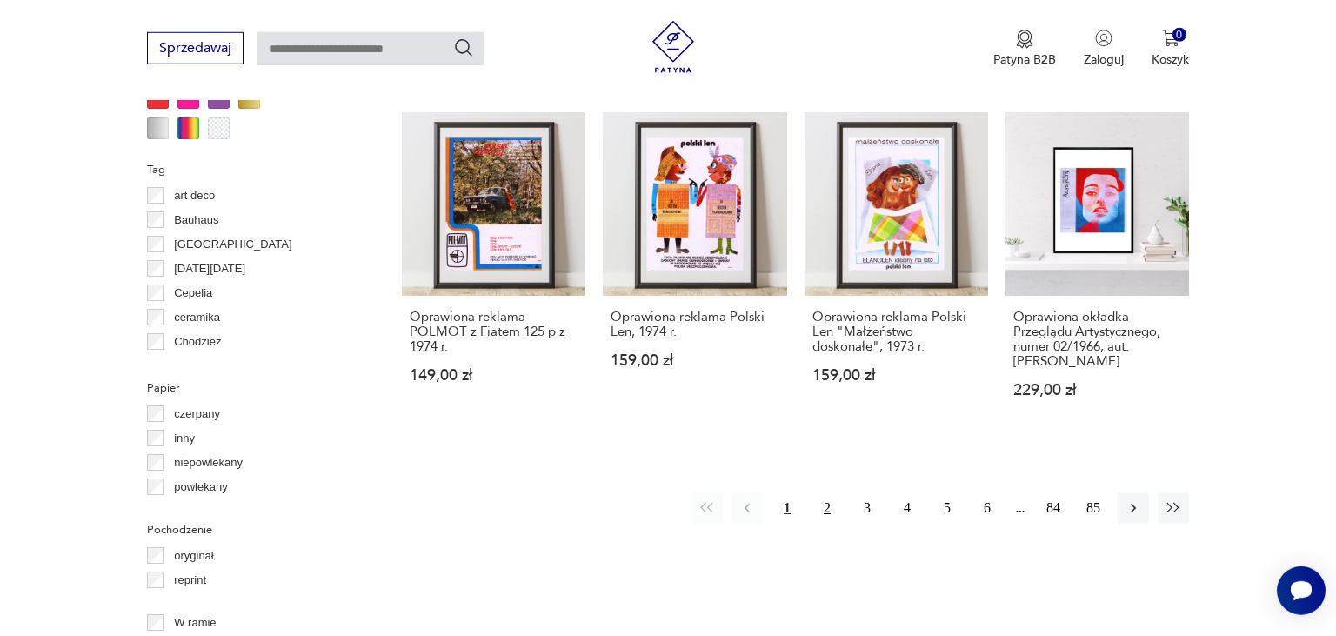
click at [826, 492] on button "2" at bounding box center [827, 507] width 31 height 31
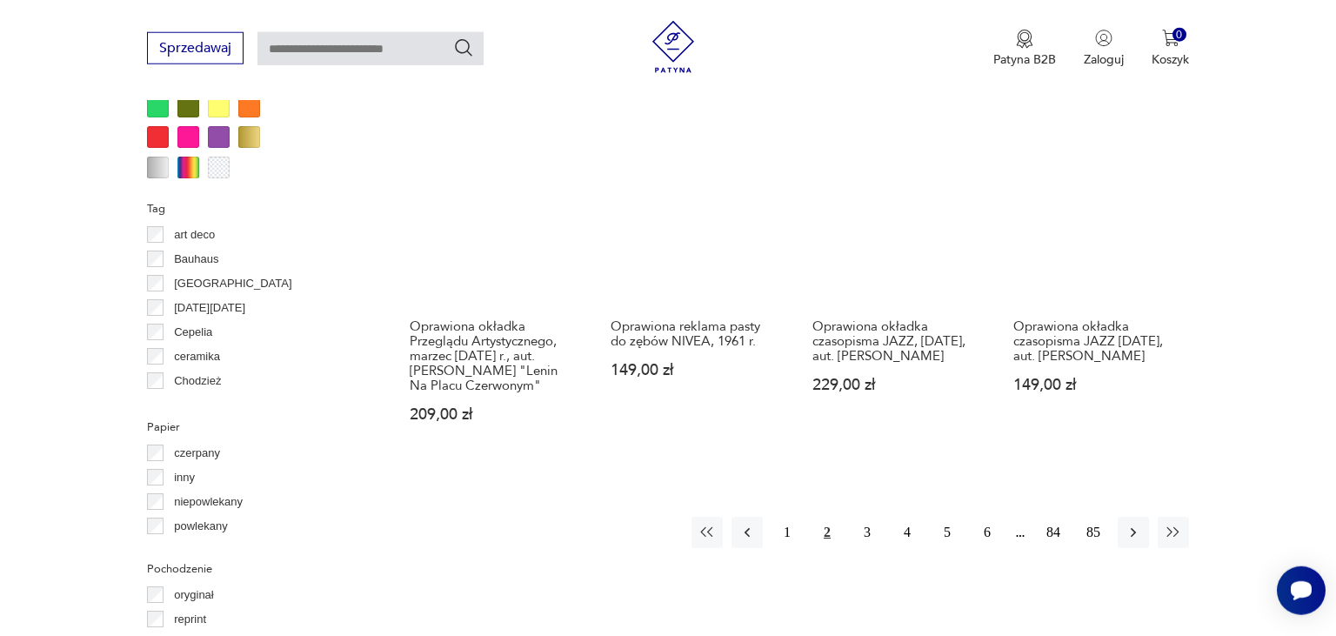
scroll to position [1675, 0]
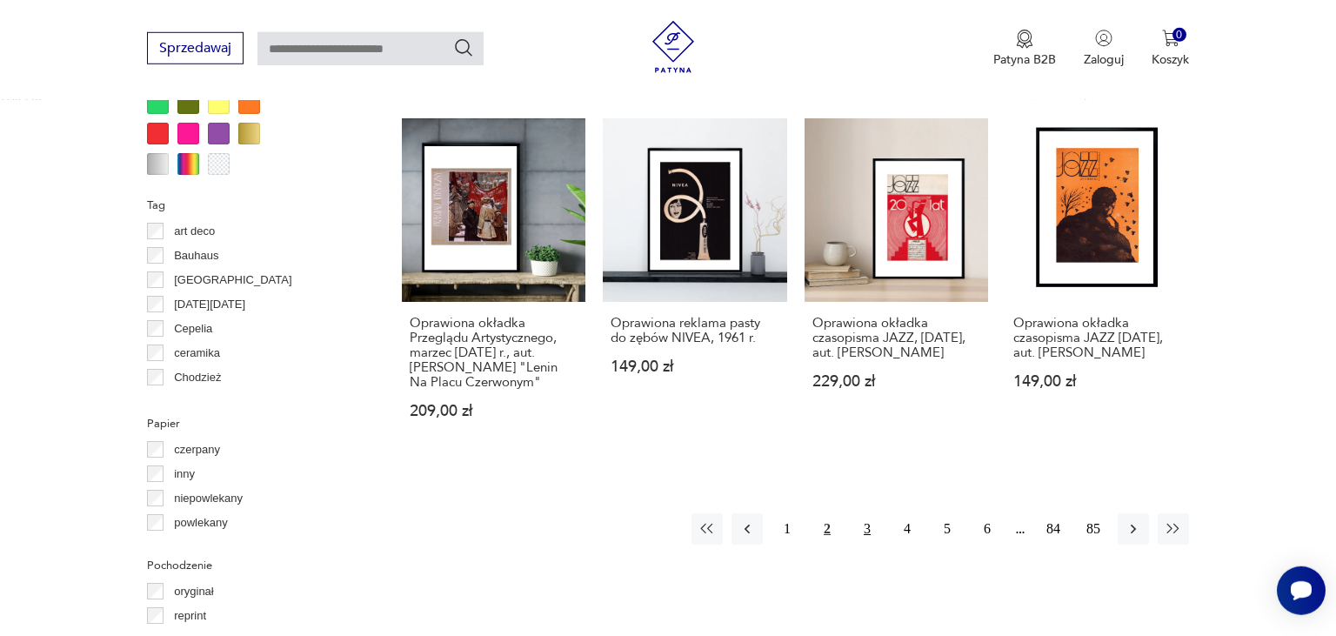
click at [869, 532] on button "3" at bounding box center [867, 528] width 31 height 31
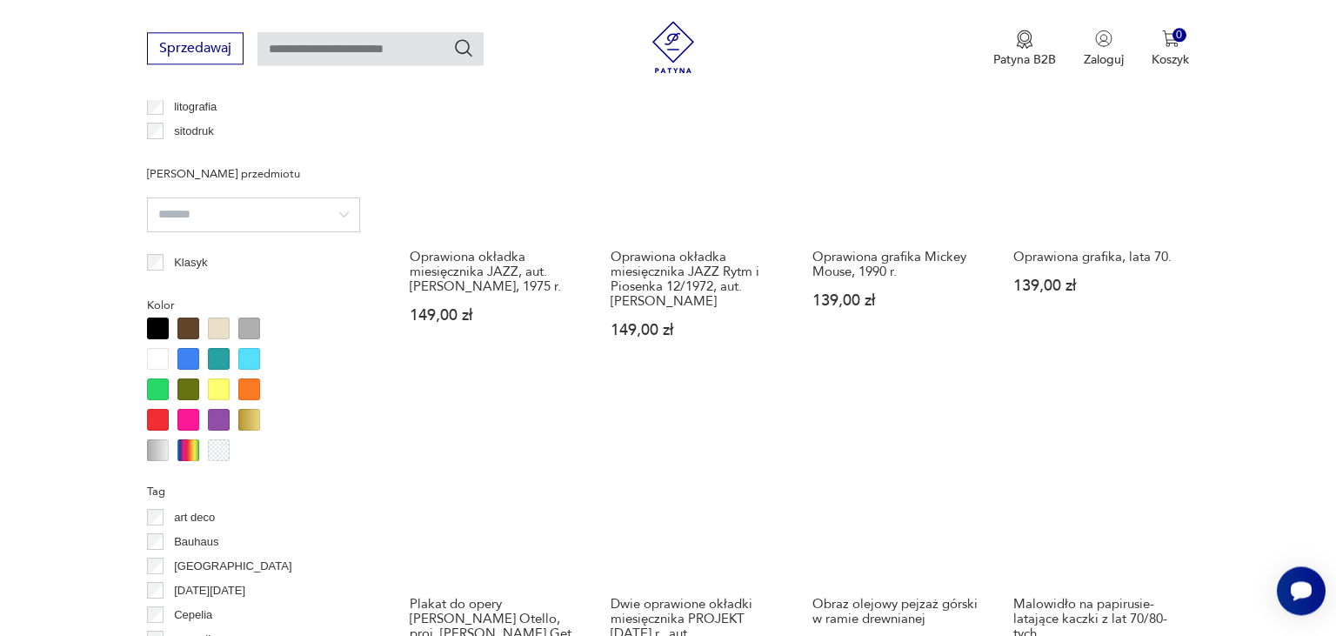
scroll to position [1371, 0]
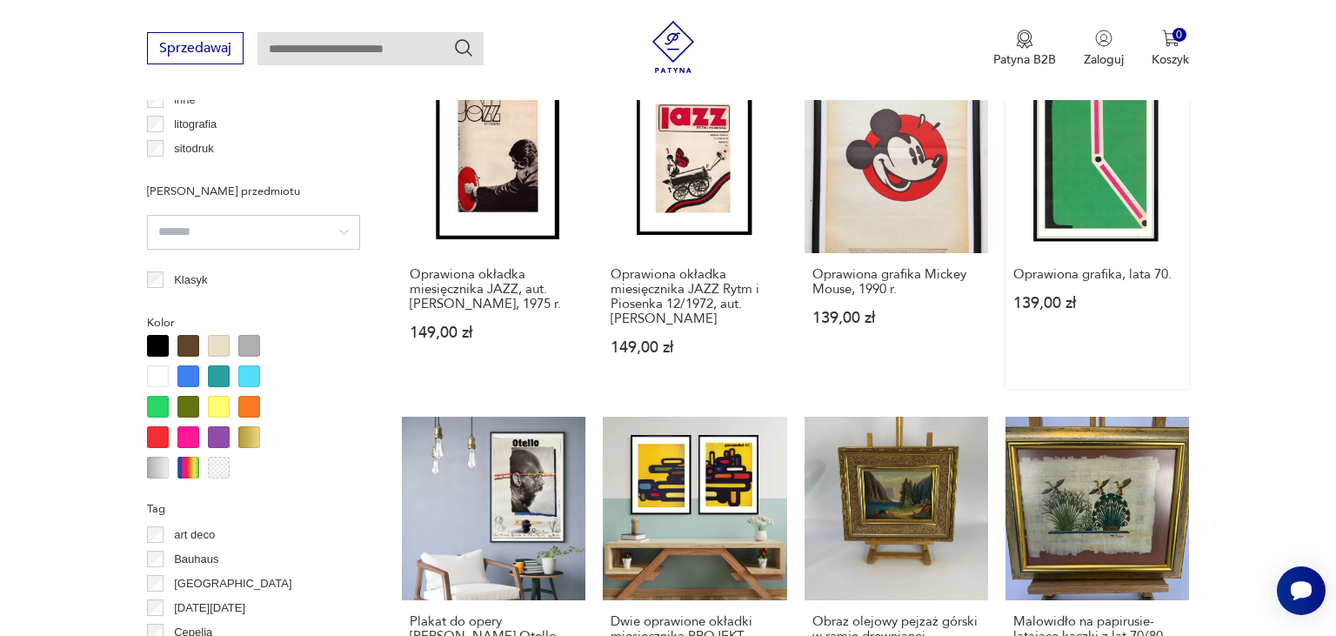
click at [1119, 178] on link "Oprawiona grafika, lata 70. 139,00 zł" at bounding box center [1098, 229] width 184 height 319
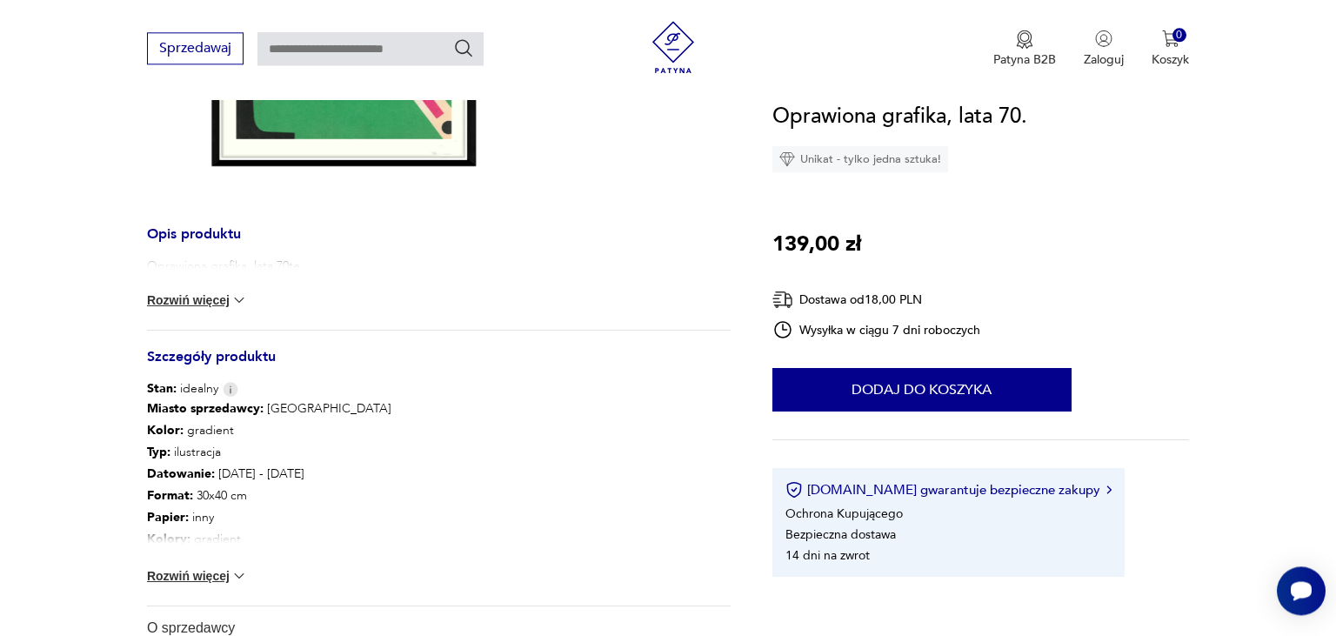
scroll to position [488, 0]
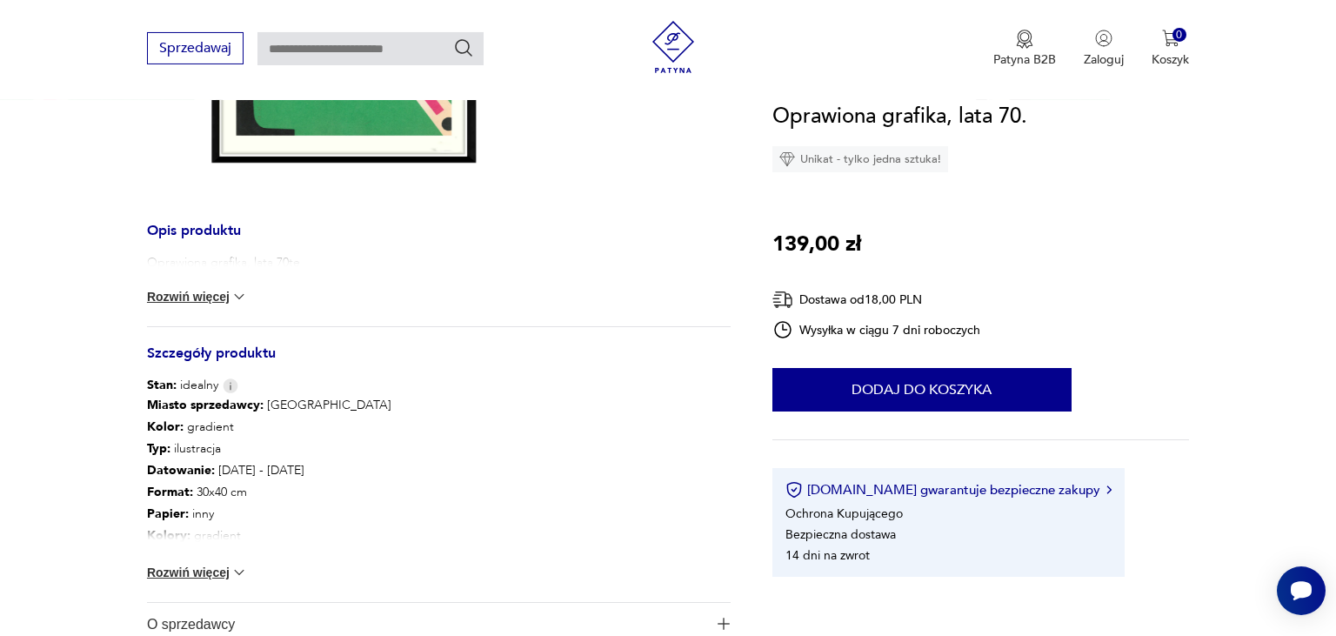
click at [229, 305] on div "Oprawiona grafika, lata 70te Rozwiń więcej" at bounding box center [439, 290] width 584 height 72
click at [220, 294] on button "Rozwiń więcej" at bounding box center [197, 296] width 101 height 17
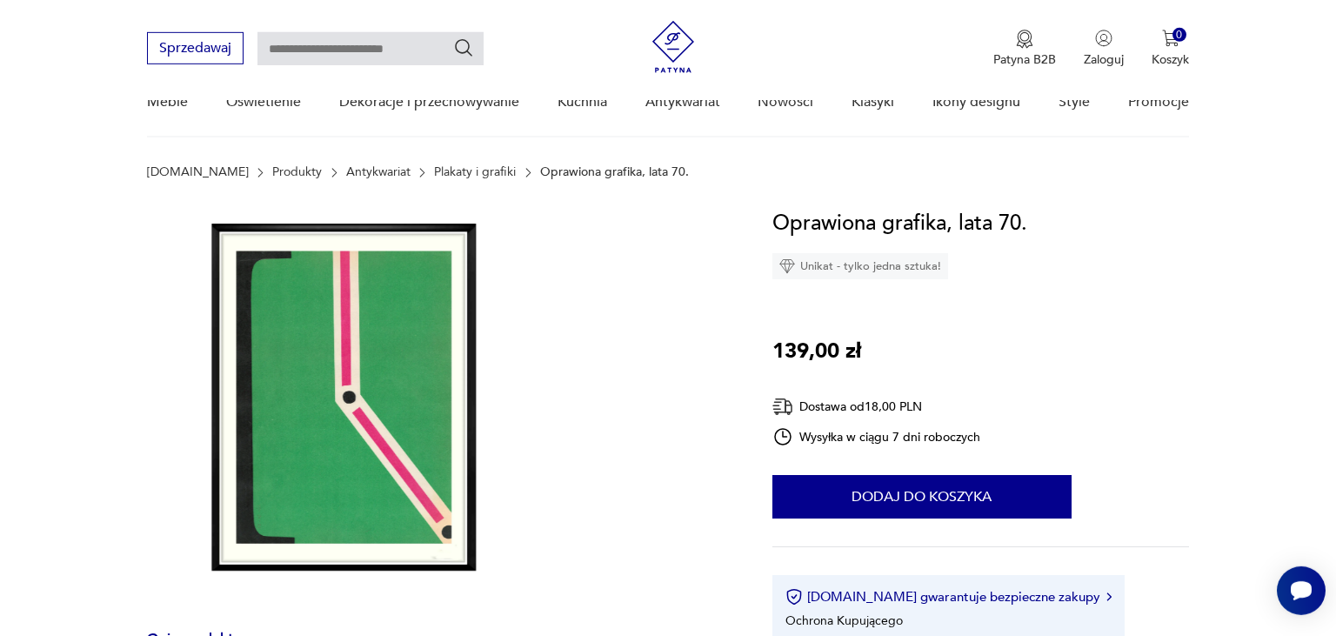
scroll to position [72, 0]
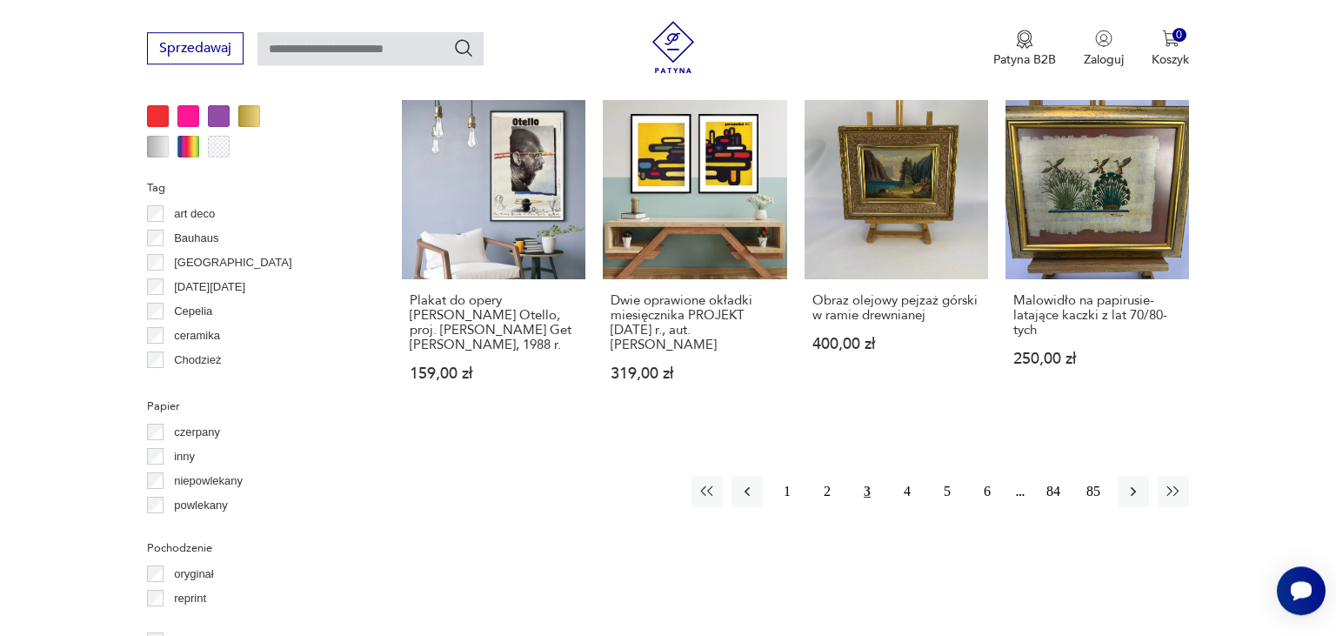
scroll to position [1712, 0]
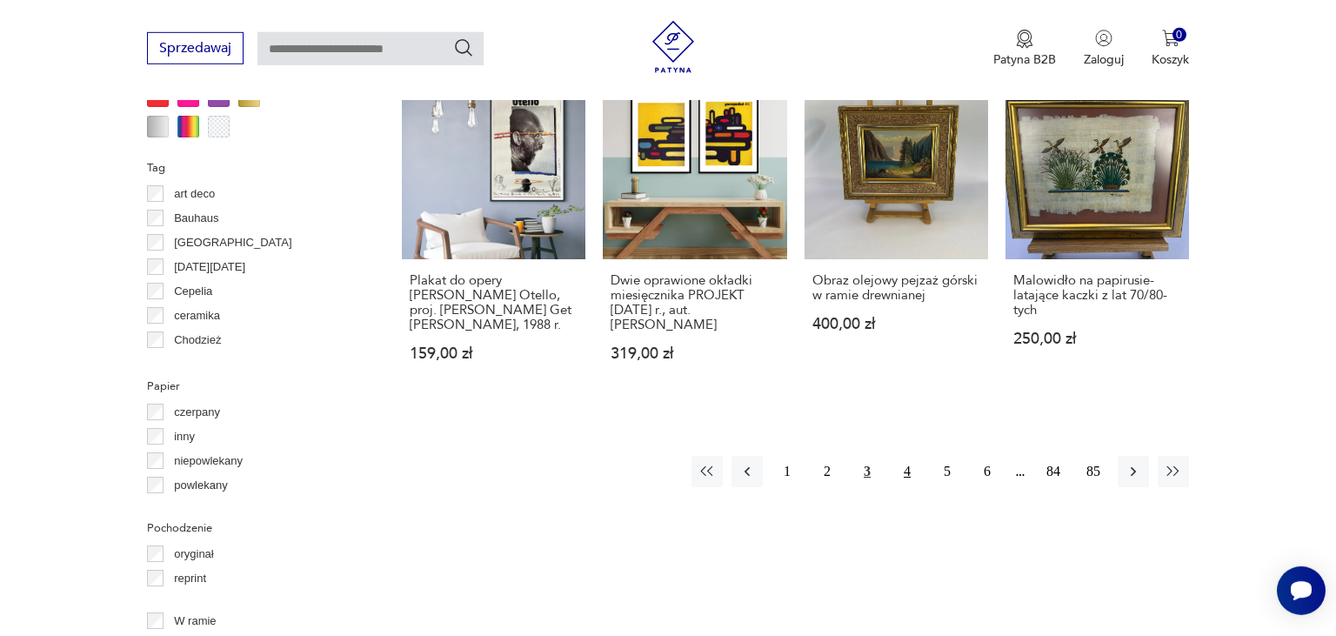
click at [907, 468] on button "4" at bounding box center [907, 471] width 31 height 31
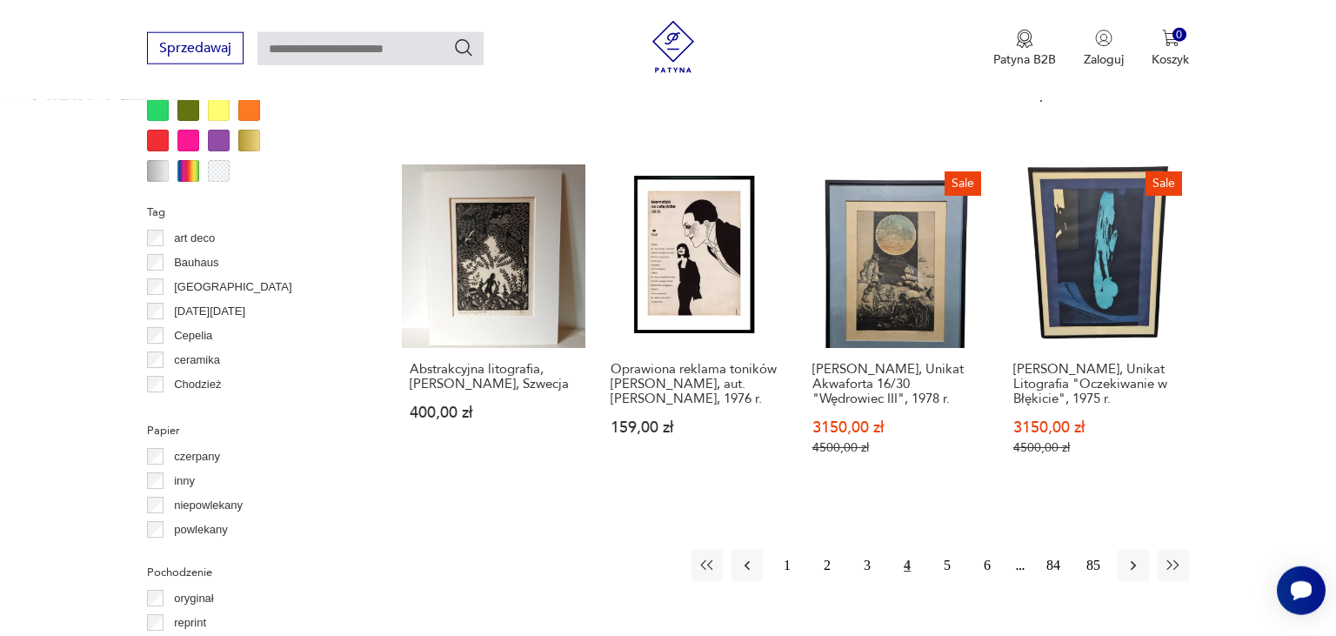
scroll to position [1671, 0]
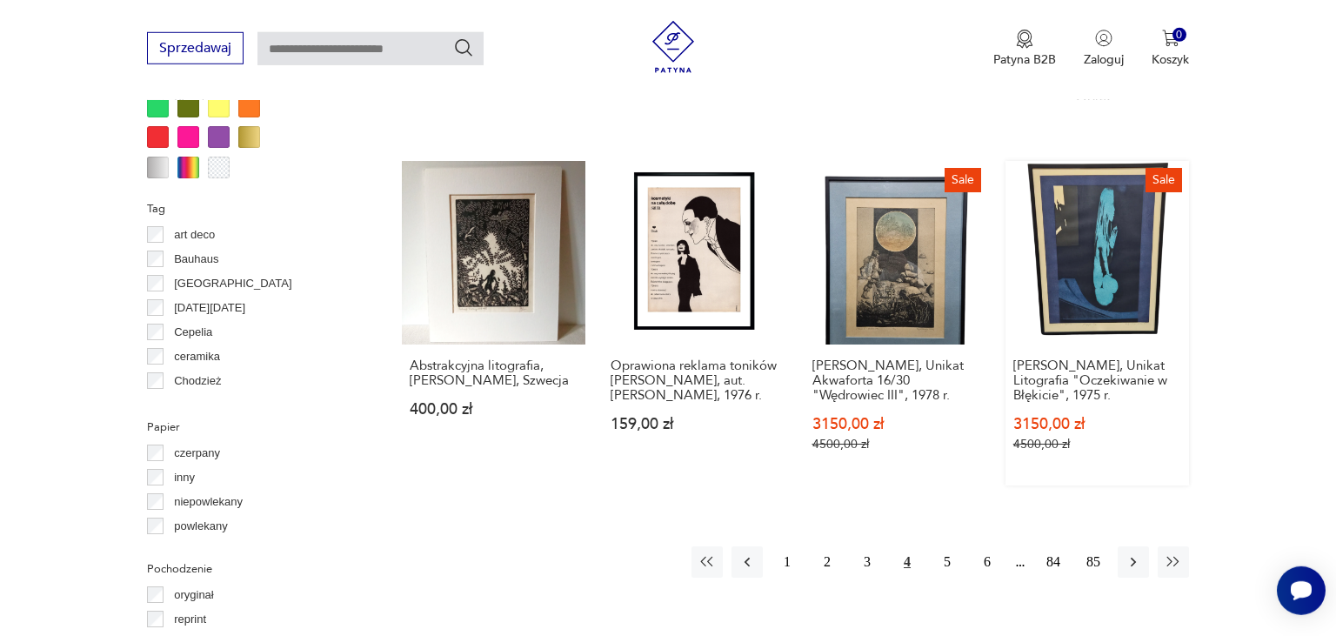
click at [1119, 264] on link "Sale Zofia Kopel-Szulc, Unikat Litografia "Oczekiwanie w Błękicie", 1975 r. 315…" at bounding box center [1098, 323] width 184 height 325
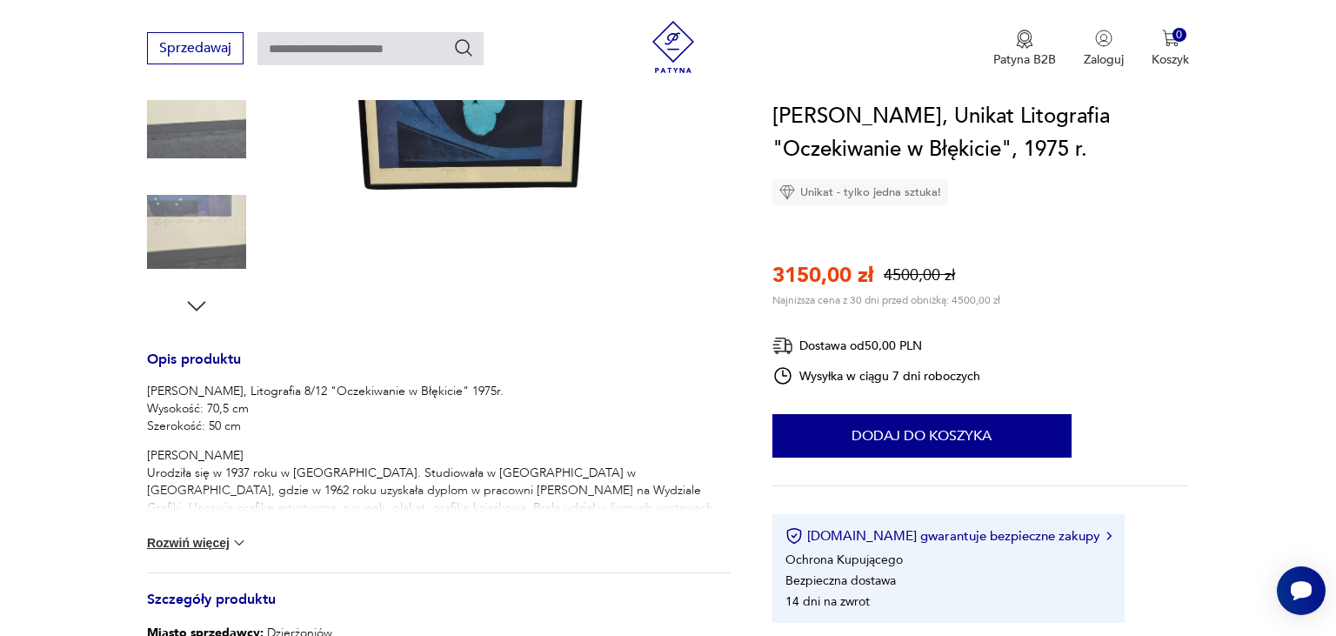
scroll to position [477, 0]
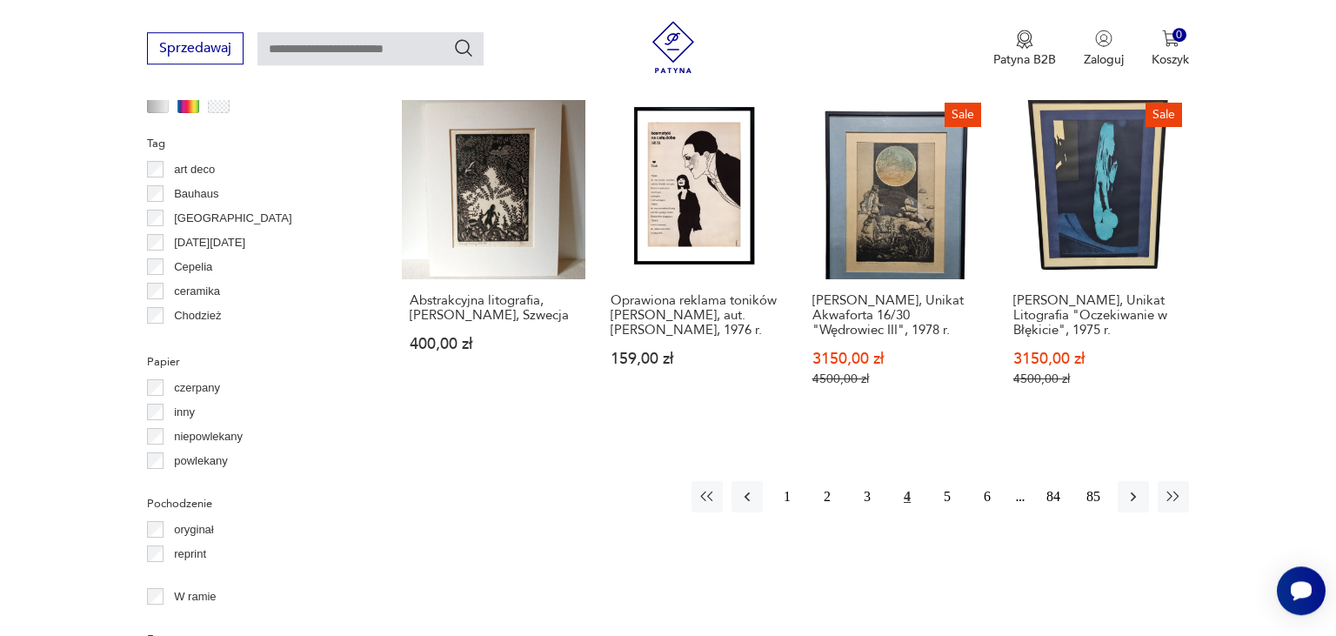
scroll to position [1733, 0]
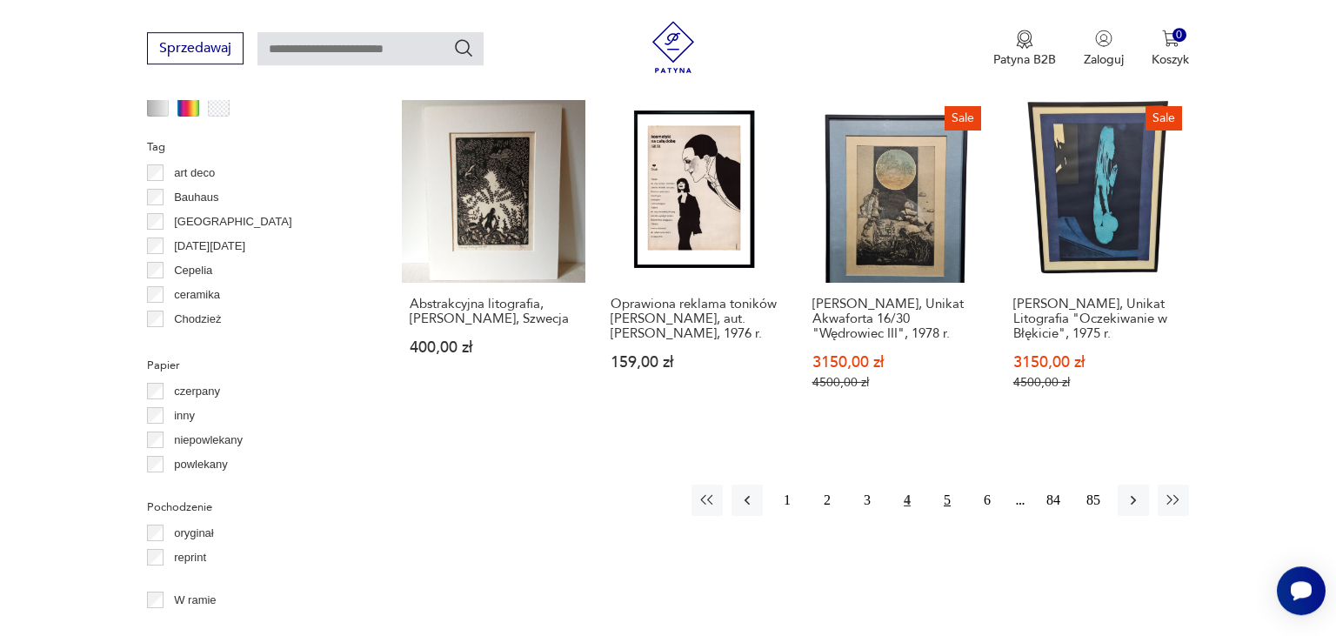
click at [951, 485] on button "5" at bounding box center [947, 500] width 31 height 31
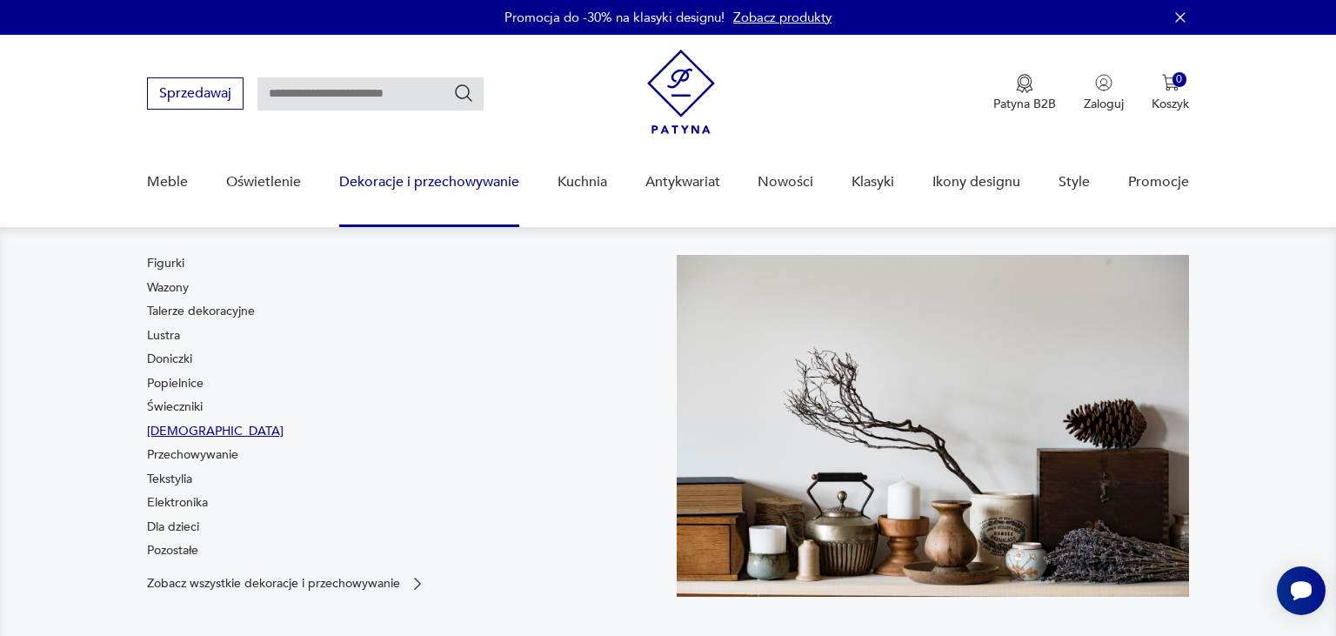
click at [164, 430] on link "Bibeloty" at bounding box center [215, 431] width 137 height 17
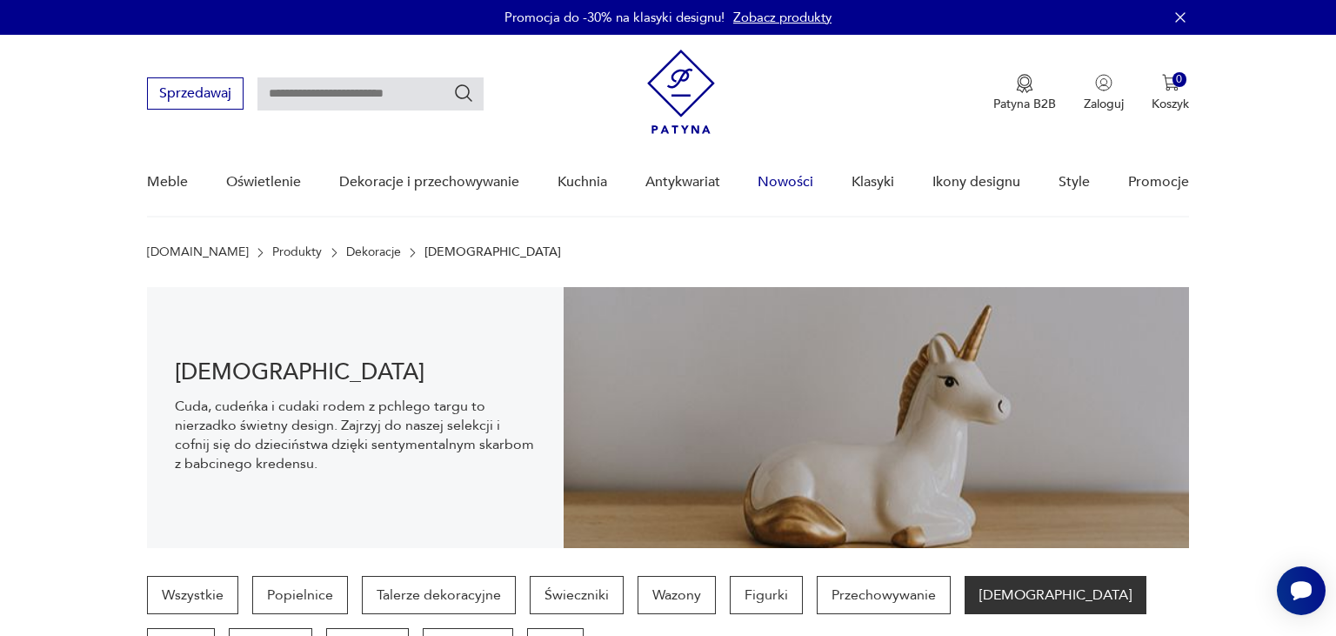
click at [795, 171] on link "Nowości" at bounding box center [786, 182] width 56 height 67
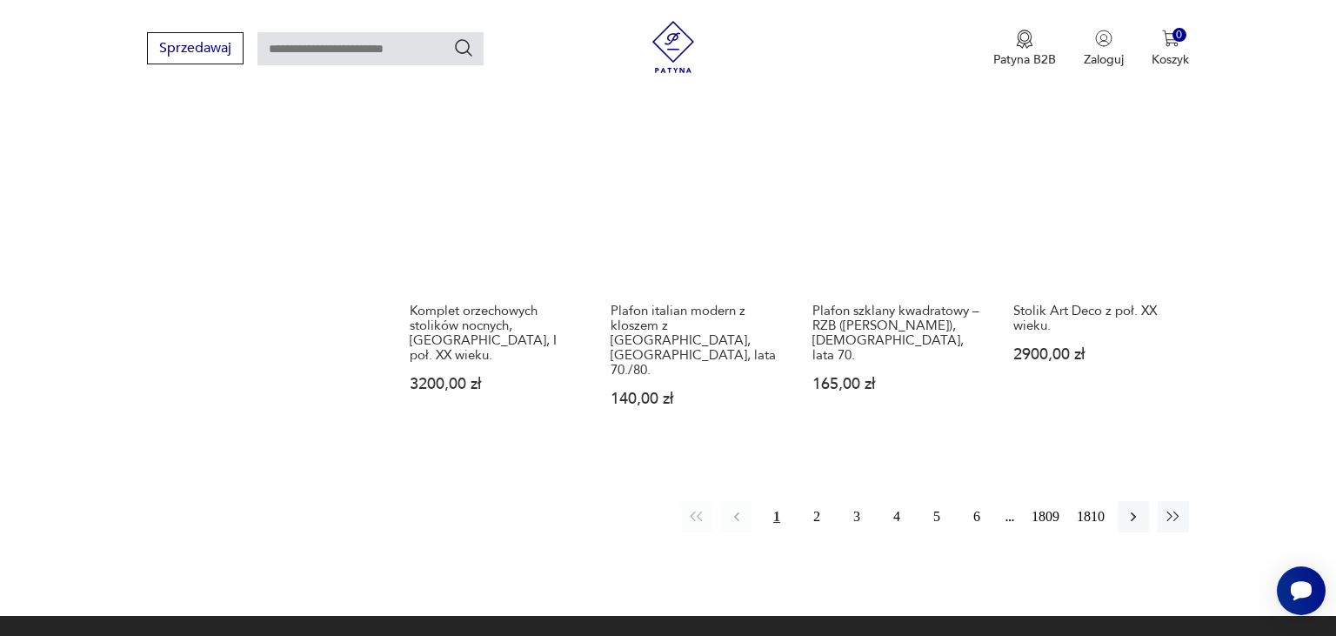
scroll to position [1456, 0]
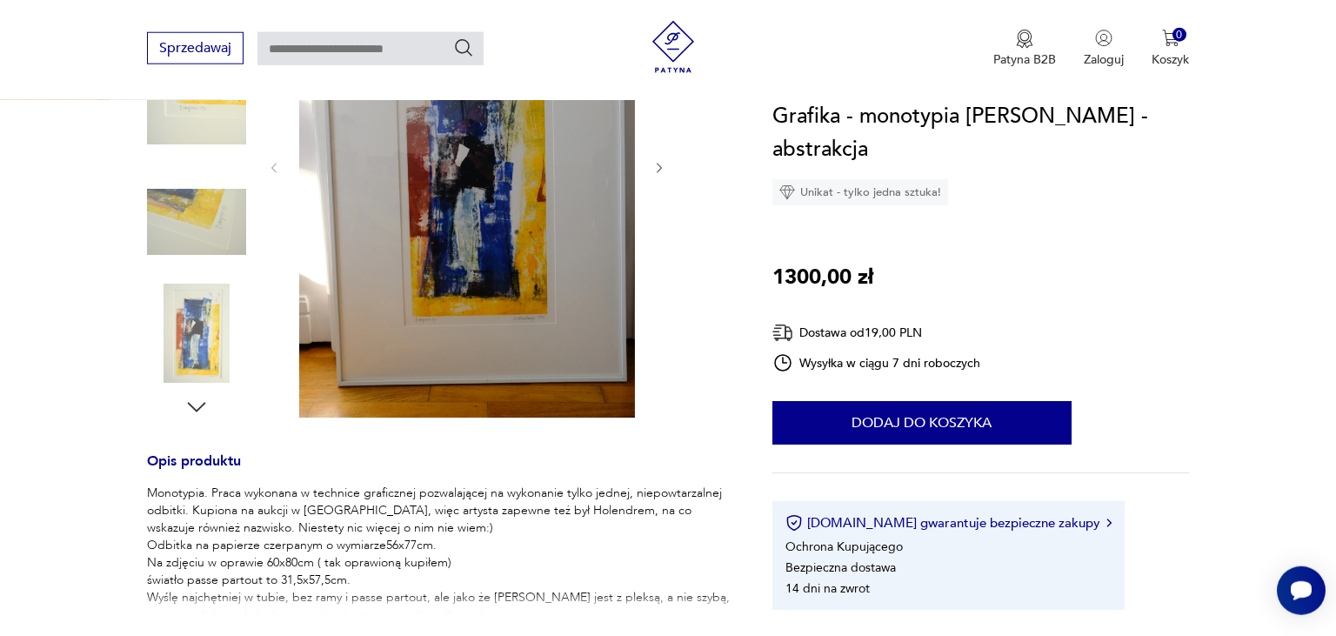
click at [397, 297] on img at bounding box center [467, 166] width 336 height 503
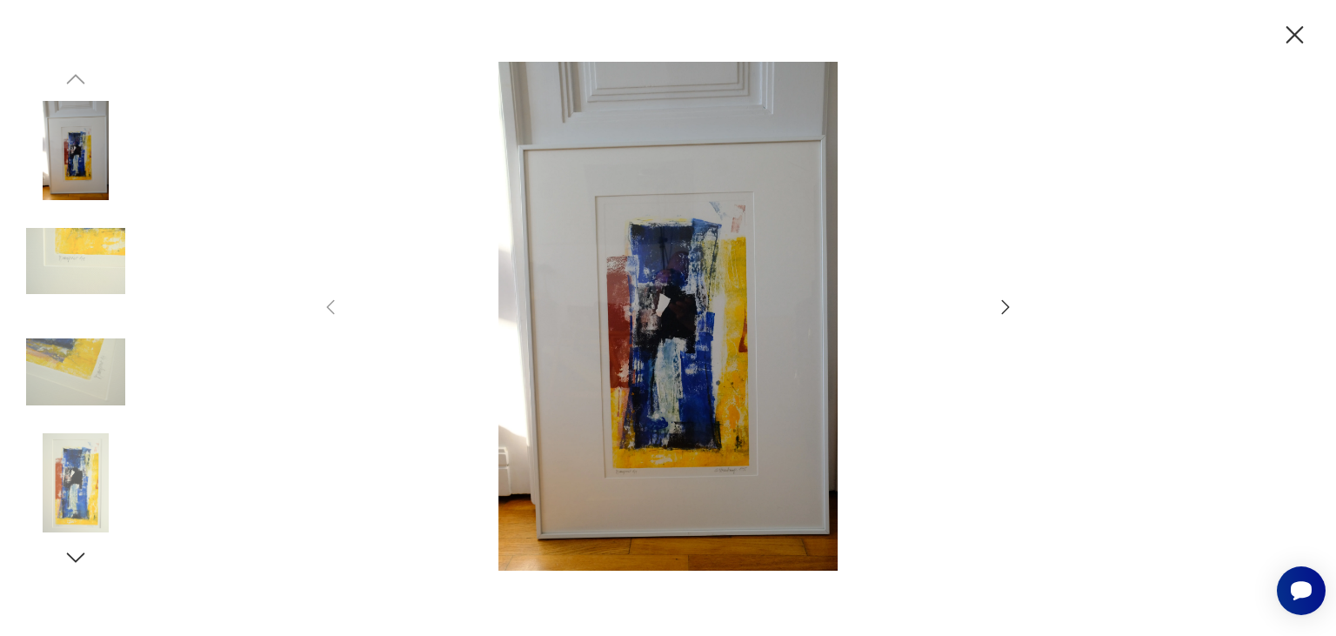
click at [1004, 306] on icon "button" at bounding box center [1005, 307] width 21 height 21
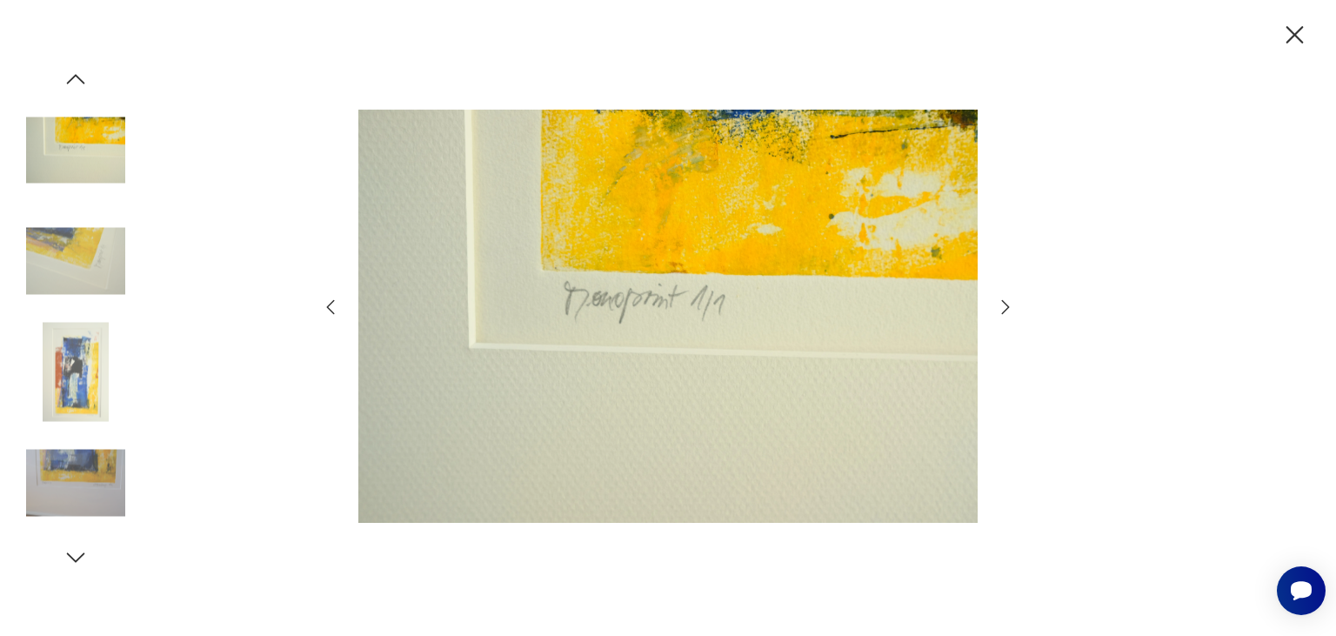
click at [1004, 306] on icon "button" at bounding box center [1005, 307] width 21 height 21
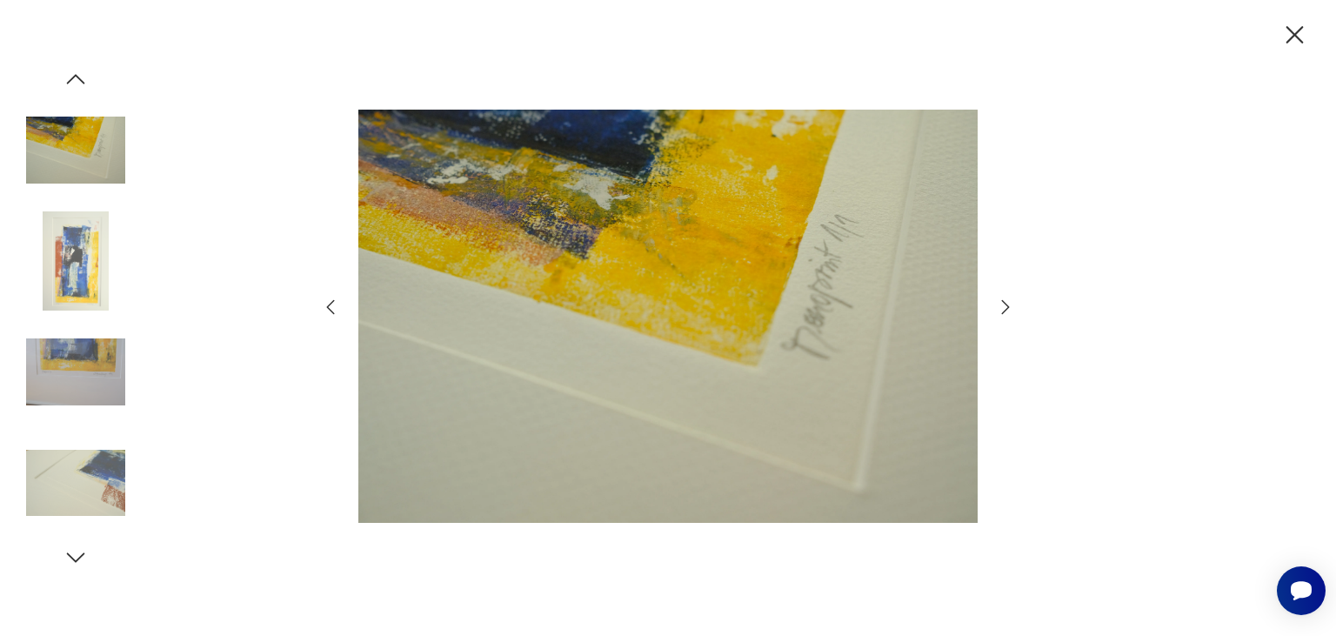
click at [1004, 306] on icon "button" at bounding box center [1005, 307] width 21 height 21
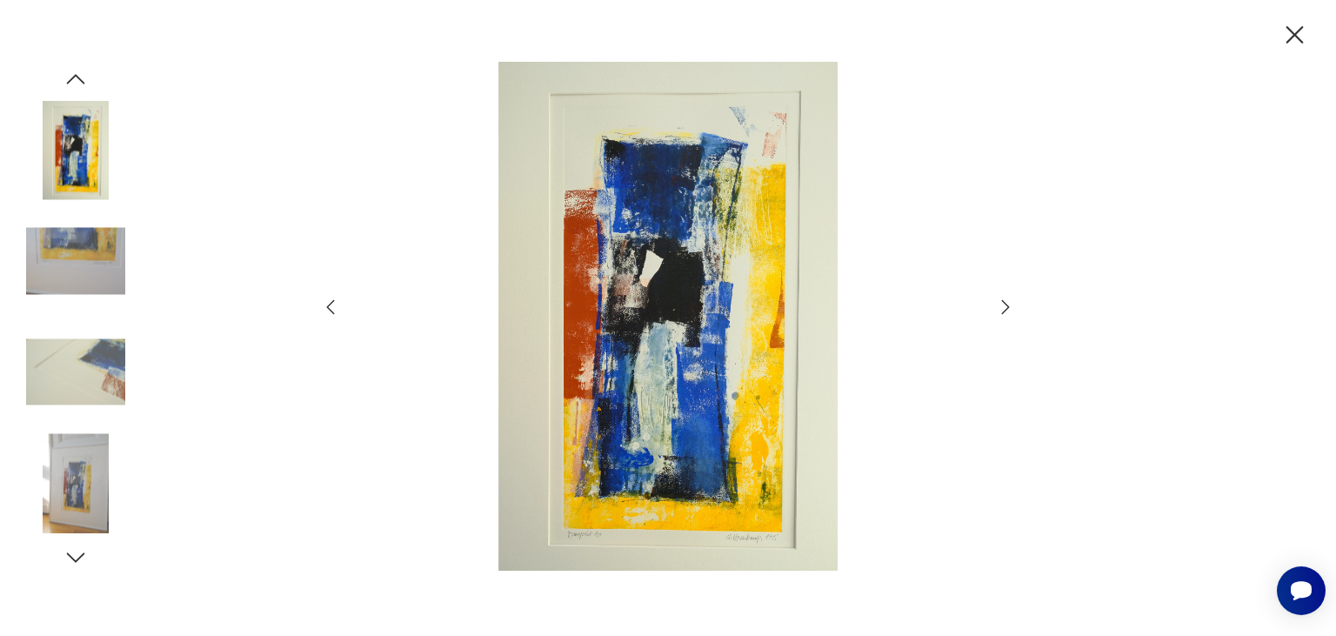
click at [1004, 306] on icon "button" at bounding box center [1005, 307] width 21 height 21
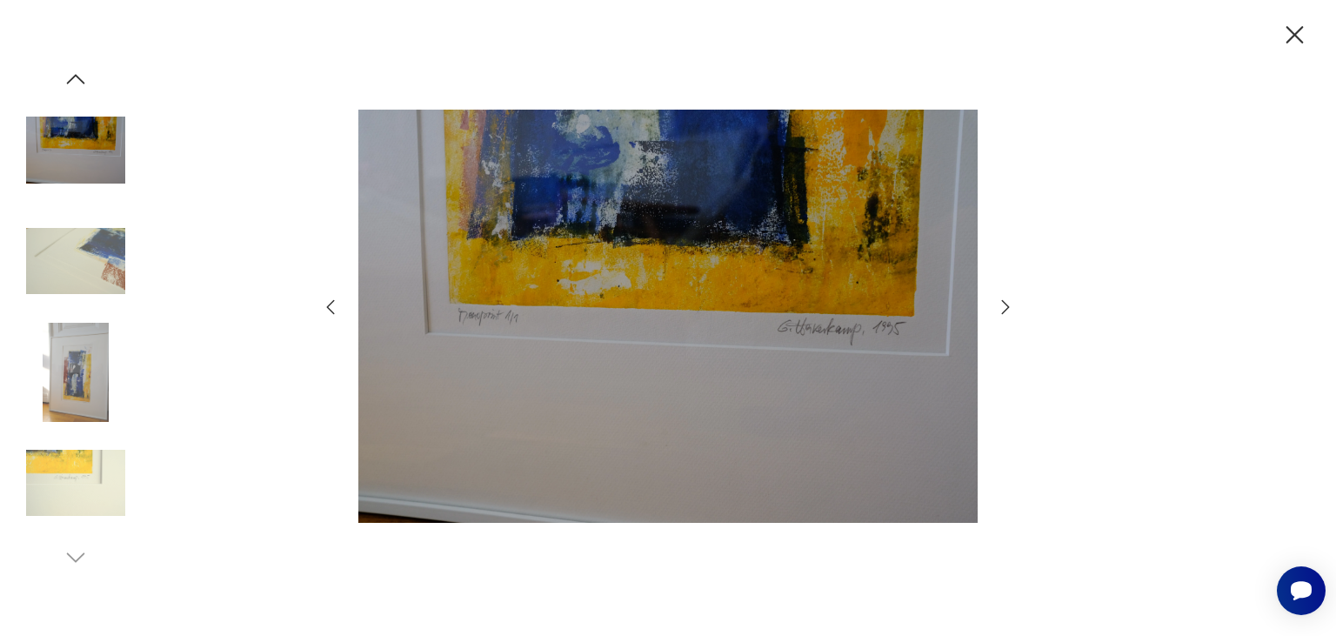
click at [1004, 306] on icon "button" at bounding box center [1005, 307] width 21 height 21
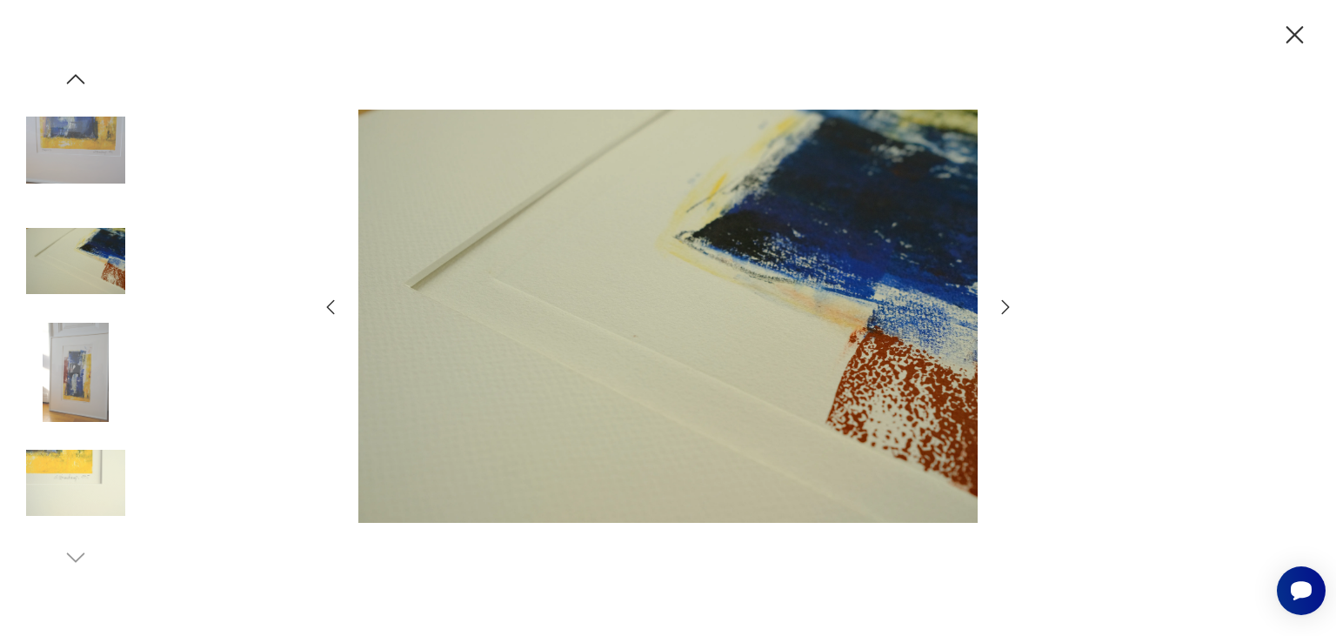
click at [1004, 306] on icon "button" at bounding box center [1005, 307] width 21 height 21
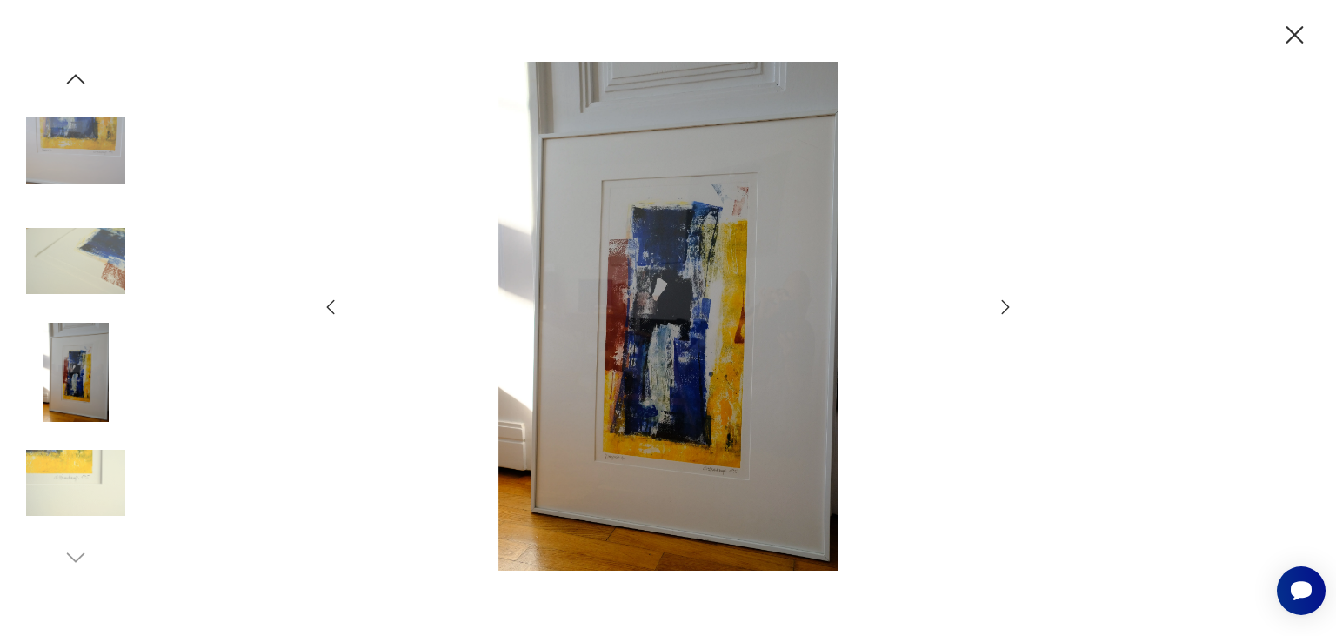
click at [1014, 238] on div at bounding box center [668, 318] width 696 height 512
click at [1296, 37] on icon "button" at bounding box center [1295, 34] width 17 height 17
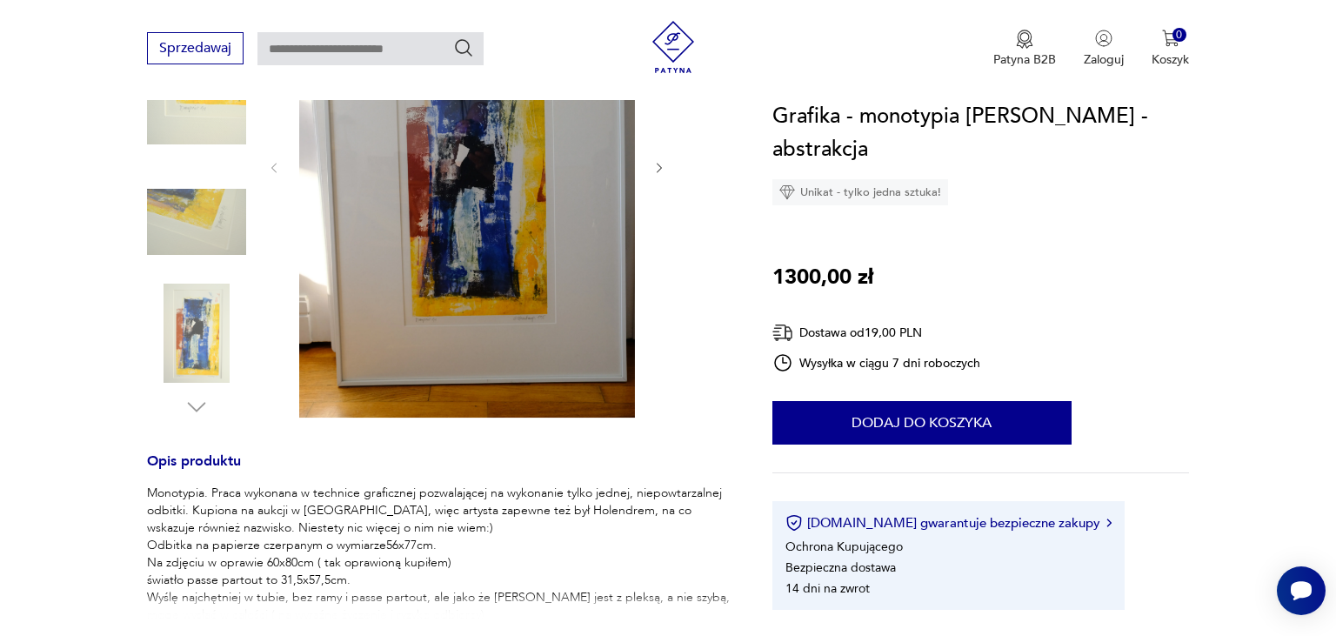
click at [255, 618] on p "Monotypia. Praca wykonana w technice graficznej pozwalającej na wykonanie tylko…" at bounding box center [439, 572] width 584 height 174
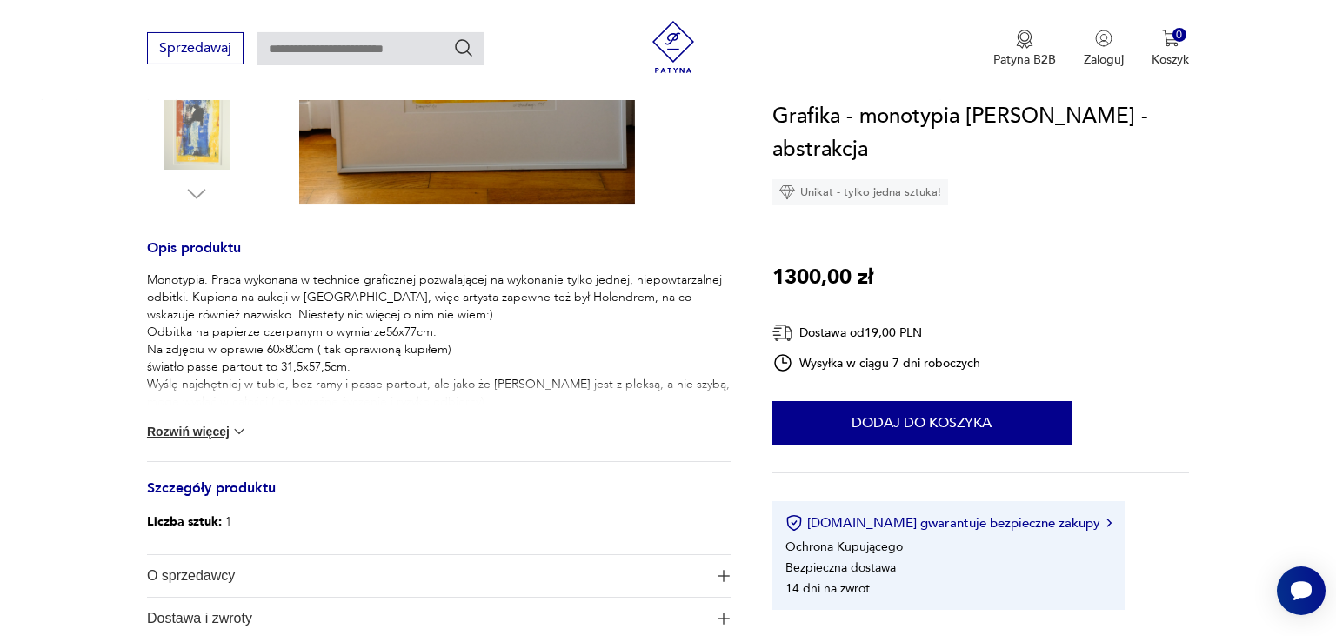
scroll to position [606, 0]
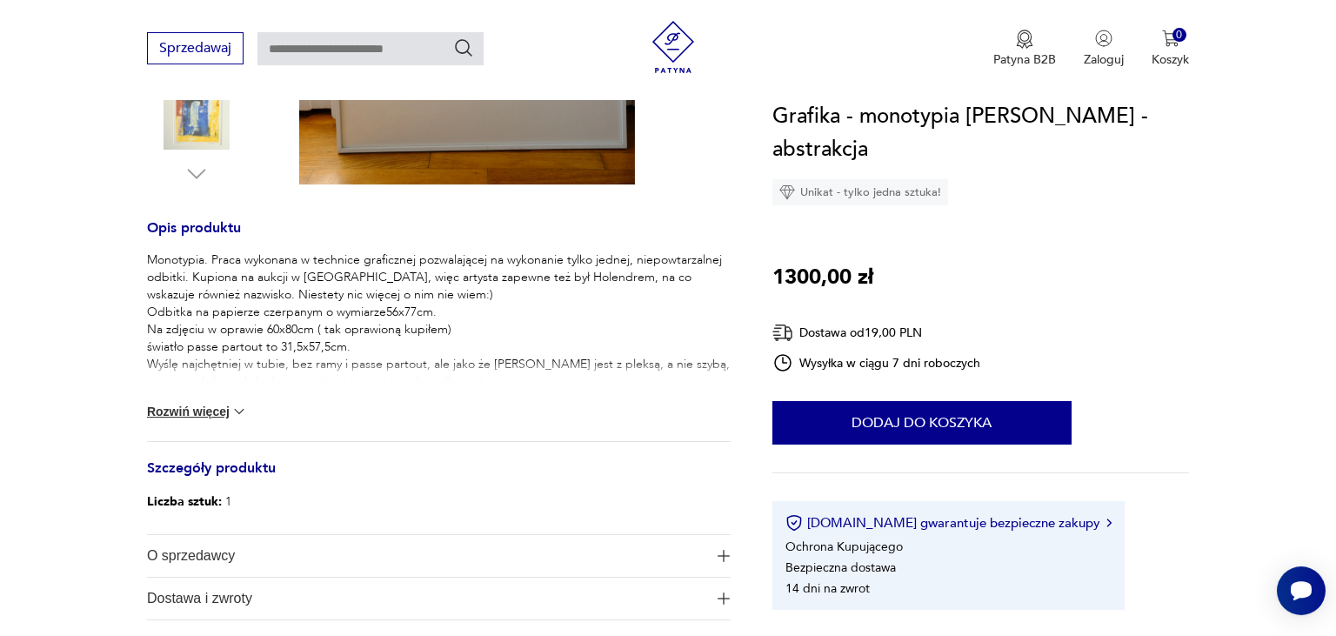
click at [212, 422] on div "Monotypia. Praca wykonana w technice graficznej pozwalającej na wykonanie tylko…" at bounding box center [439, 346] width 584 height 190
click at [218, 407] on button "Rozwiń więcej" at bounding box center [197, 411] width 101 height 17
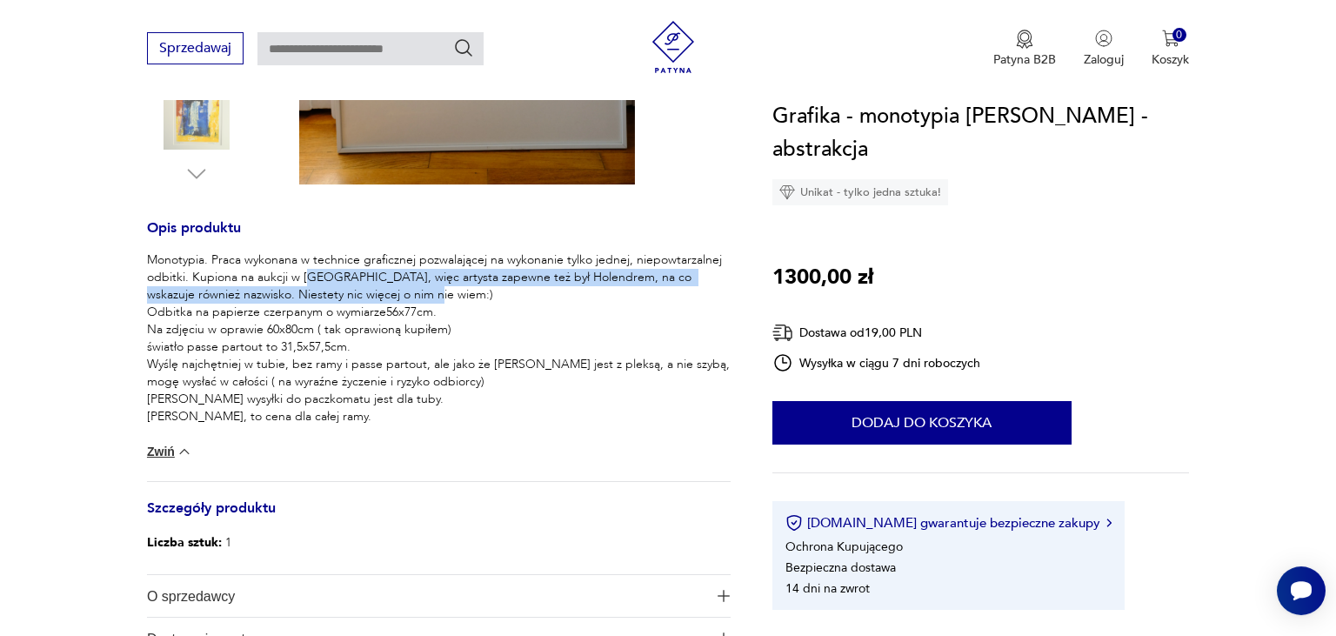
drag, startPoint x: 311, startPoint y: 270, endPoint x: 439, endPoint y: 314, distance: 135.4
click at [439, 314] on p "Monotypia. Praca wykonana w technice graficznej pozwalającej na wykonanie tylko…" at bounding box center [439, 338] width 584 height 174
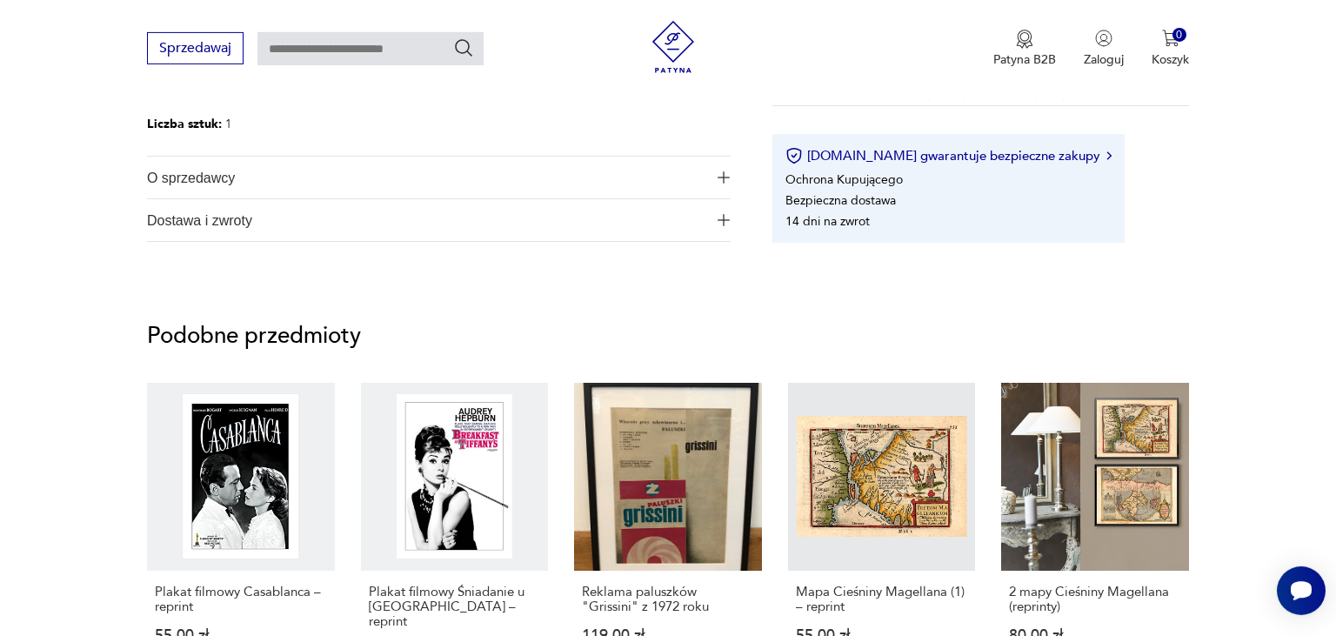
scroll to position [235, 0]
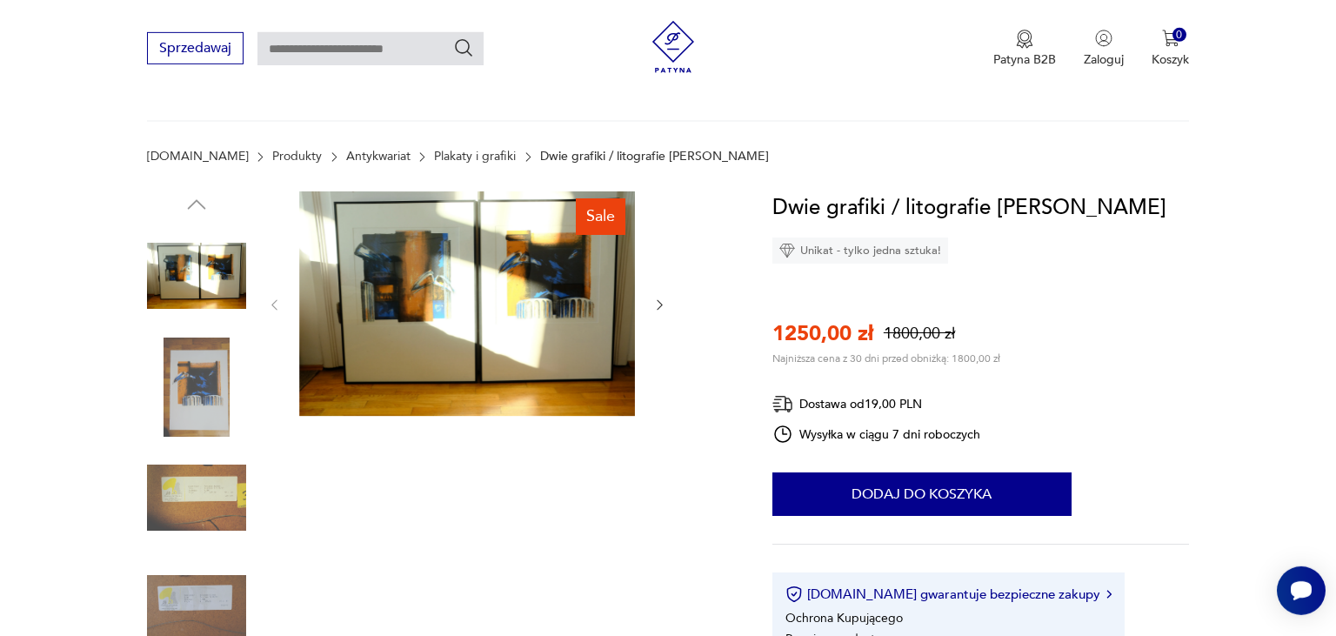
scroll to position [84, 0]
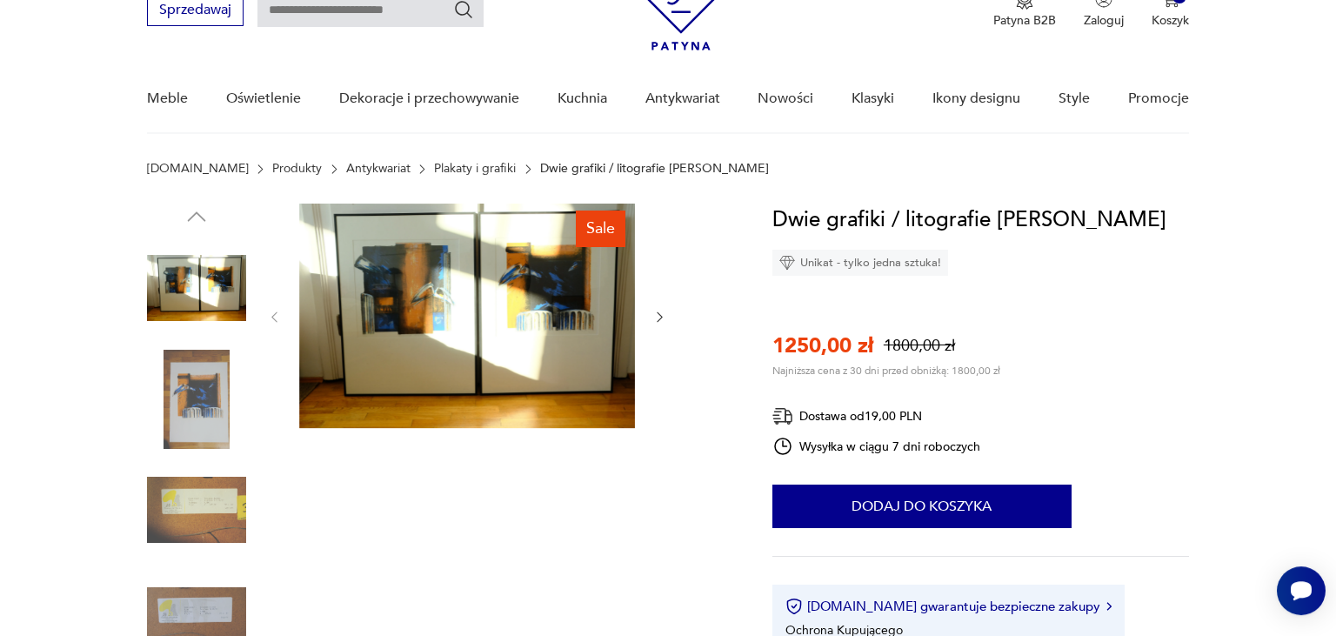
click at [194, 287] on img at bounding box center [196, 287] width 99 height 99
click at [368, 298] on img at bounding box center [467, 316] width 336 height 224
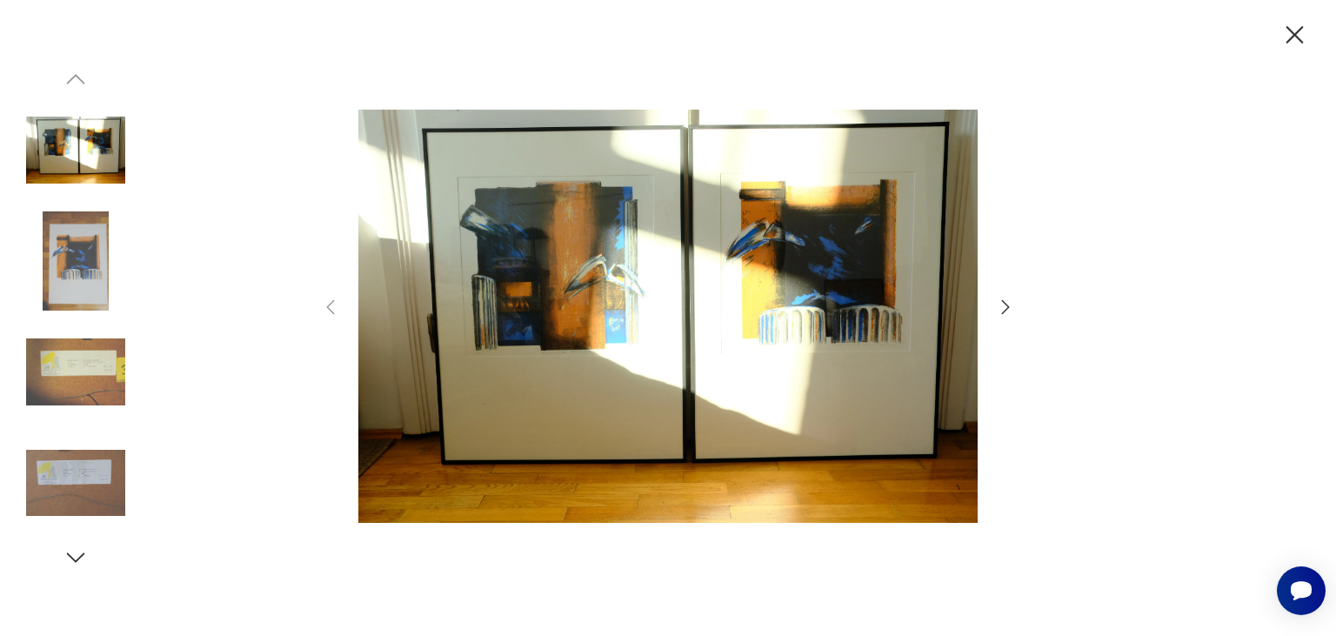
click at [1004, 305] on icon "button" at bounding box center [1005, 307] width 21 height 21
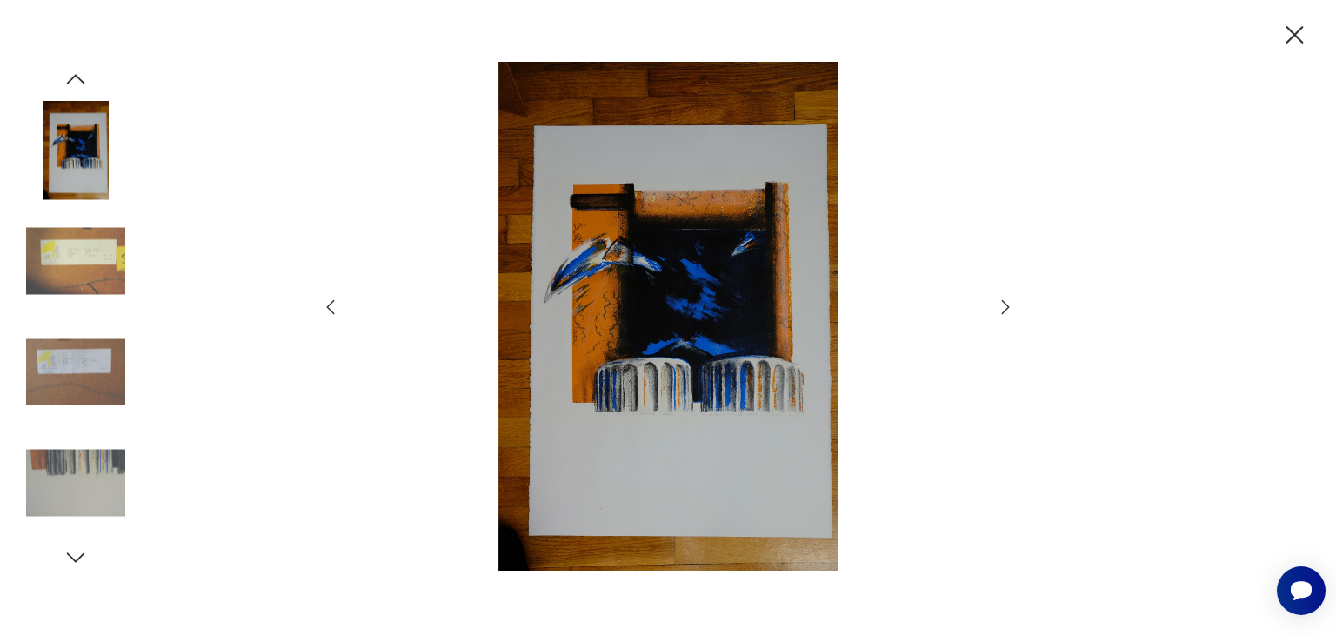
click at [1004, 305] on icon "button" at bounding box center [1005, 307] width 21 height 21
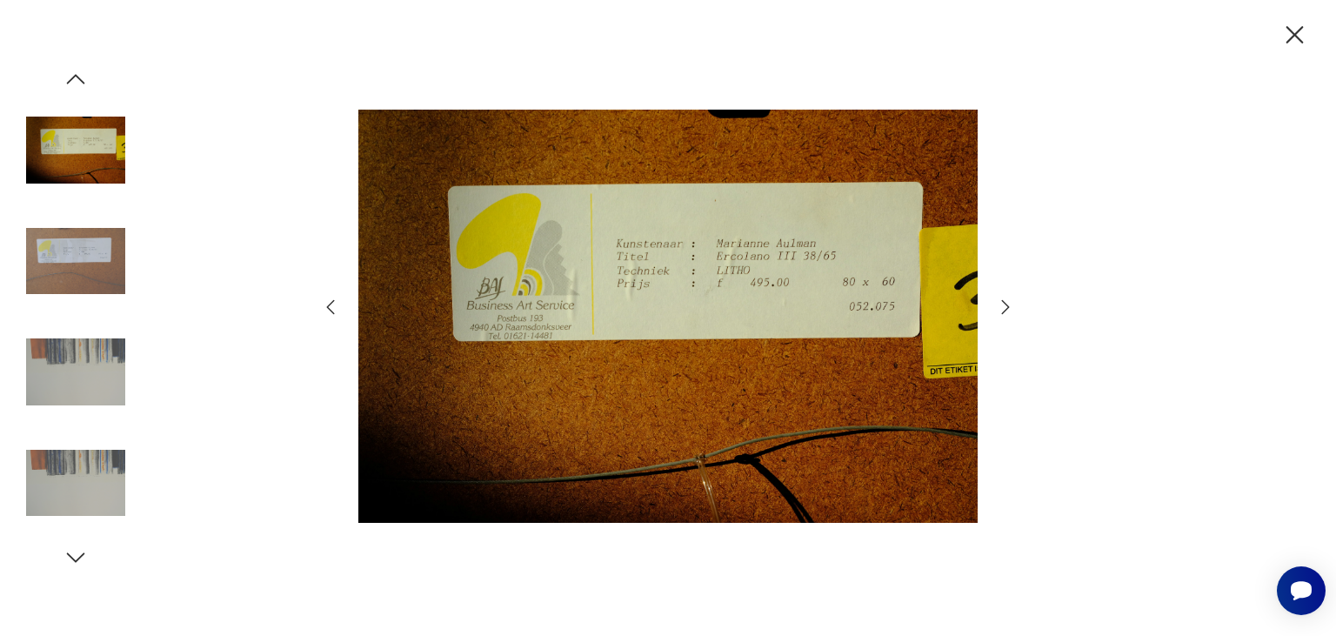
click at [1004, 305] on icon "button" at bounding box center [1005, 307] width 21 height 21
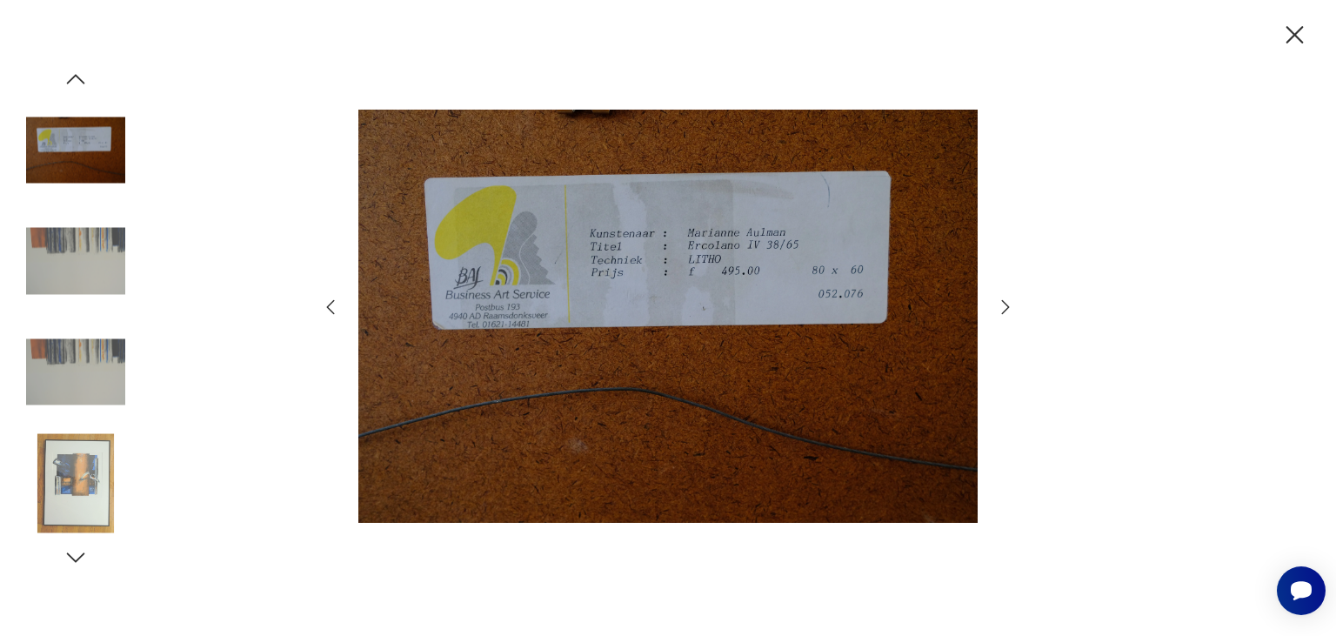
click at [1004, 305] on icon "button" at bounding box center [1005, 307] width 21 height 21
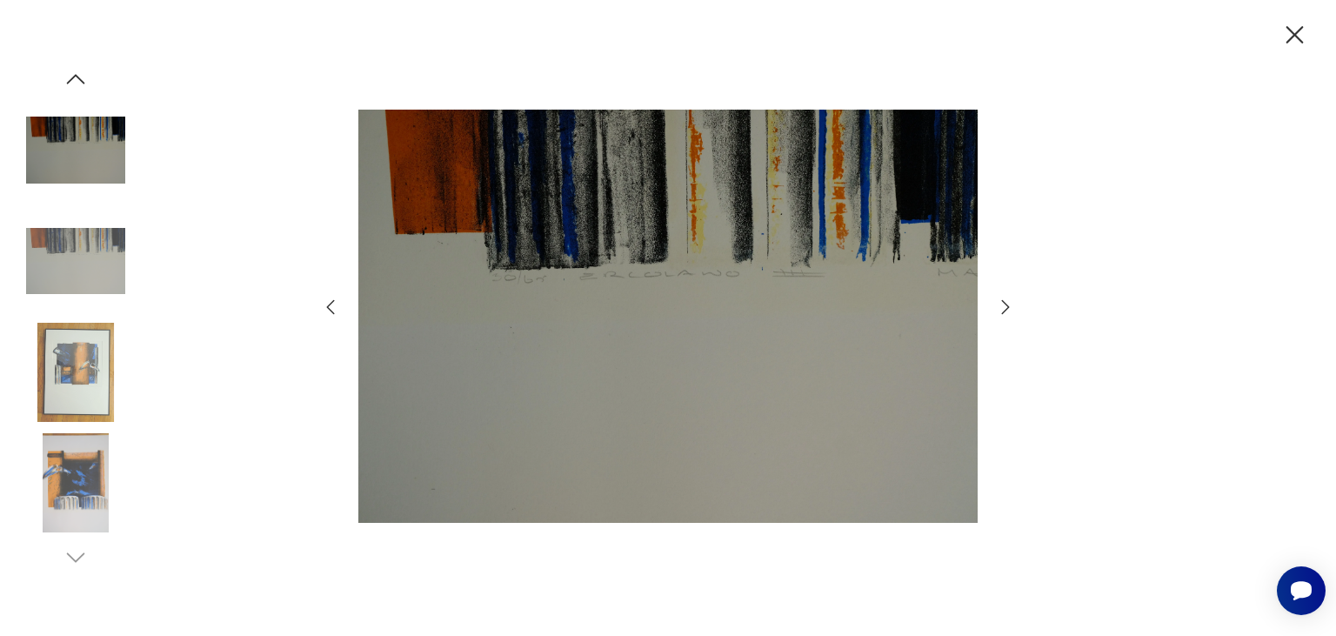
click at [333, 305] on icon "button" at bounding box center [330, 307] width 21 height 21
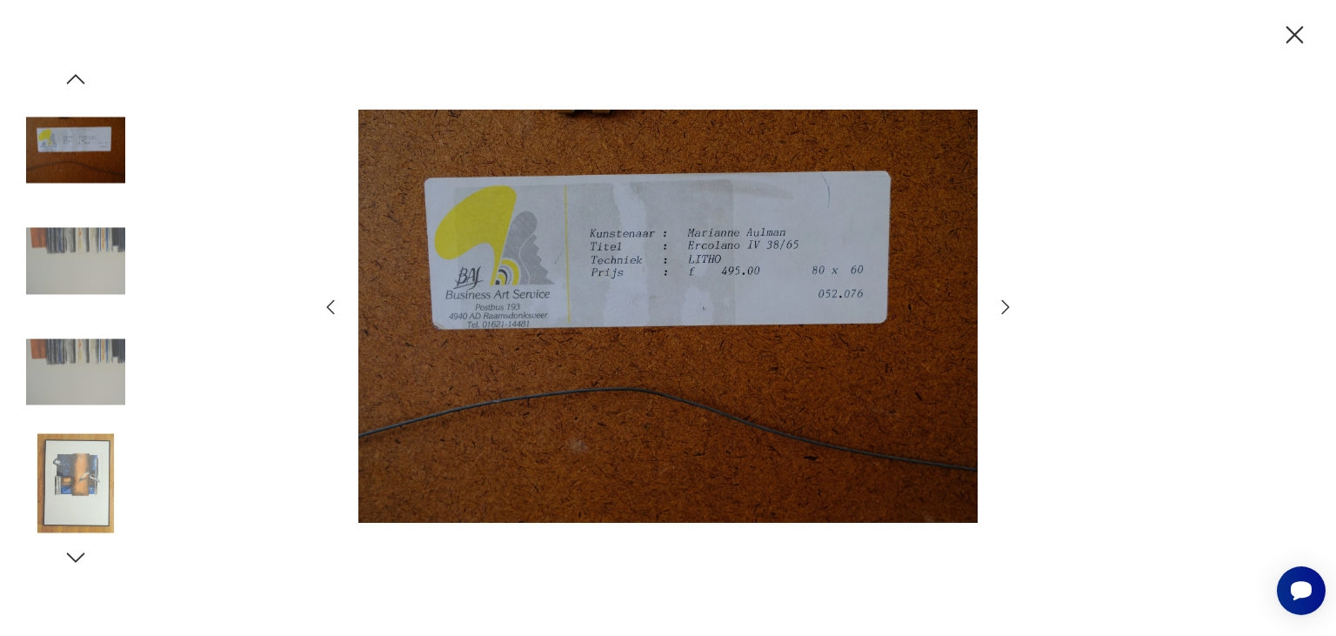
click at [333, 305] on icon "button" at bounding box center [330, 307] width 21 height 21
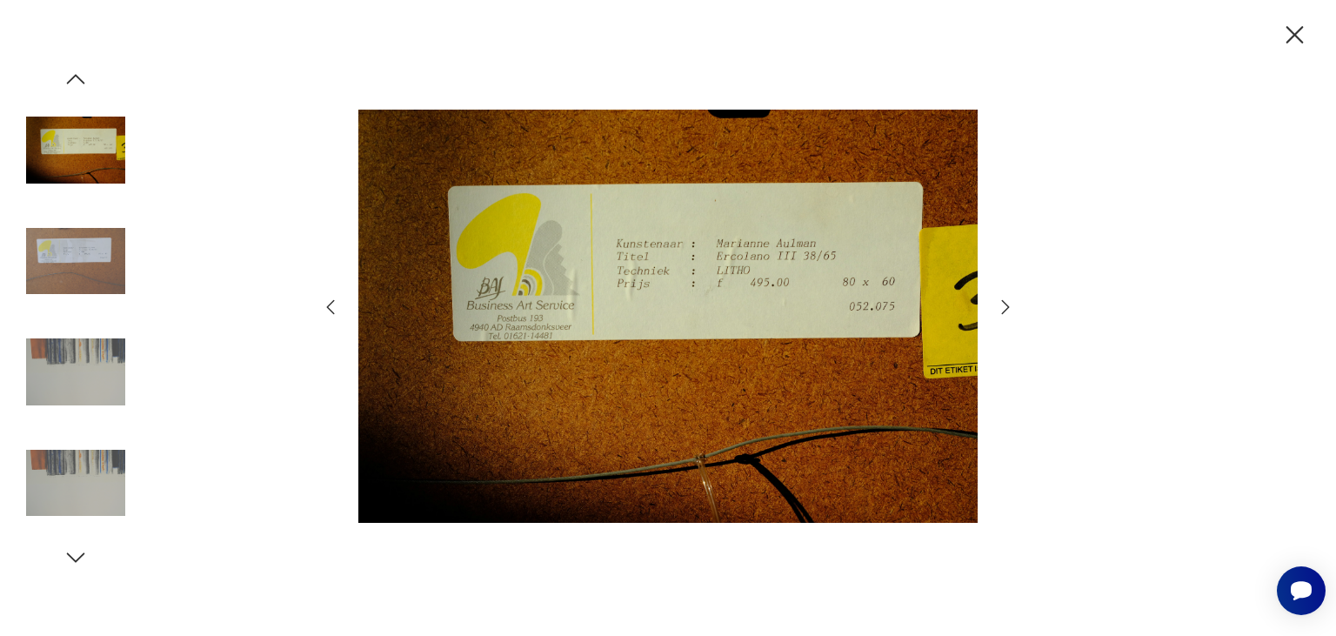
click at [333, 305] on icon "button" at bounding box center [330, 307] width 21 height 21
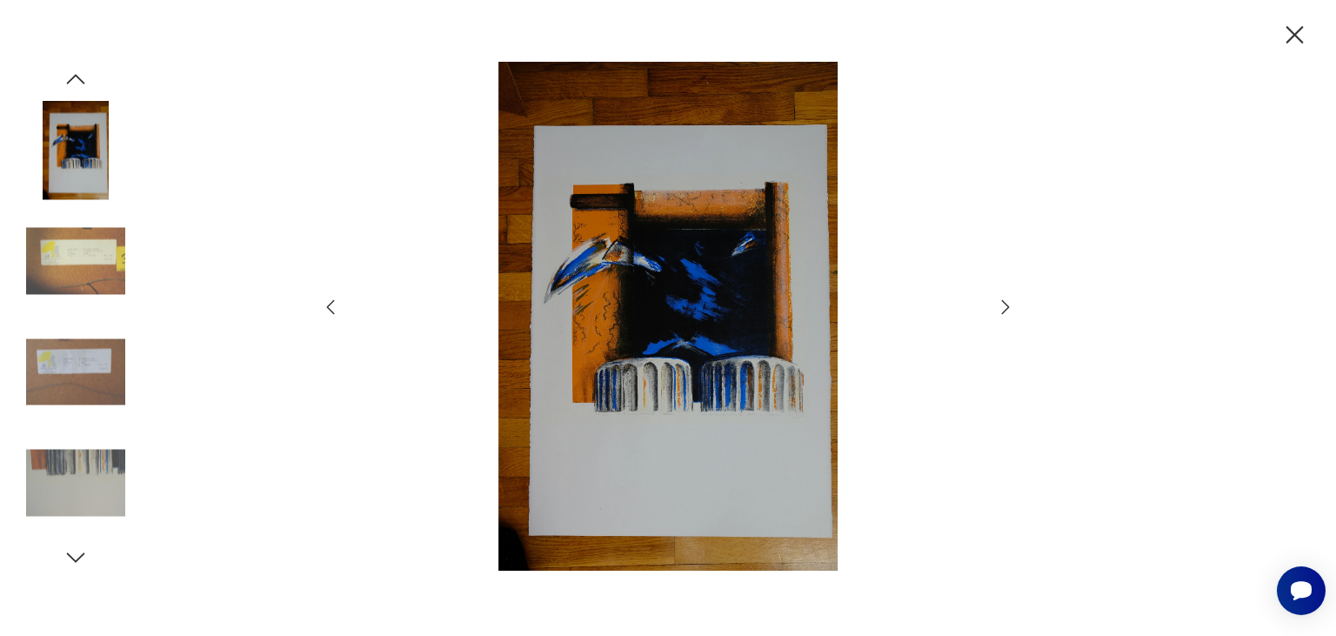
click at [1003, 307] on icon "button" at bounding box center [1005, 307] width 21 height 21
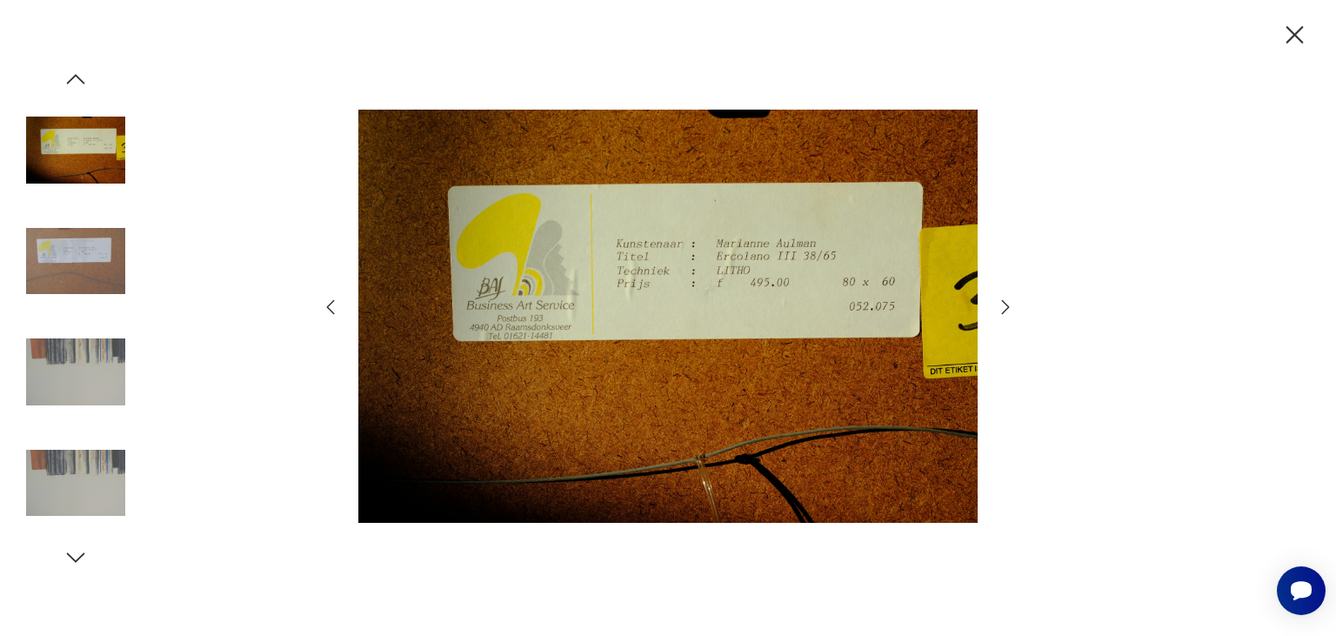
click at [1003, 307] on icon "button" at bounding box center [1005, 307] width 21 height 21
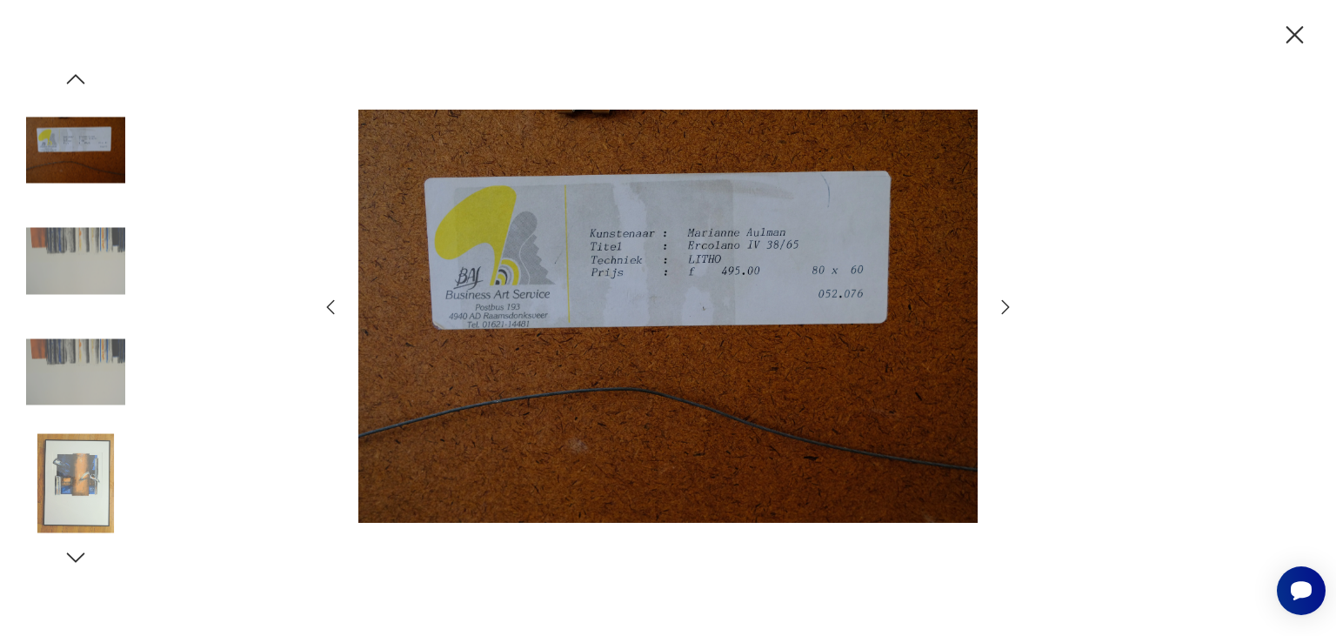
click at [1003, 307] on icon "button" at bounding box center [1005, 307] width 21 height 21
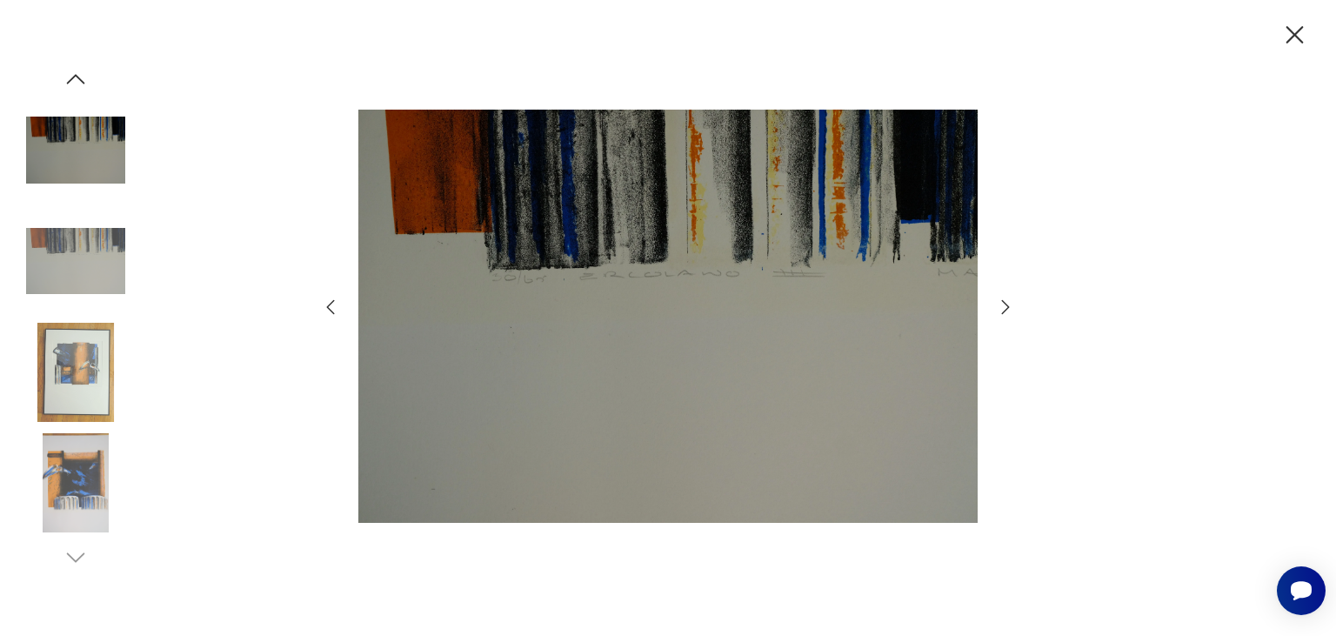
click at [1003, 307] on icon "button" at bounding box center [1005, 307] width 21 height 21
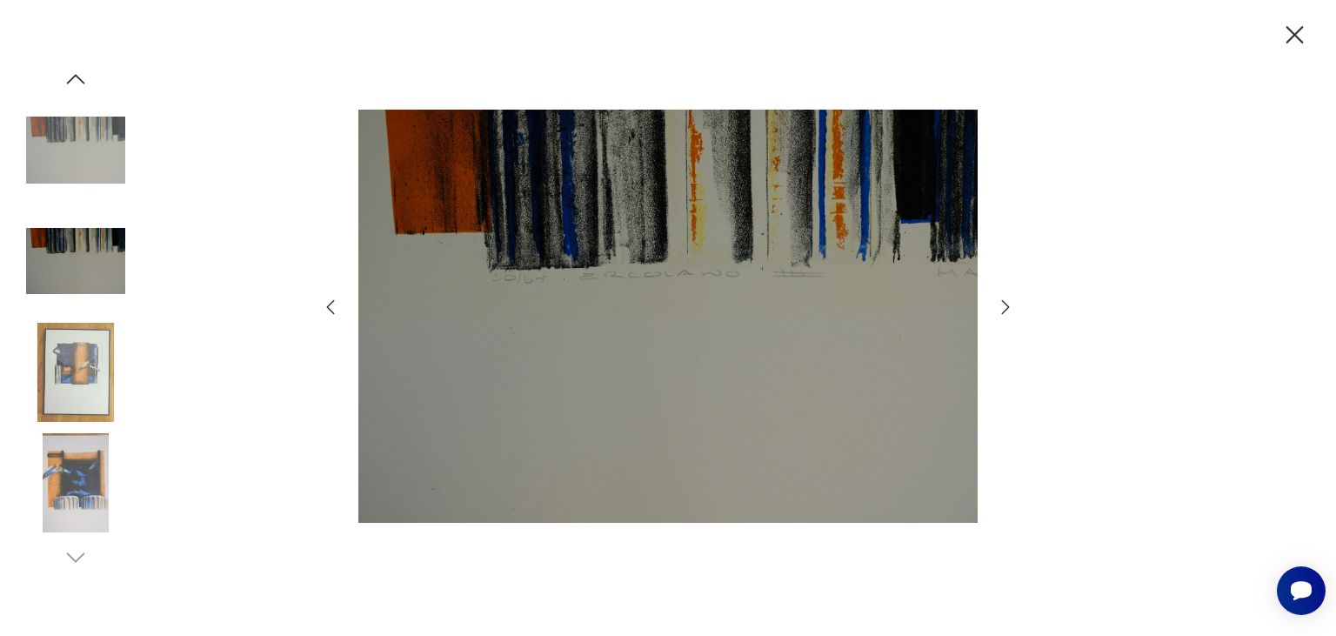
click icon "button"
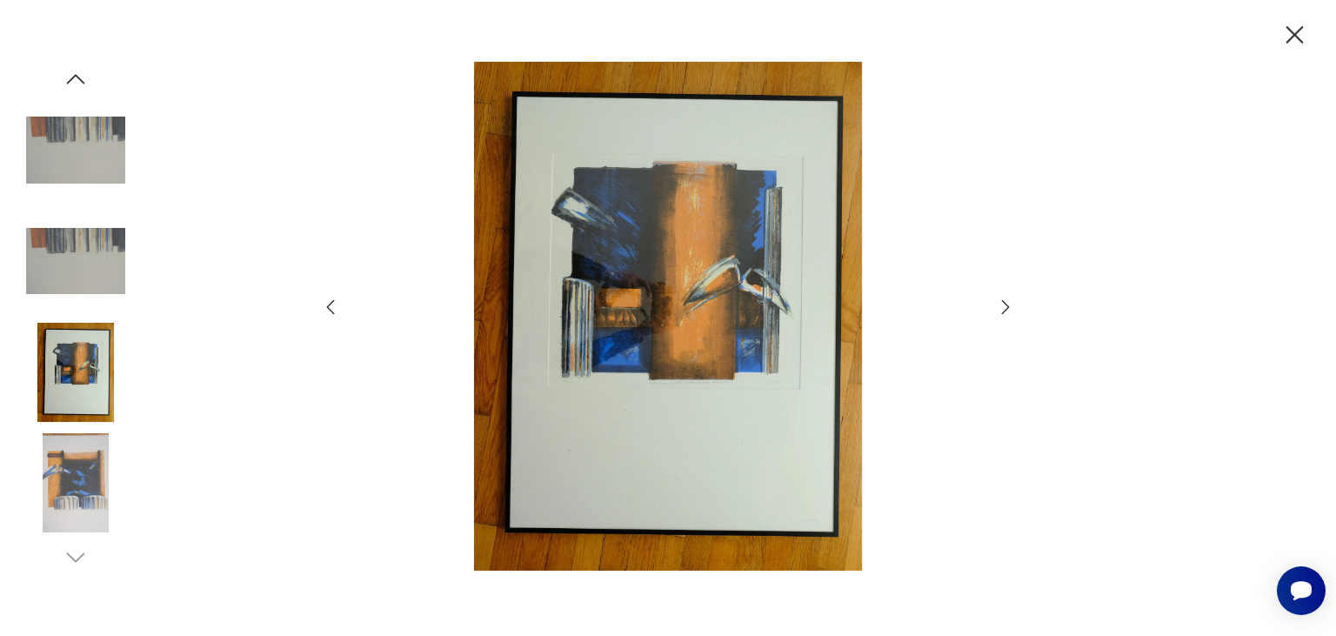
click icon "button"
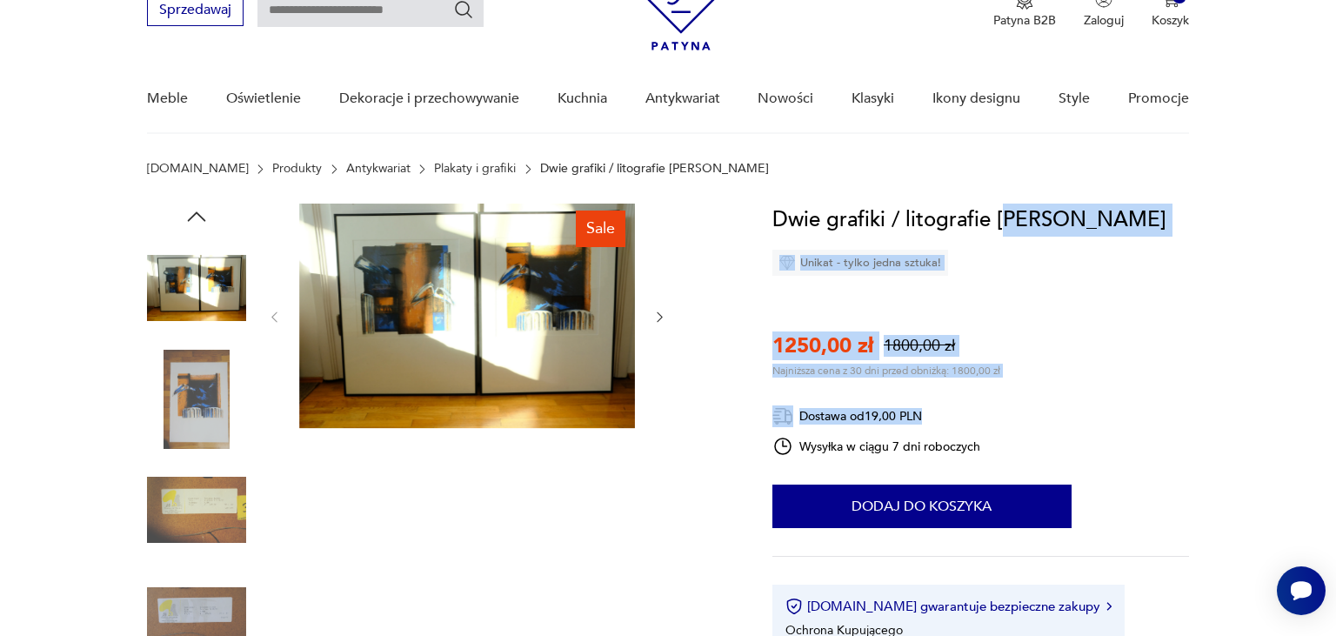
drag, startPoint x: 1170, startPoint y: 213, endPoint x: 1010, endPoint y: 218, distance: 160.2
click div "Dwie grafiki / litografie [PERSON_NAME] Unikat - tylko jedna sztuka! 1250,00 zł…"
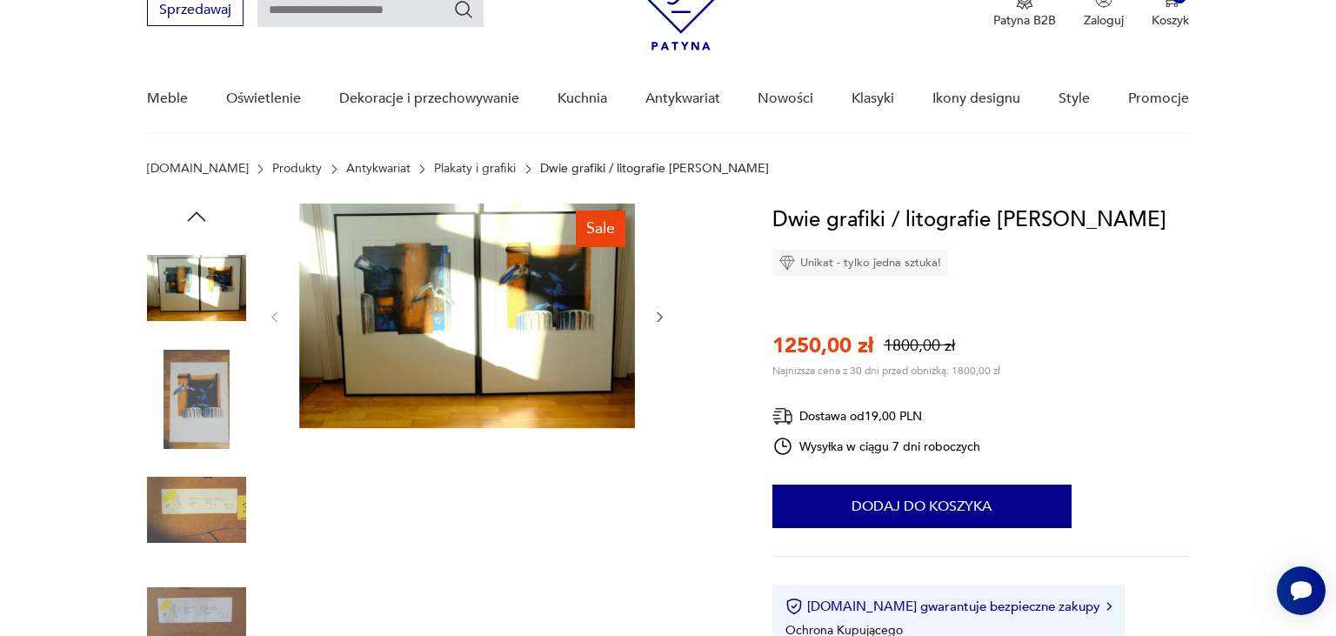
click h1 "Dwie grafiki / litografie [PERSON_NAME]"
drag, startPoint x: 996, startPoint y: 216, endPoint x: 1158, endPoint y: 213, distance: 161.9
click h1 "Dwie grafiki / litografie [PERSON_NAME]"
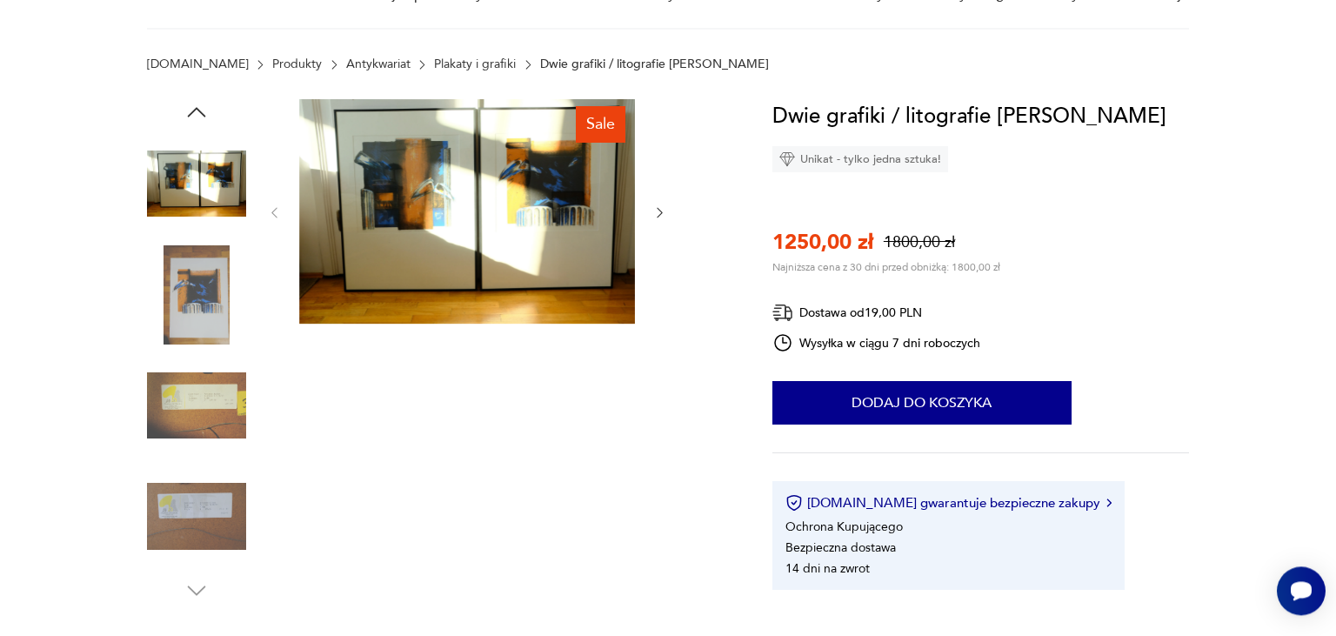
scroll to position [605, 0]
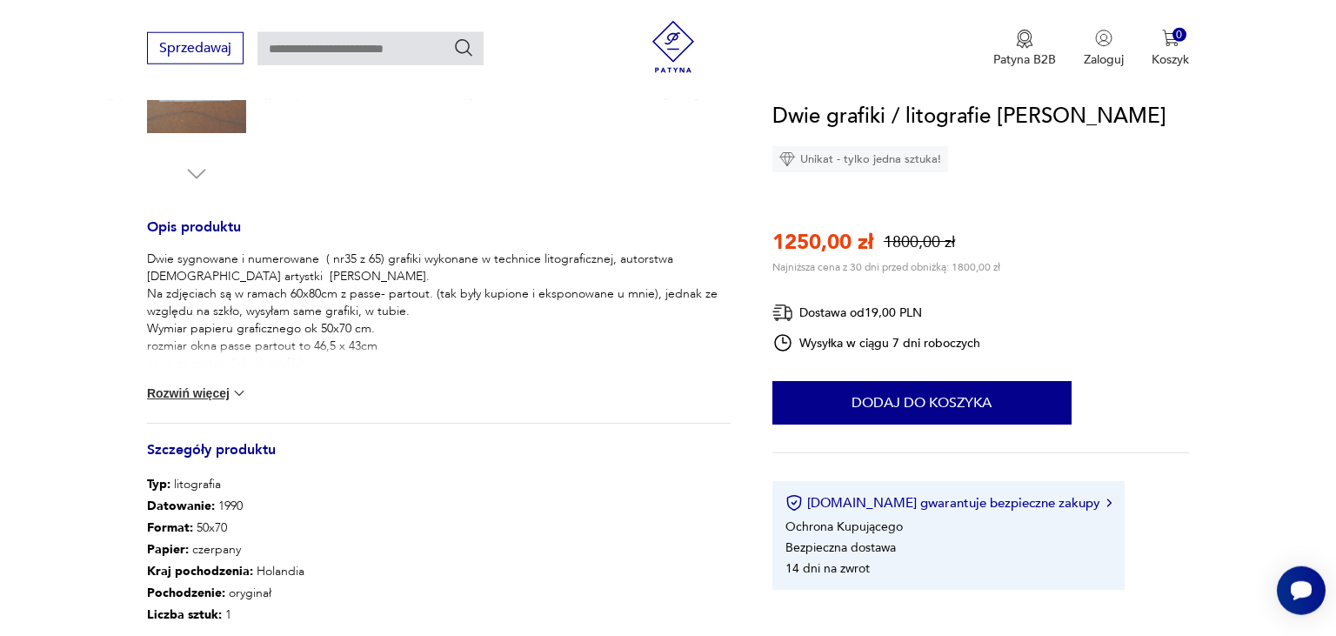
click button "Rozwiń więcej"
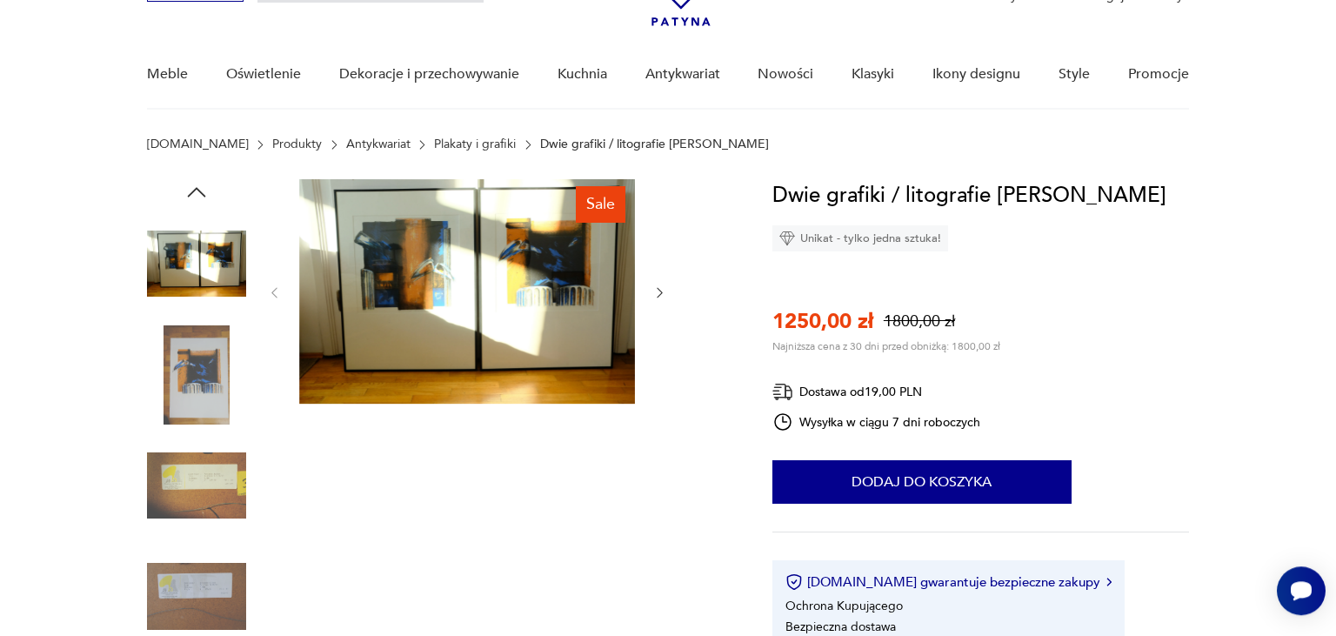
scroll to position [111, 0]
